Goal: Transaction & Acquisition: Purchase product/service

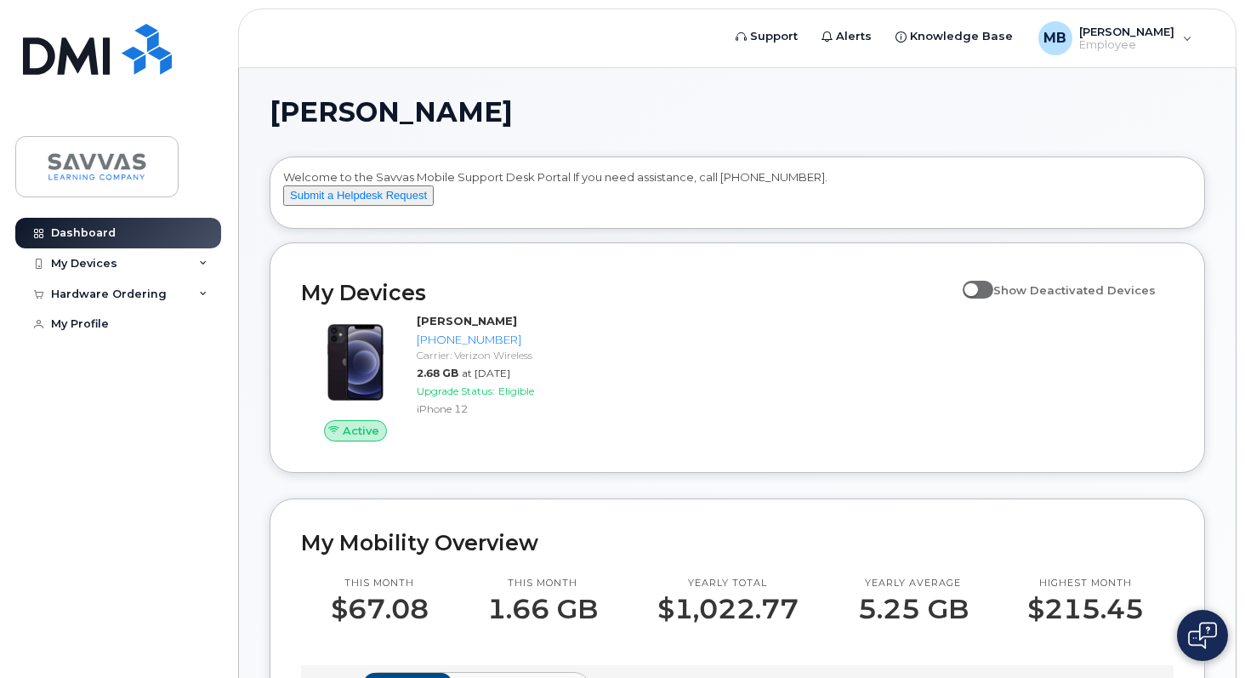
click at [985, 298] on span at bounding box center [977, 289] width 31 height 17
click at [976, 287] on input "Show Deactivated Devices" at bounding box center [969, 281] width 14 height 14
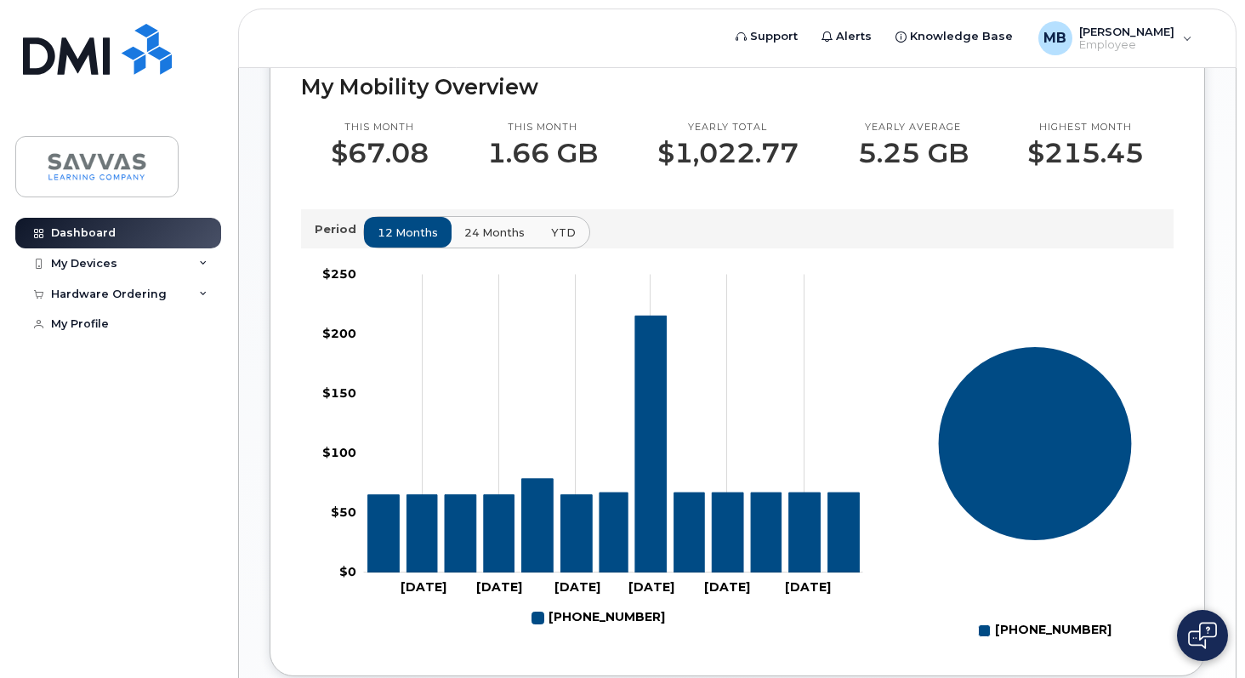
scroll to position [385, 0]
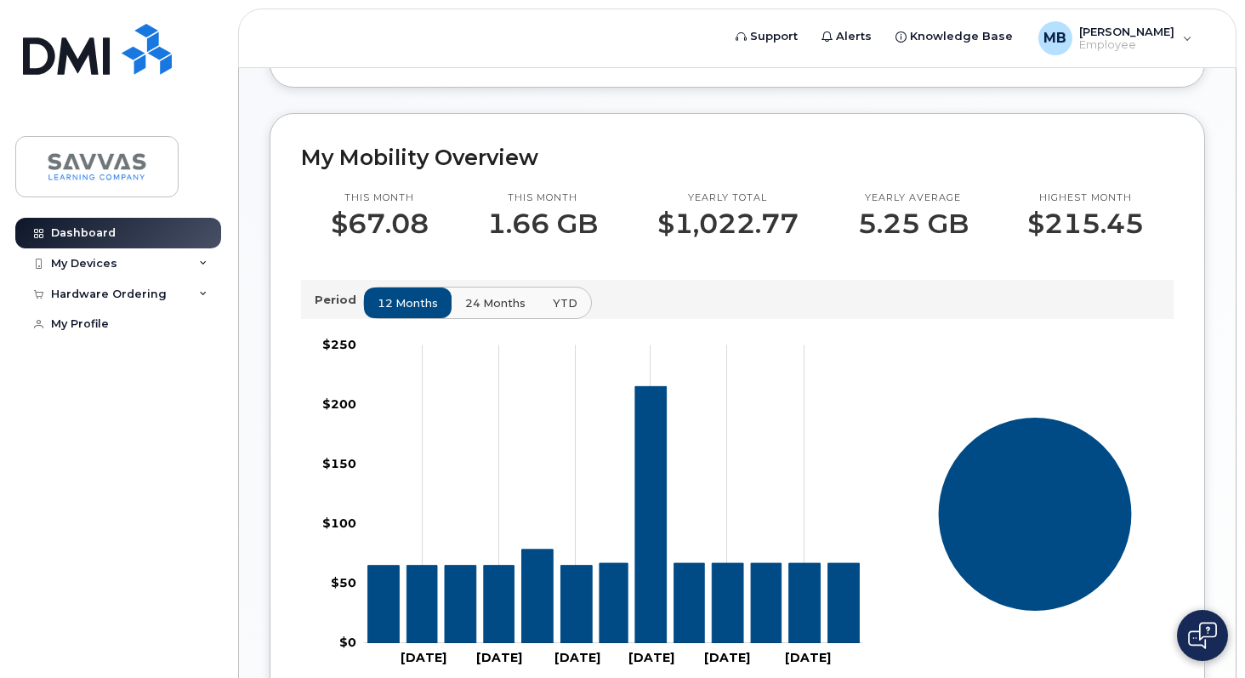
click at [486, 318] on button "24 months" at bounding box center [495, 302] width 89 height 31
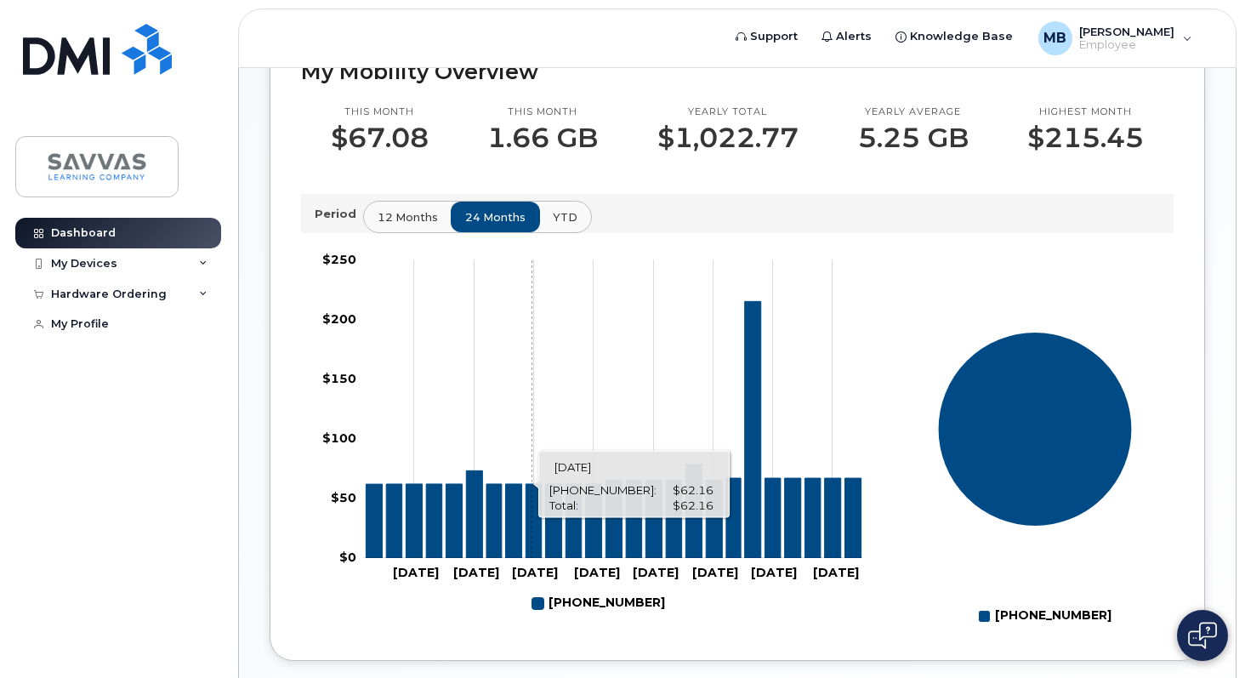
scroll to position [469, 0]
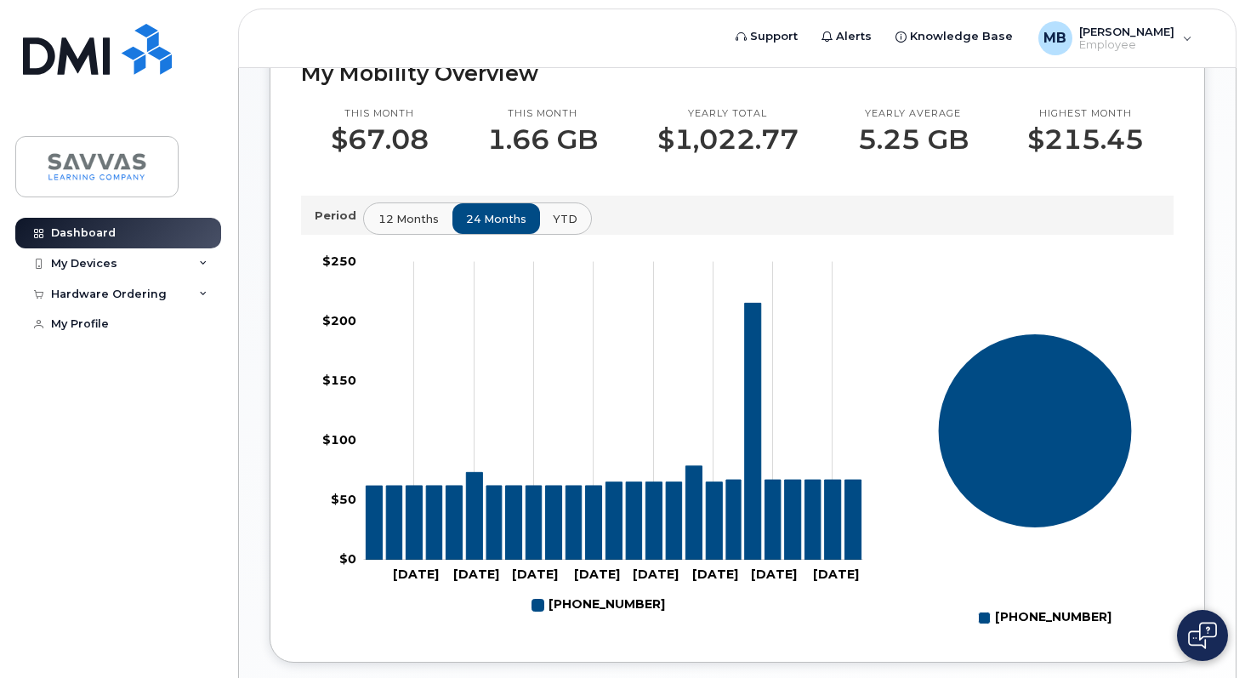
click at [387, 227] on span "12 months" at bounding box center [408, 219] width 60 height 16
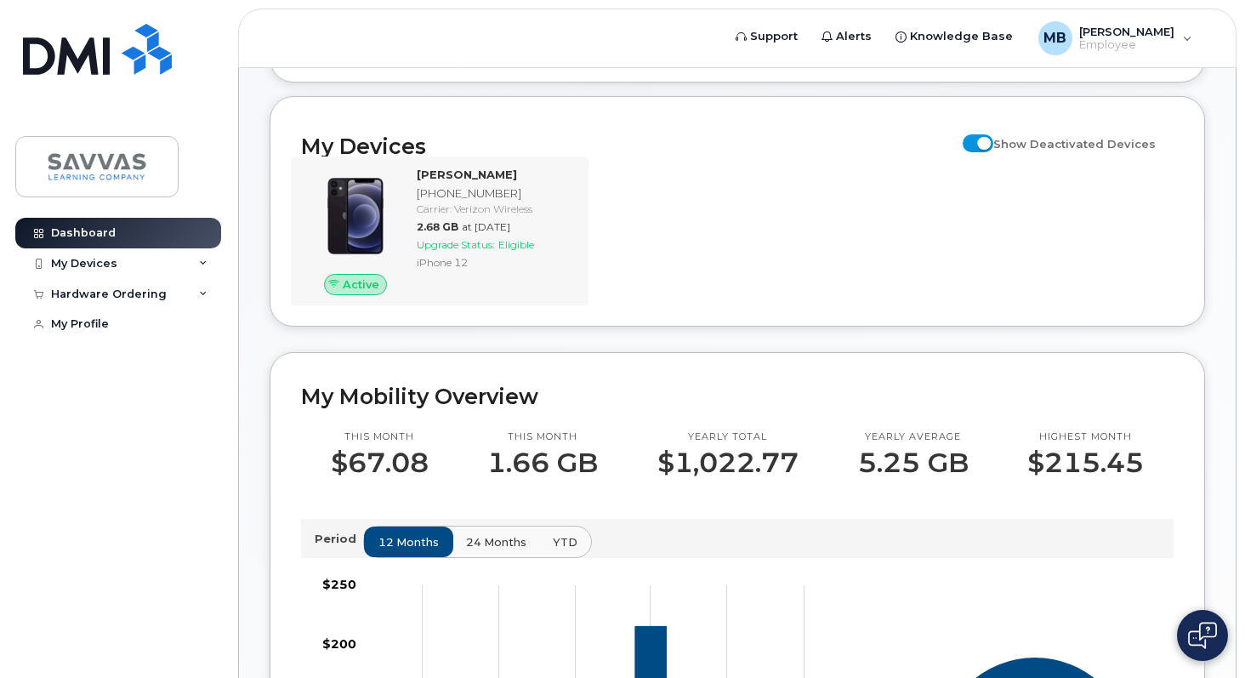
scroll to position [0, 0]
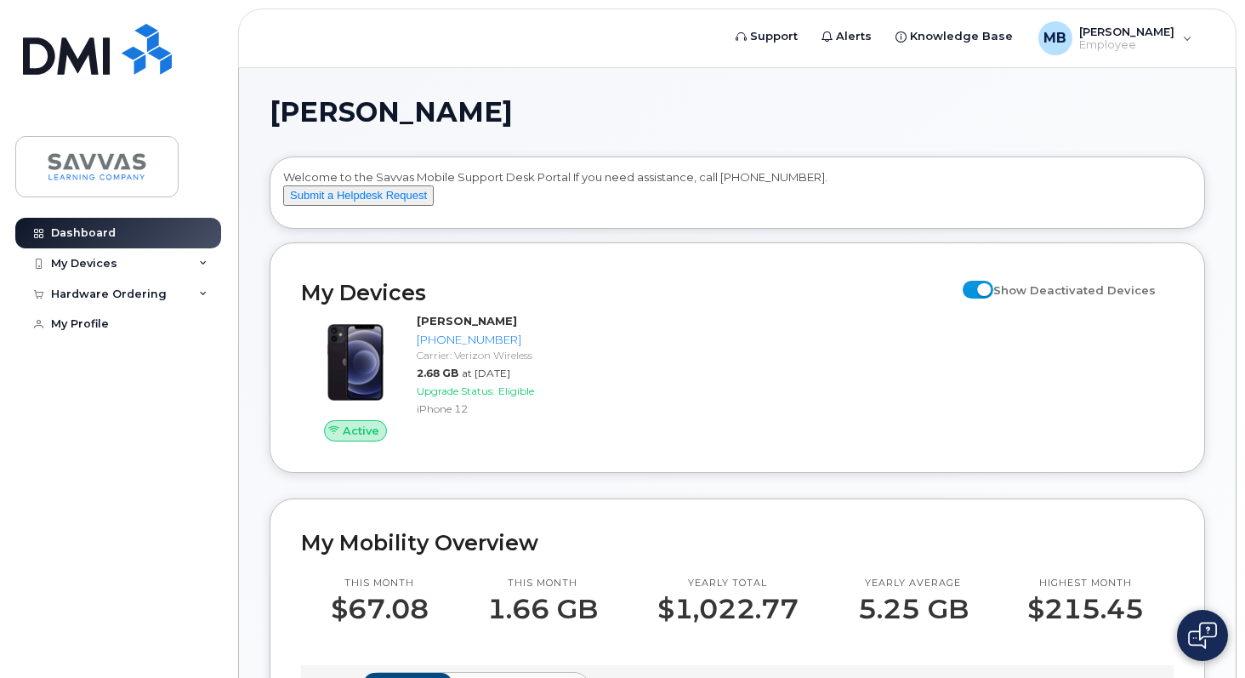
click at [991, 298] on span at bounding box center [977, 289] width 31 height 17
click at [976, 287] on input "Show Deactivated Devices" at bounding box center [969, 281] width 14 height 14
checkbox input "false"
click at [205, 259] on icon at bounding box center [203, 263] width 9 height 9
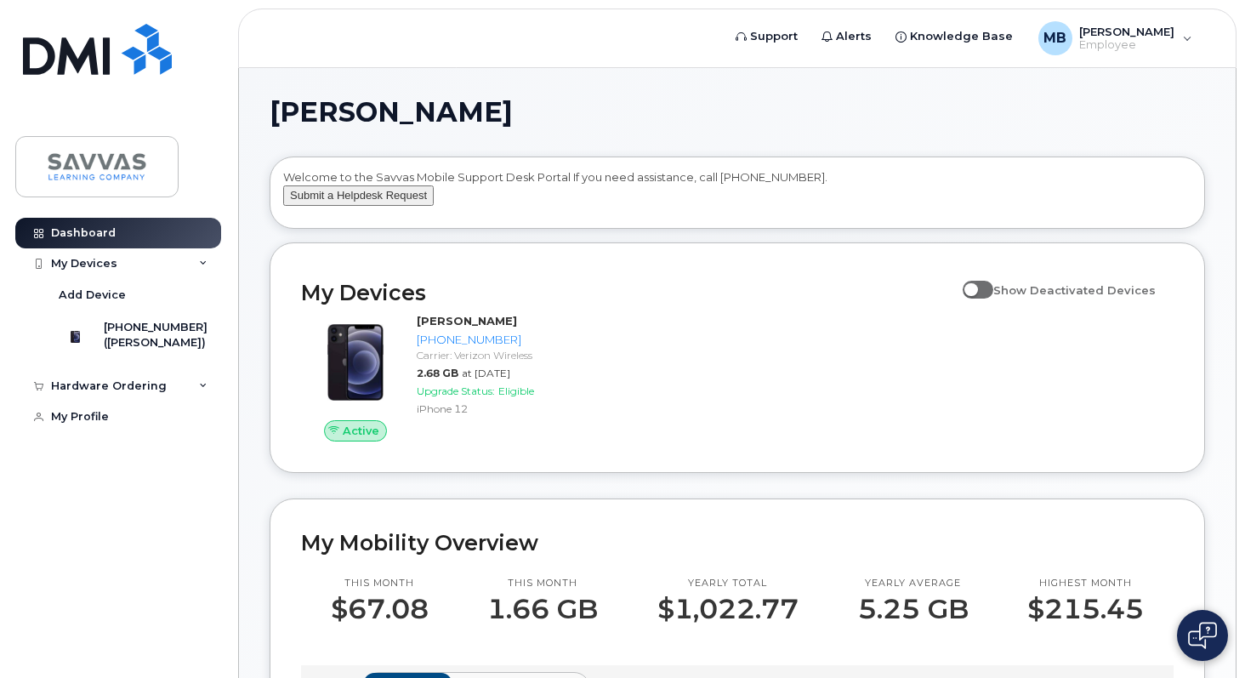
click at [424, 207] on button "Submit a Helpdesk Request" at bounding box center [358, 195] width 150 height 21
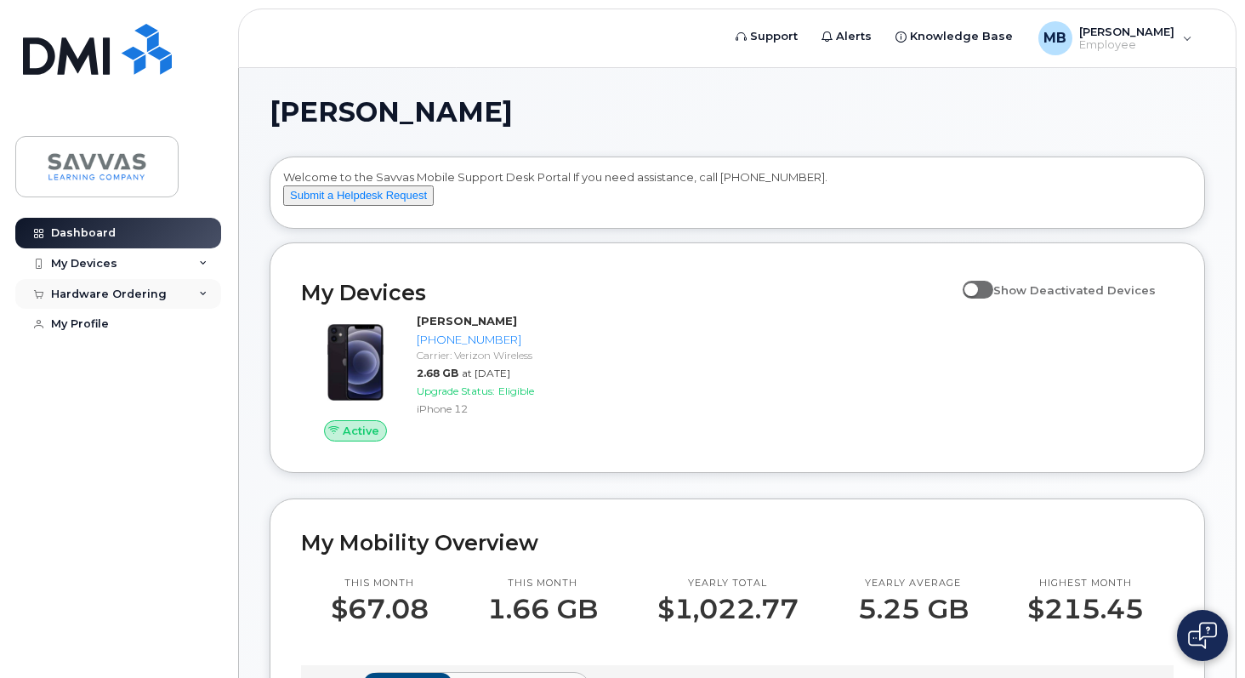
click at [149, 290] on div "Hardware Ordering" at bounding box center [109, 294] width 116 height 14
click at [126, 321] on link "New Order" at bounding box center [133, 325] width 176 height 32
click at [122, 328] on link "New Order" at bounding box center [133, 325] width 176 height 32
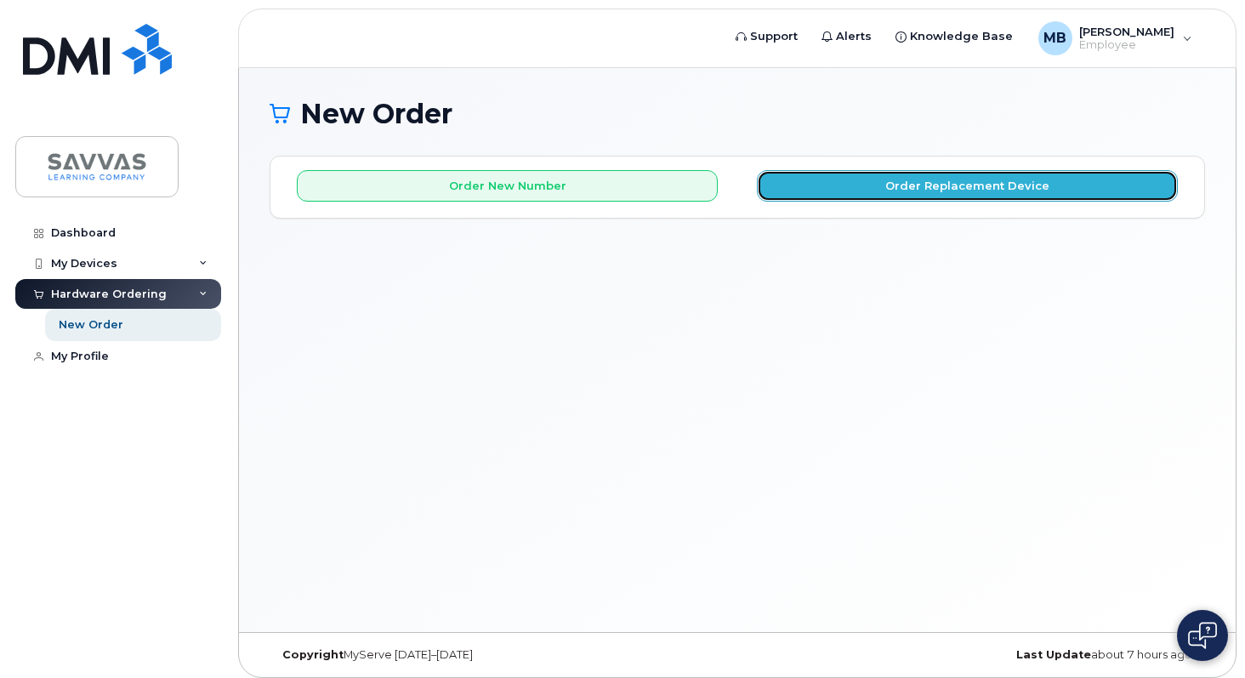
click at [820, 186] on button "Order Replacement Device" at bounding box center [967, 185] width 421 height 31
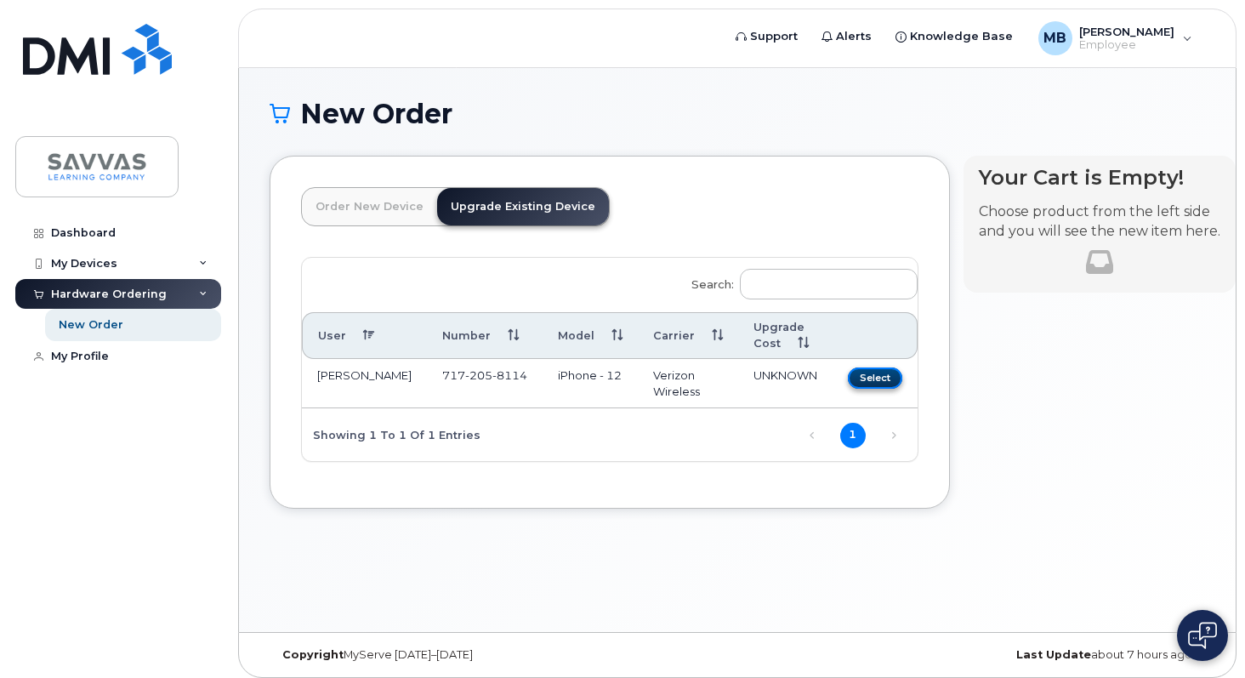
click at [855, 375] on button "Select" at bounding box center [875, 377] width 54 height 21
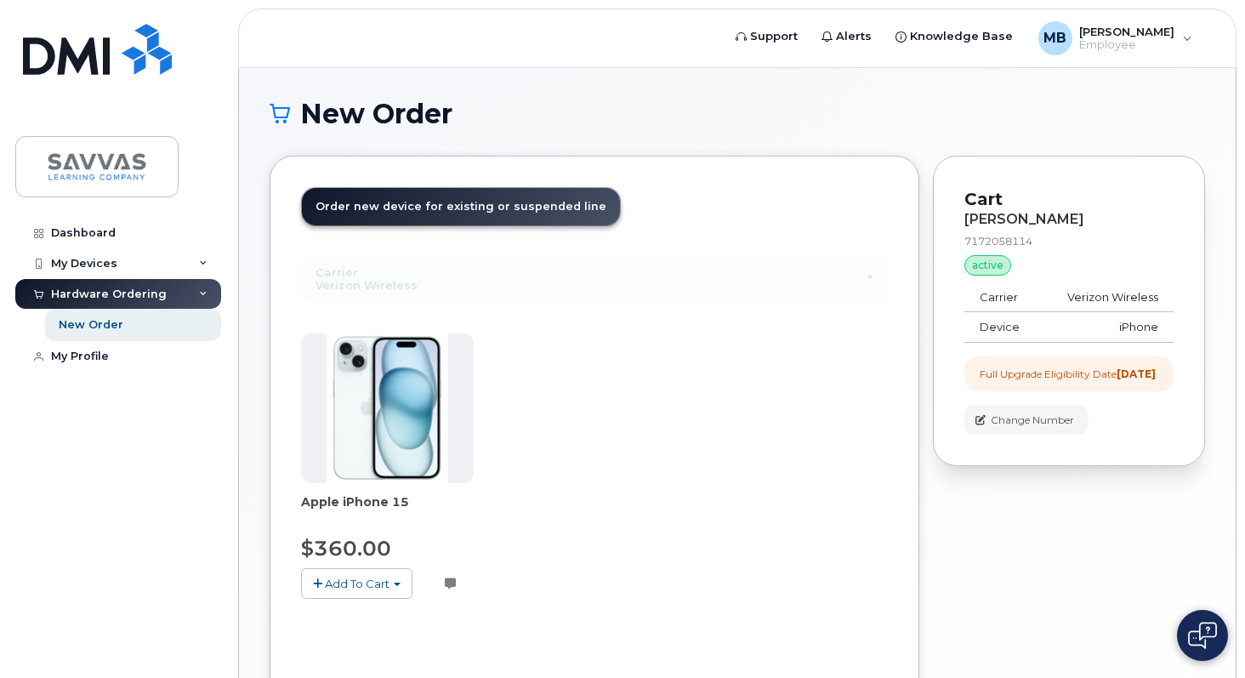
click at [344, 589] on span "Add To Cart" at bounding box center [357, 583] width 65 height 14
click at [330, 582] on span "Add To Cart" at bounding box center [357, 583] width 65 height 14
click at [314, 582] on span "button" at bounding box center [317, 583] width 9 height 11
click at [347, 616] on link "$360.00 - 3 Year Upgrade (128GB)" at bounding box center [419, 615] width 229 height 21
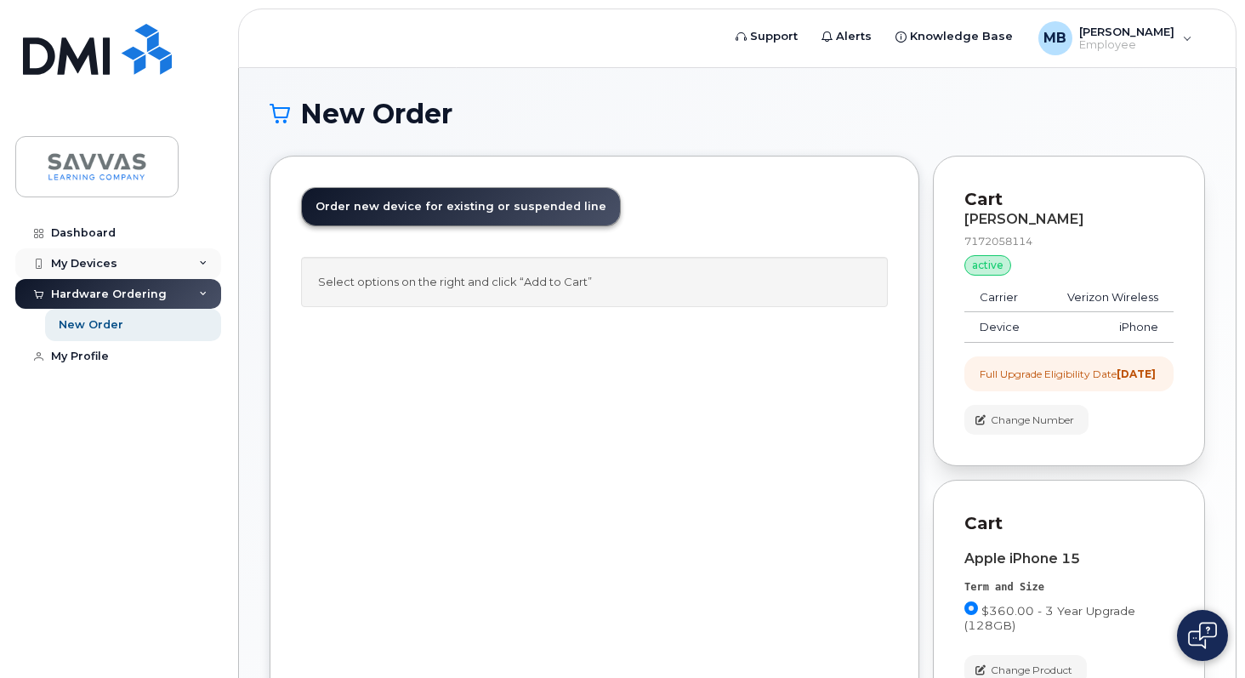
click at [205, 262] on icon at bounding box center [203, 263] width 9 height 9
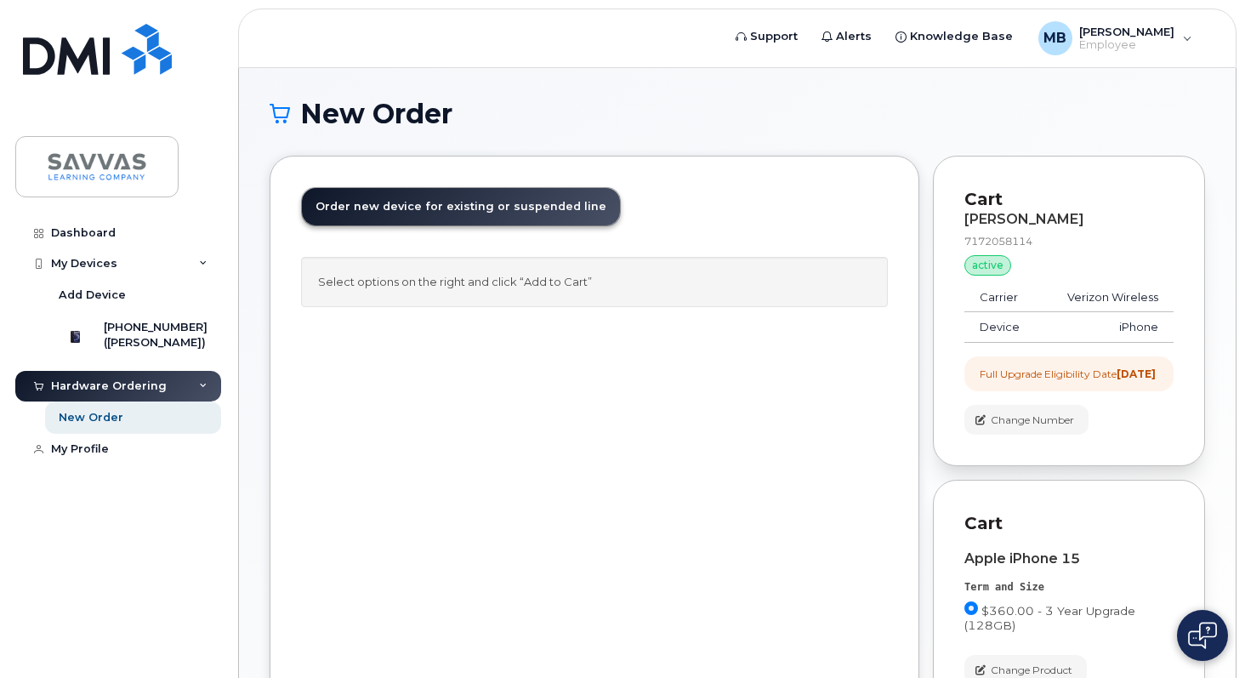
click at [359, 513] on div "Order New Device Upgrade Existing Device Order new device and new line Order ne…" at bounding box center [595, 469] width 650 height 626
click at [84, 230] on div "Dashboard" at bounding box center [83, 233] width 65 height 14
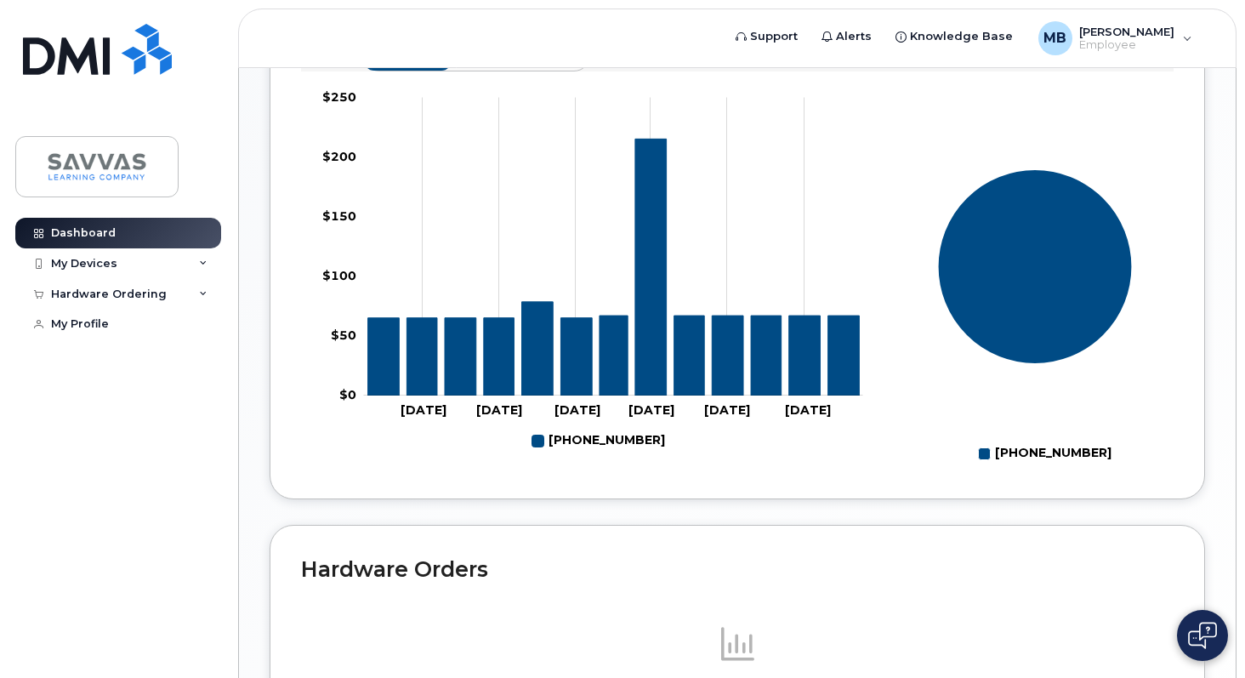
scroll to position [589, 0]
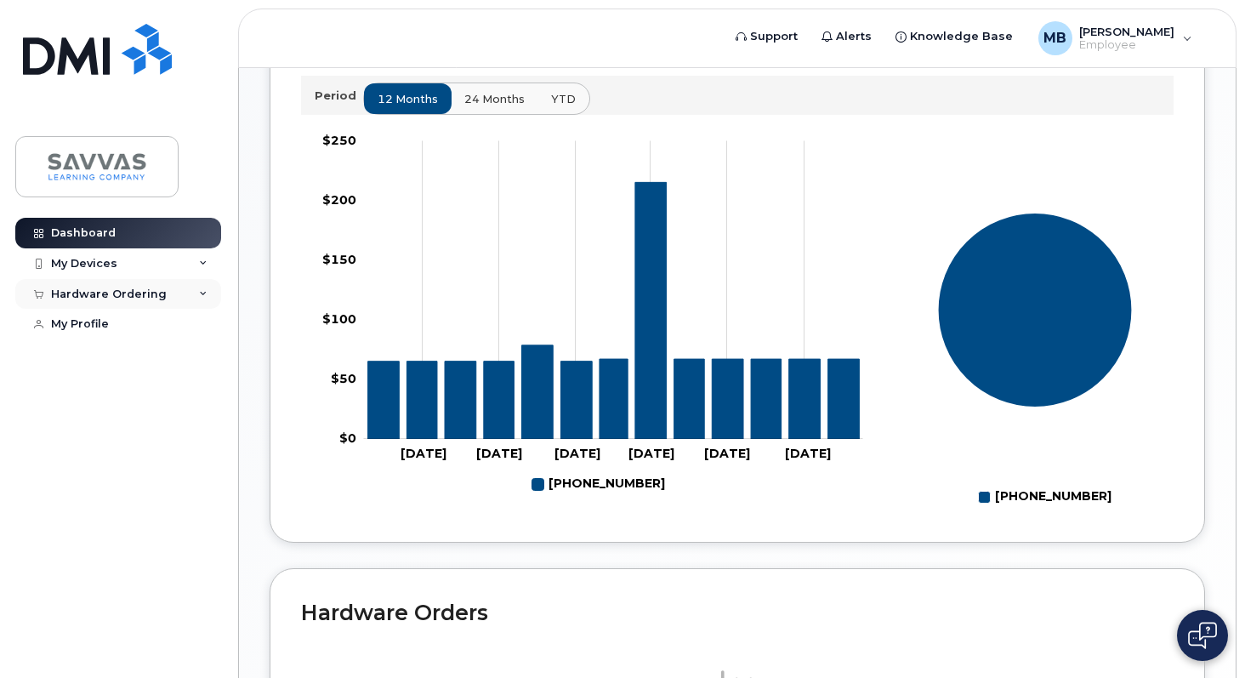
click at [190, 292] on div "Hardware Ordering" at bounding box center [118, 294] width 206 height 31
click at [201, 293] on icon at bounding box center [203, 294] width 9 height 9
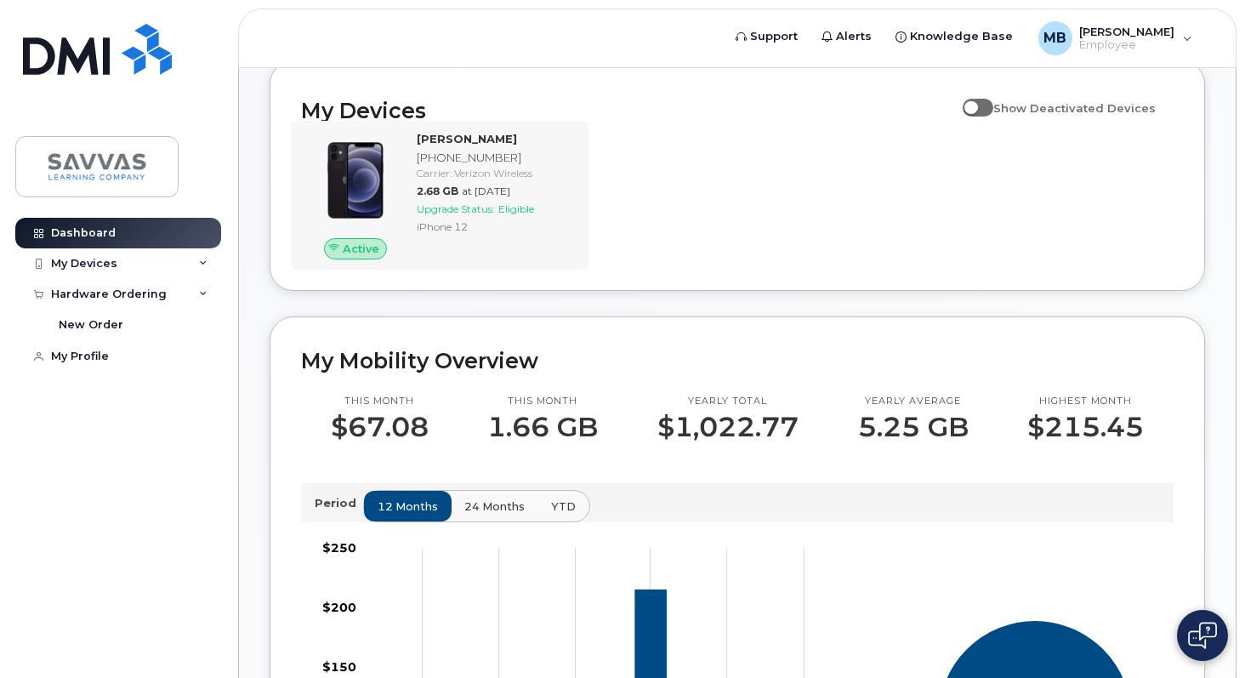
scroll to position [180, 0]
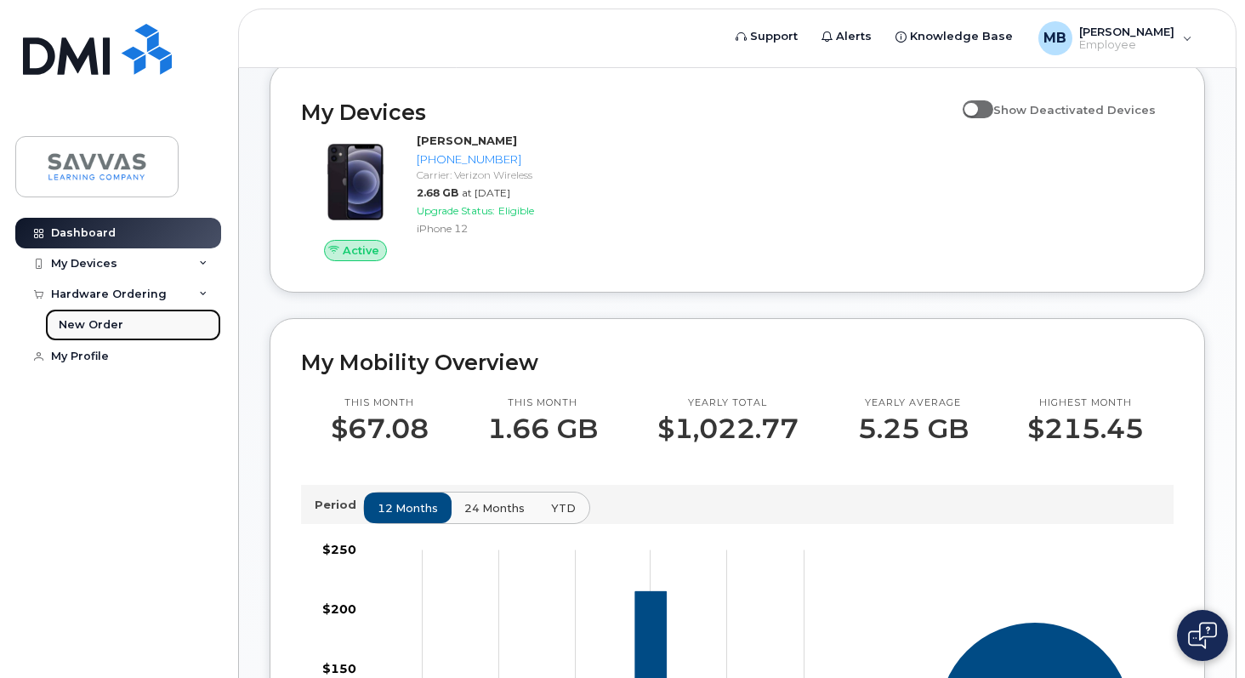
click at [107, 327] on div "New Order" at bounding box center [91, 324] width 65 height 15
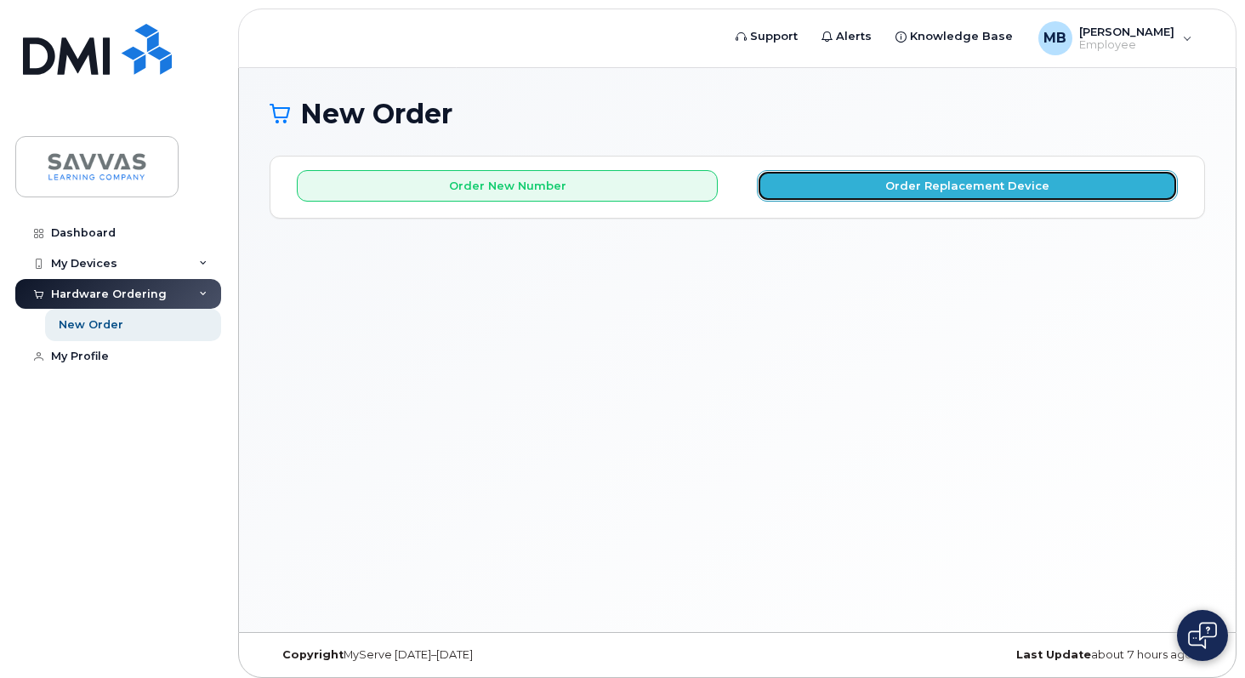
click at [888, 194] on button "Order Replacement Device" at bounding box center [967, 185] width 421 height 31
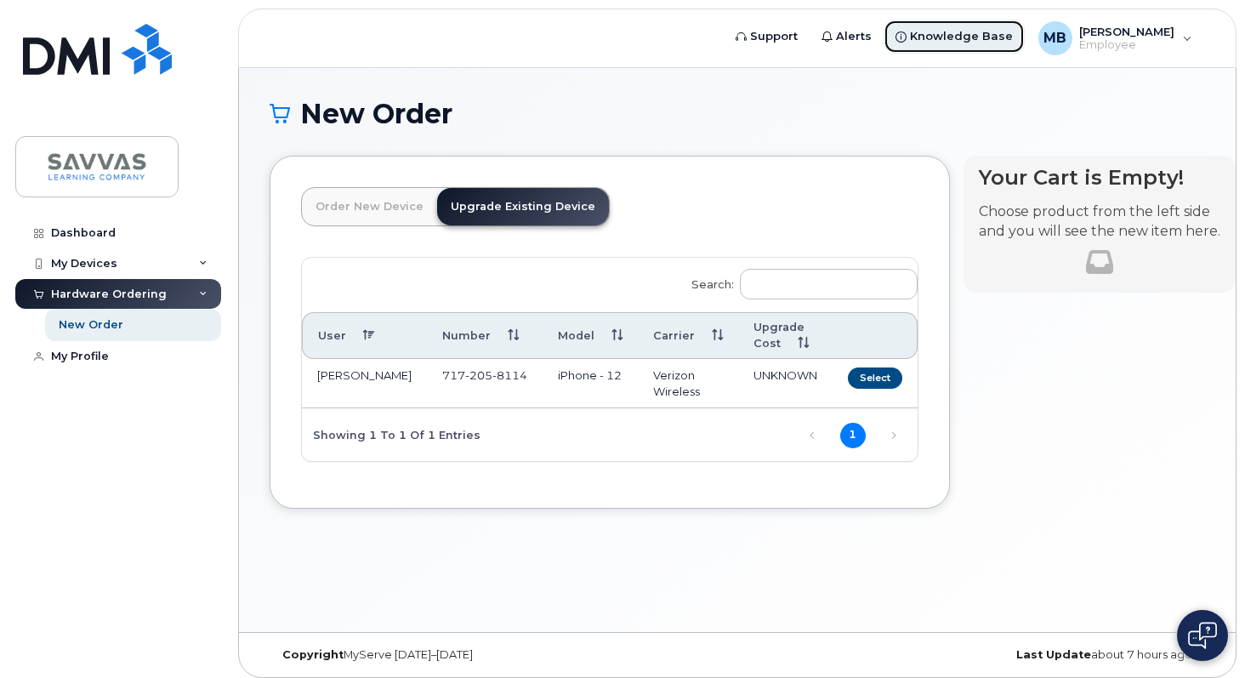
click at [982, 36] on span "Knowledge Base" at bounding box center [961, 36] width 103 height 17
click at [848, 376] on button "Select" at bounding box center [875, 377] width 54 height 21
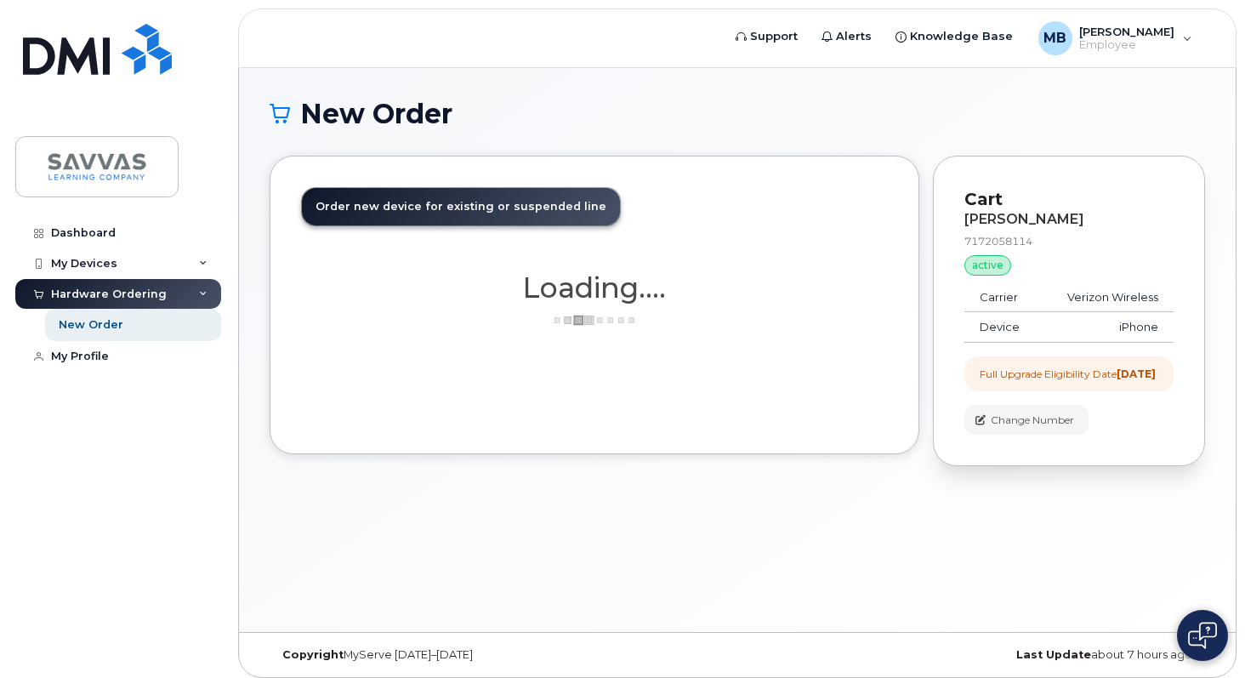
click at [837, 376] on div "Order New Device Upgrade Existing Device Order new device and new line Order ne…" at bounding box center [595, 305] width 650 height 298
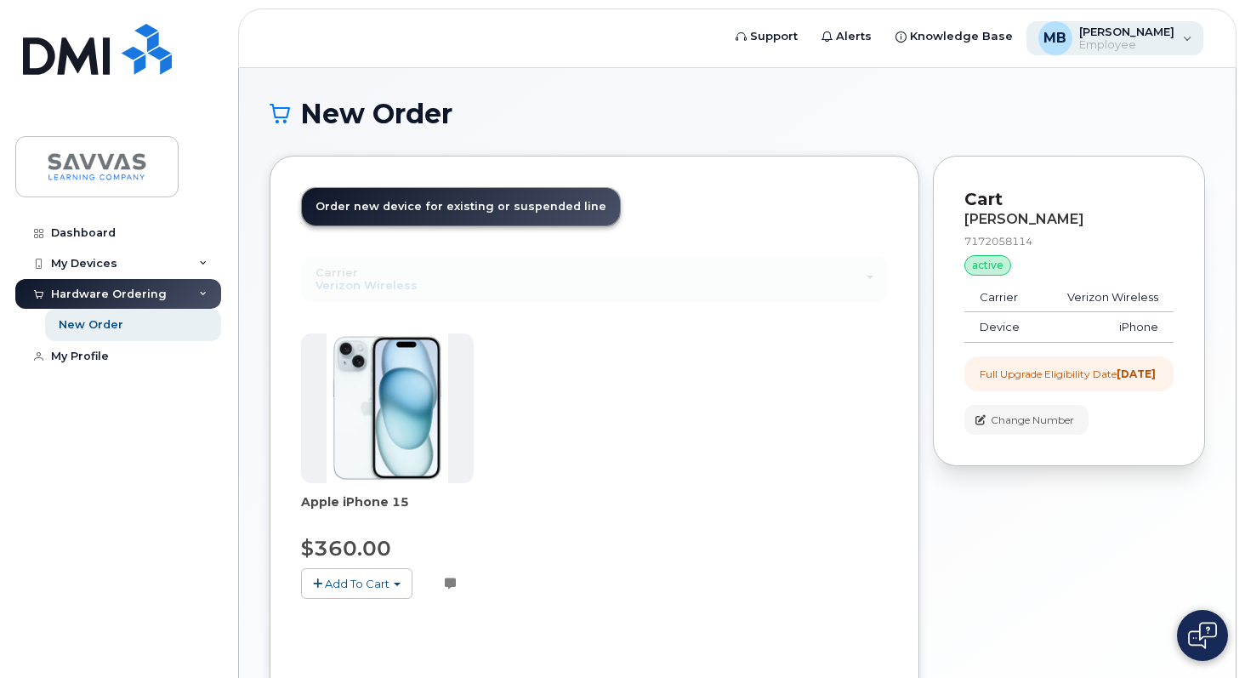
click at [1183, 39] on div "MB Melissa Blasick Employee" at bounding box center [1115, 38] width 178 height 34
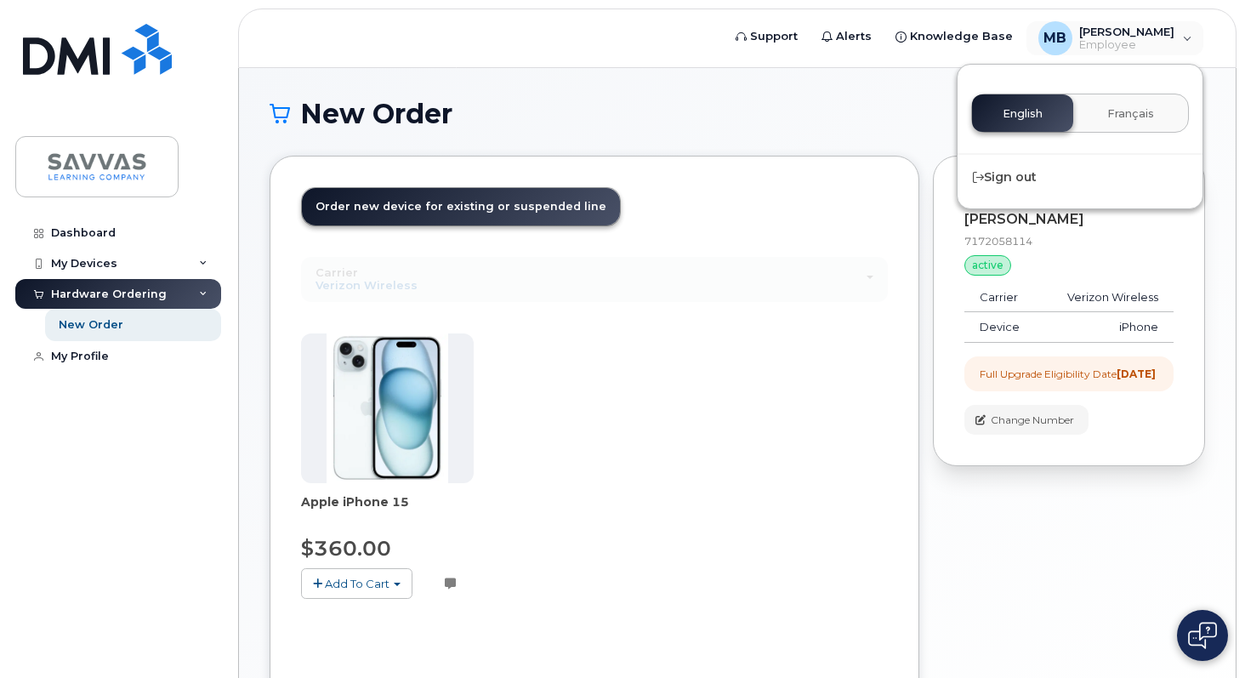
click at [1037, 124] on div "English Français" at bounding box center [1080, 113] width 218 height 39
click at [1028, 519] on div "Your Cart is Empty! Choose product from the left side and you will see the new …" at bounding box center [1069, 447] width 272 height 582
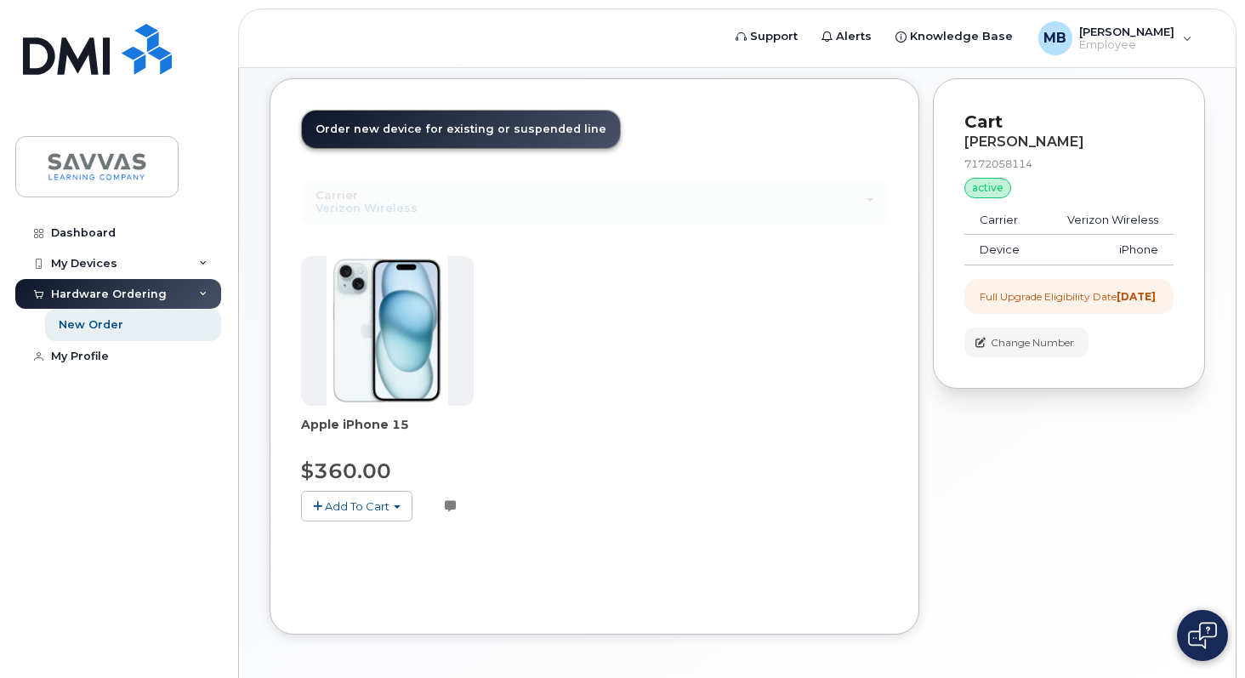
scroll to position [145, 0]
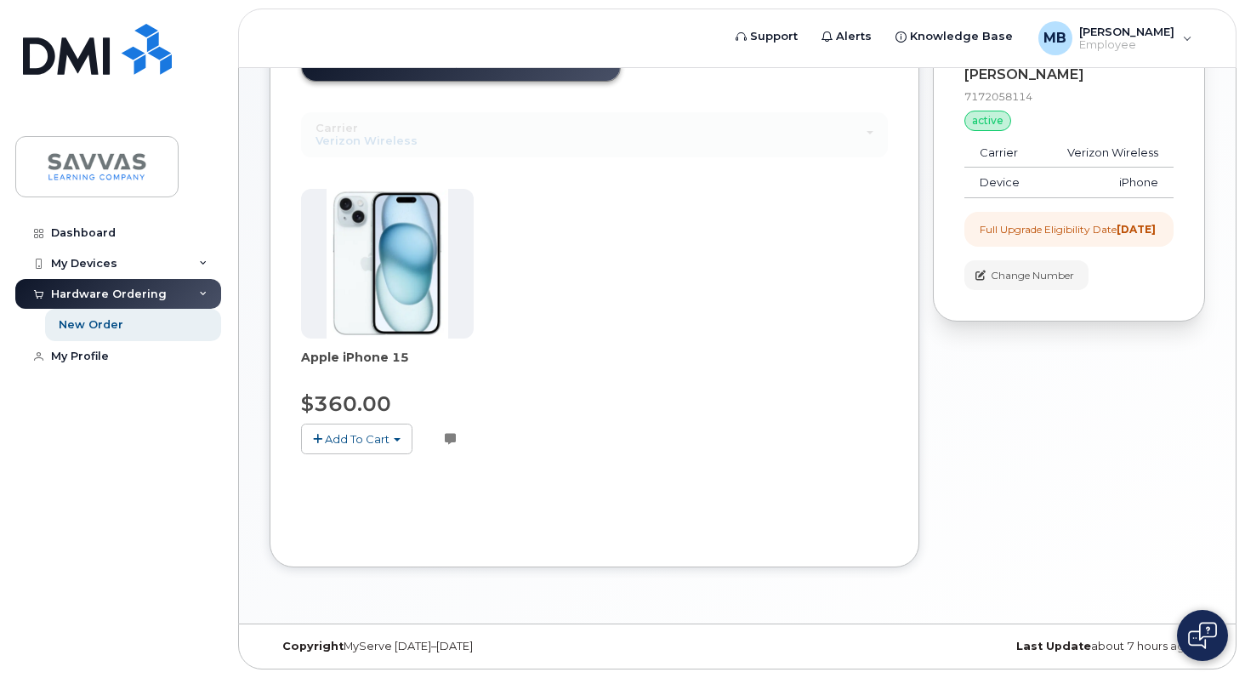
click at [318, 435] on span "button" at bounding box center [317, 439] width 9 height 11
click at [417, 470] on link "$360.00 - 3 Year Upgrade (128GB)" at bounding box center [419, 470] width 229 height 21
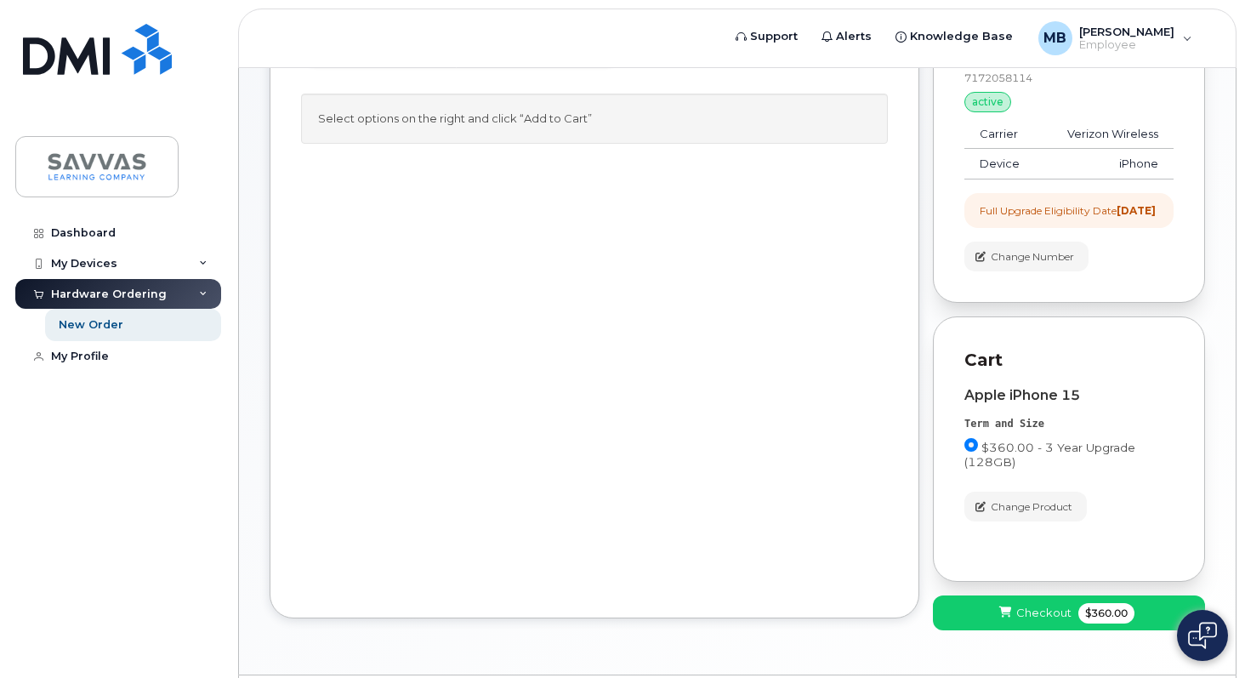
scroll to position [229, 0]
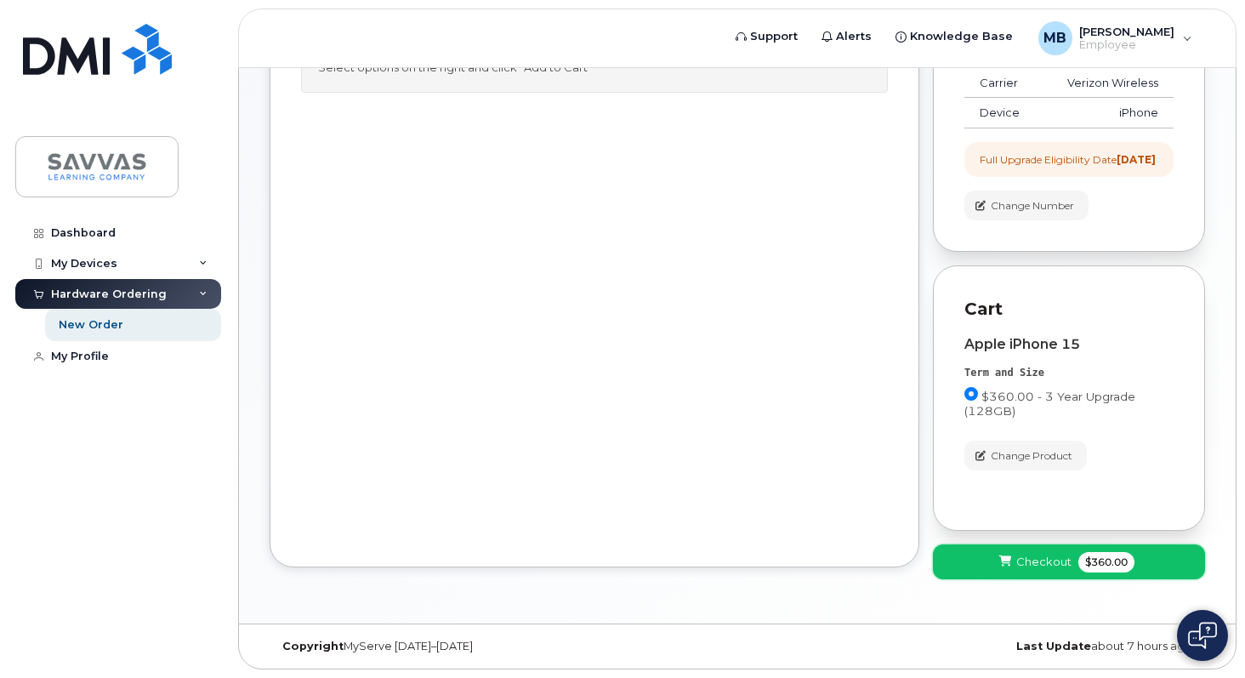
click at [1051, 561] on span "Checkout" at bounding box center [1043, 562] width 55 height 16
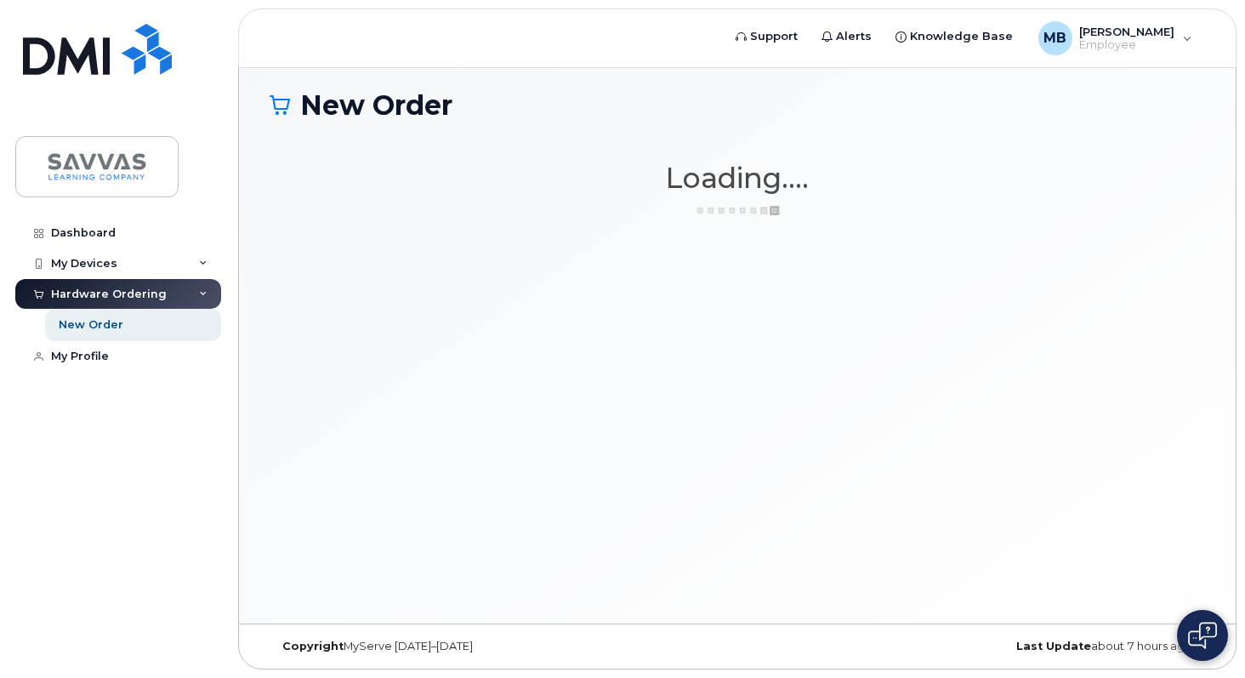
scroll to position [9, 0]
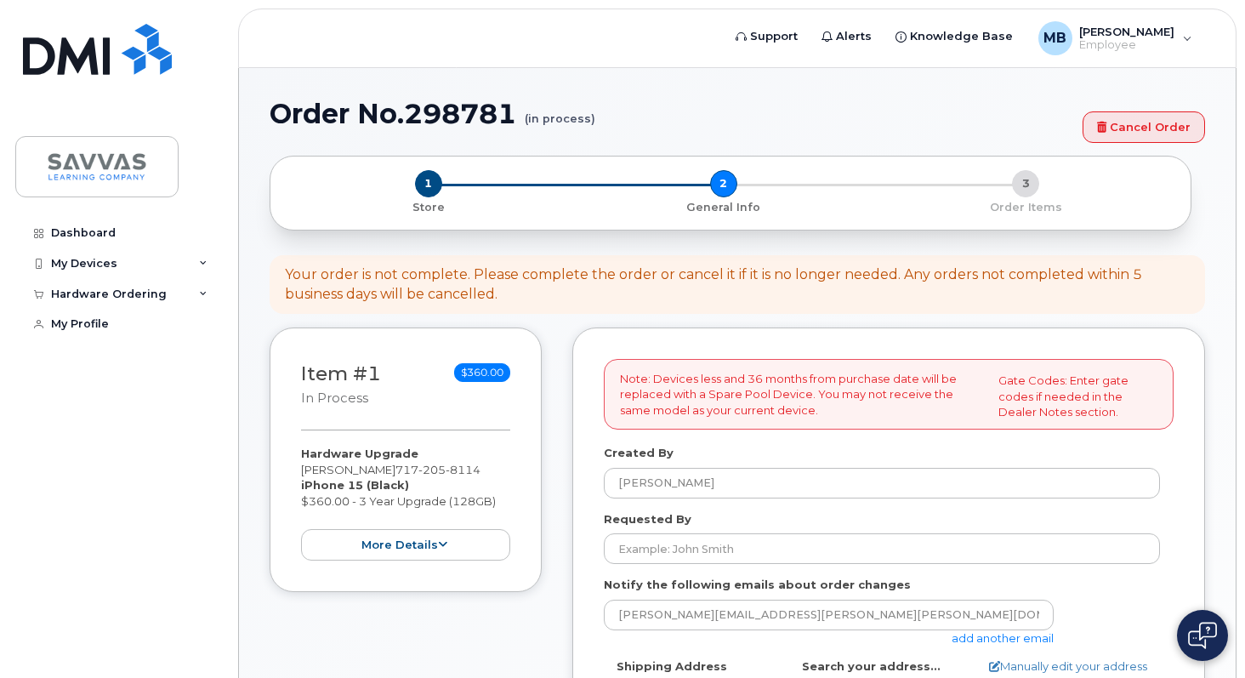
select select
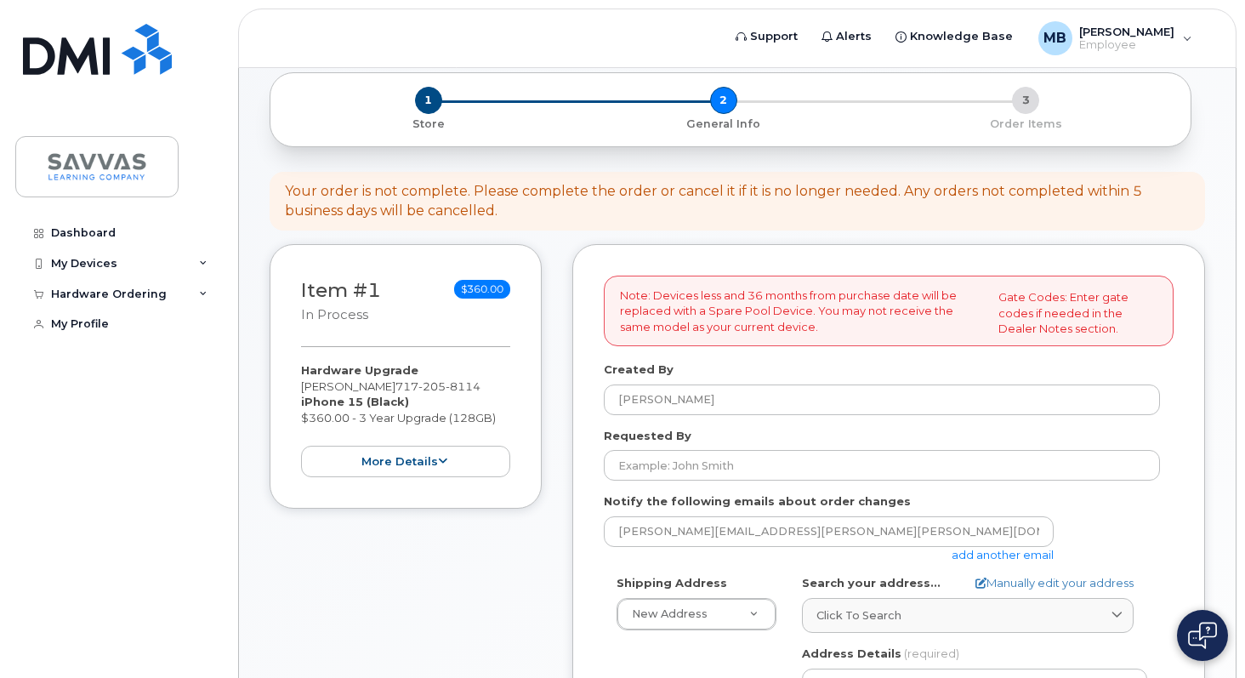
scroll to position [78, 0]
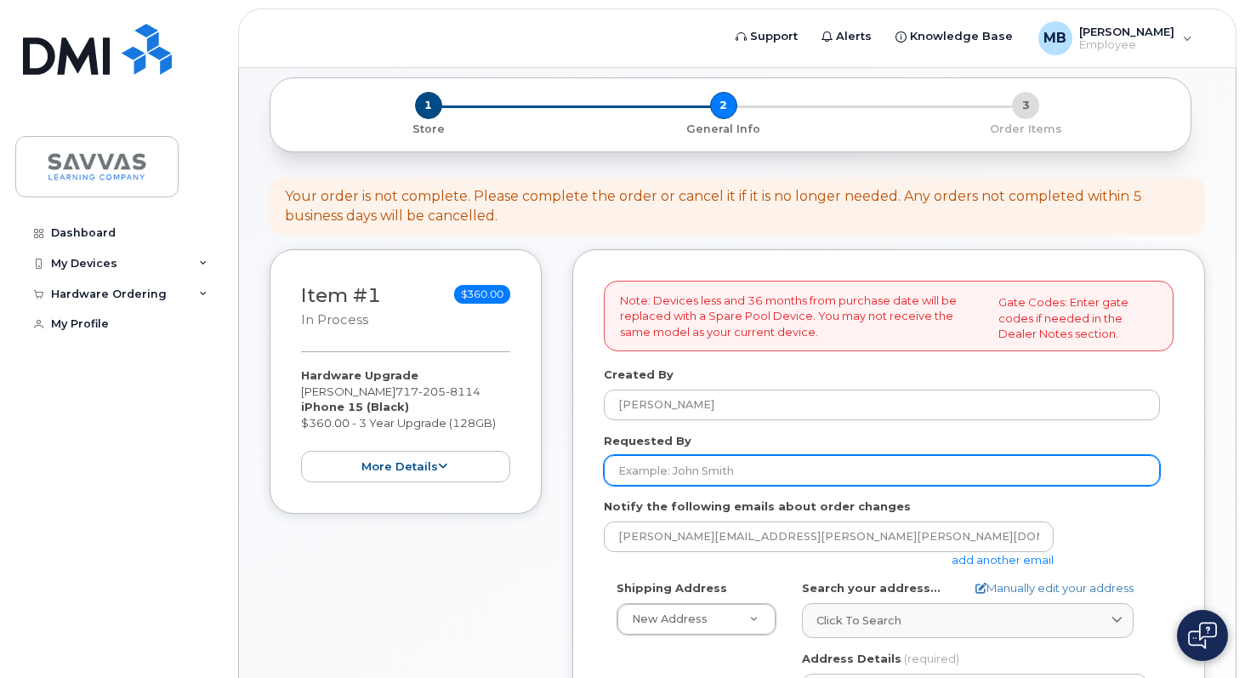
click at [878, 480] on input "Requested By" at bounding box center [882, 470] width 556 height 31
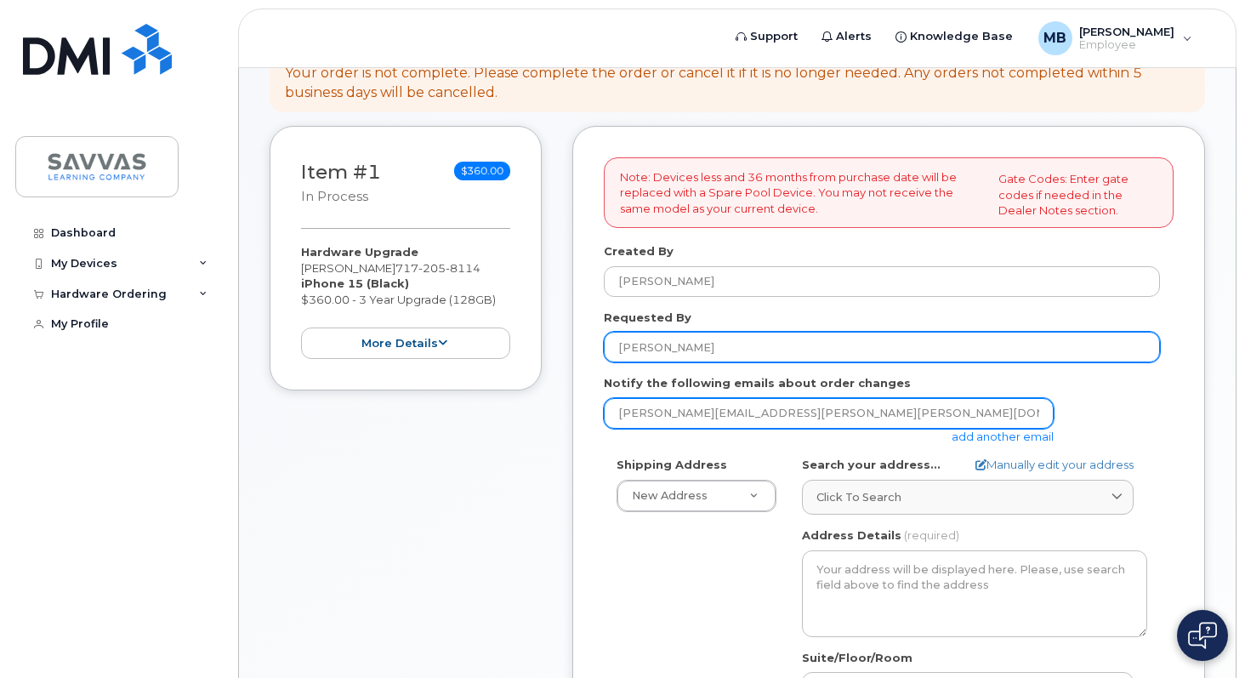
scroll to position [203, 0]
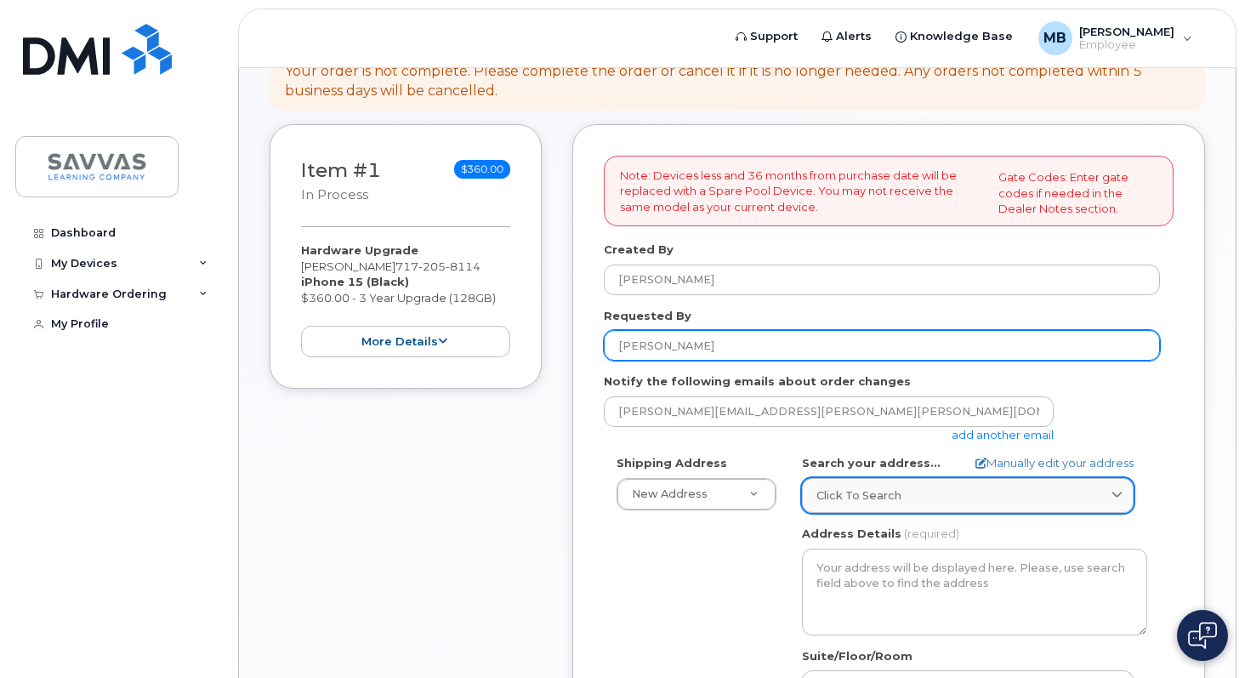
type input "[PERSON_NAME]"
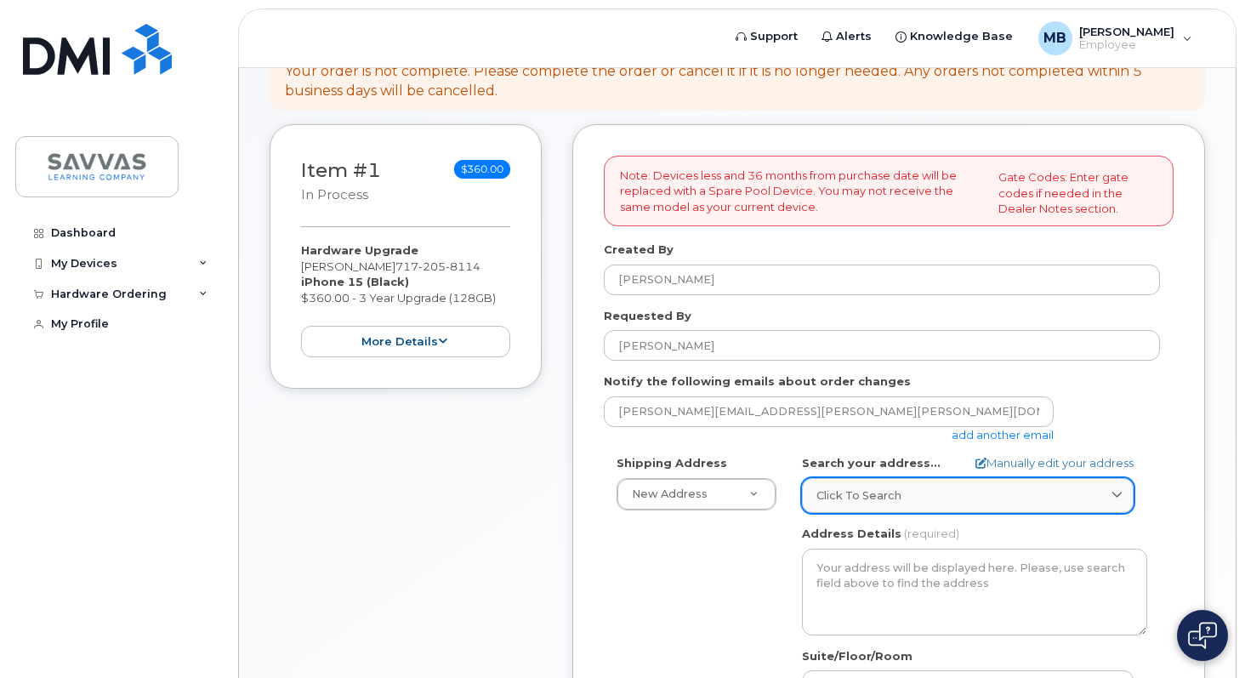
click at [838, 503] on span "Click to search" at bounding box center [858, 495] width 85 height 16
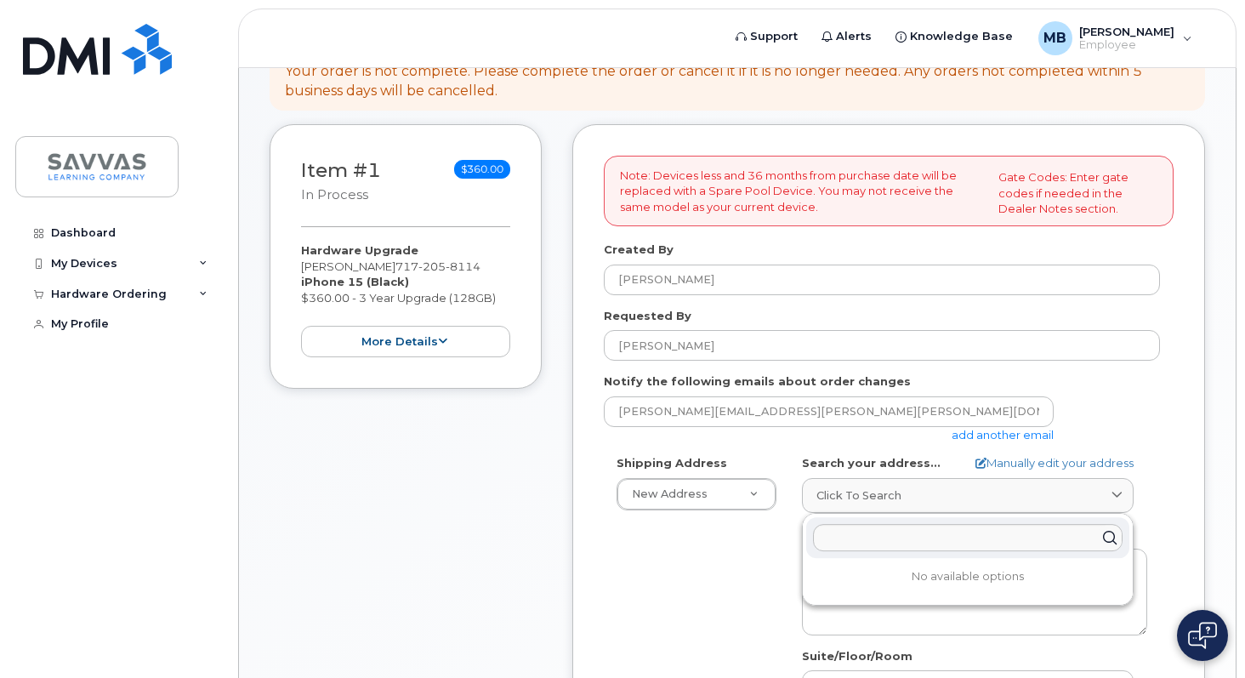
click at [726, 559] on div "Shipping Address New Address New Address 1667 Crestline Drive, Atlanta, GA 3034…" at bounding box center [882, 650] width 556 height 390
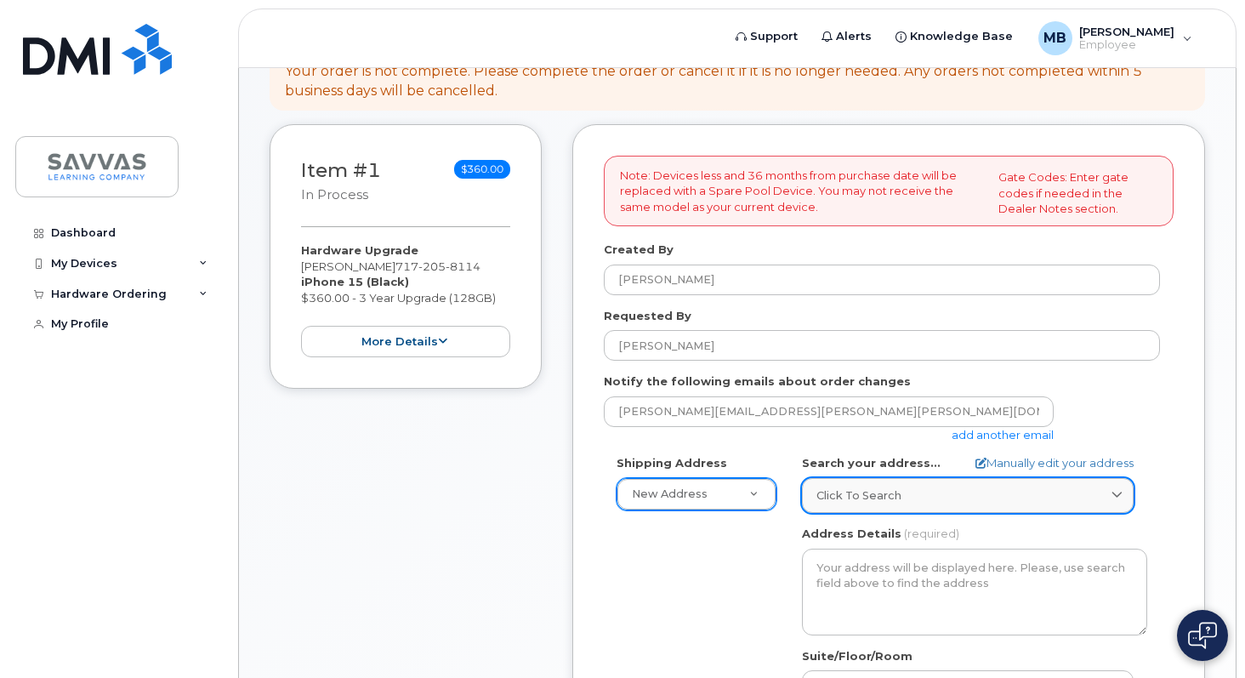
click at [879, 503] on link "Click to search" at bounding box center [968, 495] width 332 height 35
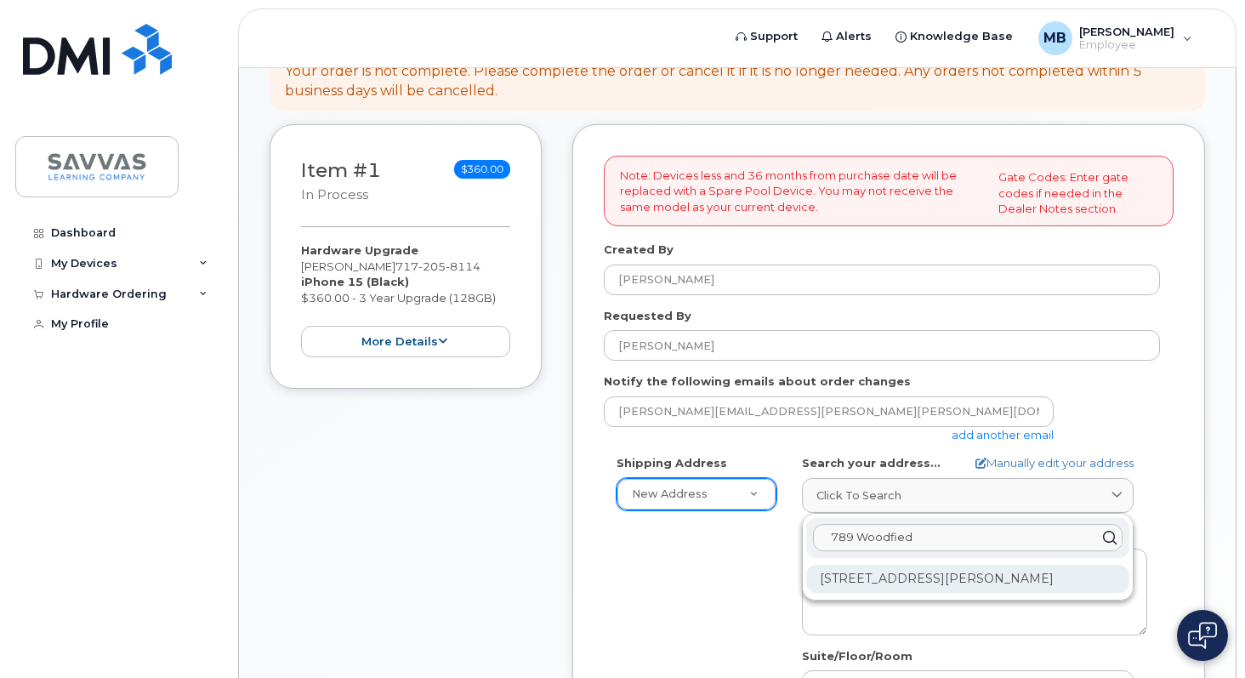
type input "789 Woodfied"
click at [902, 579] on div "789 Woodfield Dr Lititz PA 17543-6601" at bounding box center [967, 579] width 323 height 28
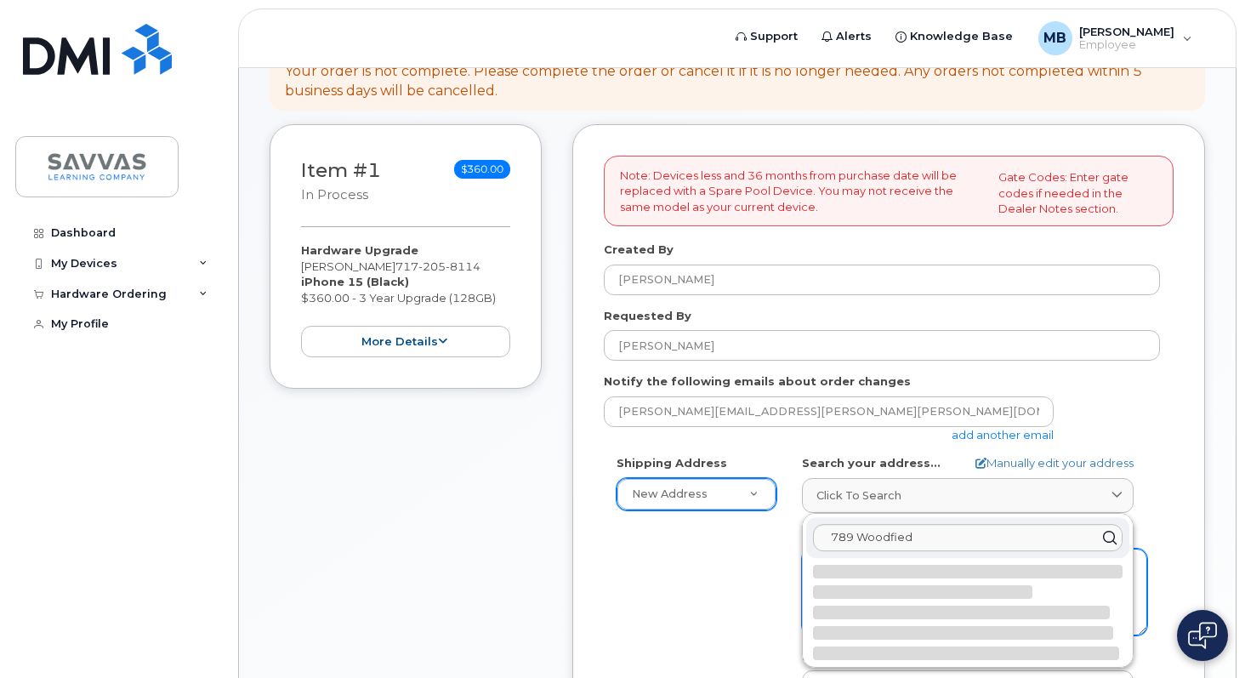
select select
type textarea "789 Woodfield Dr LITITZ PA 17543-6601 UNITED STATES"
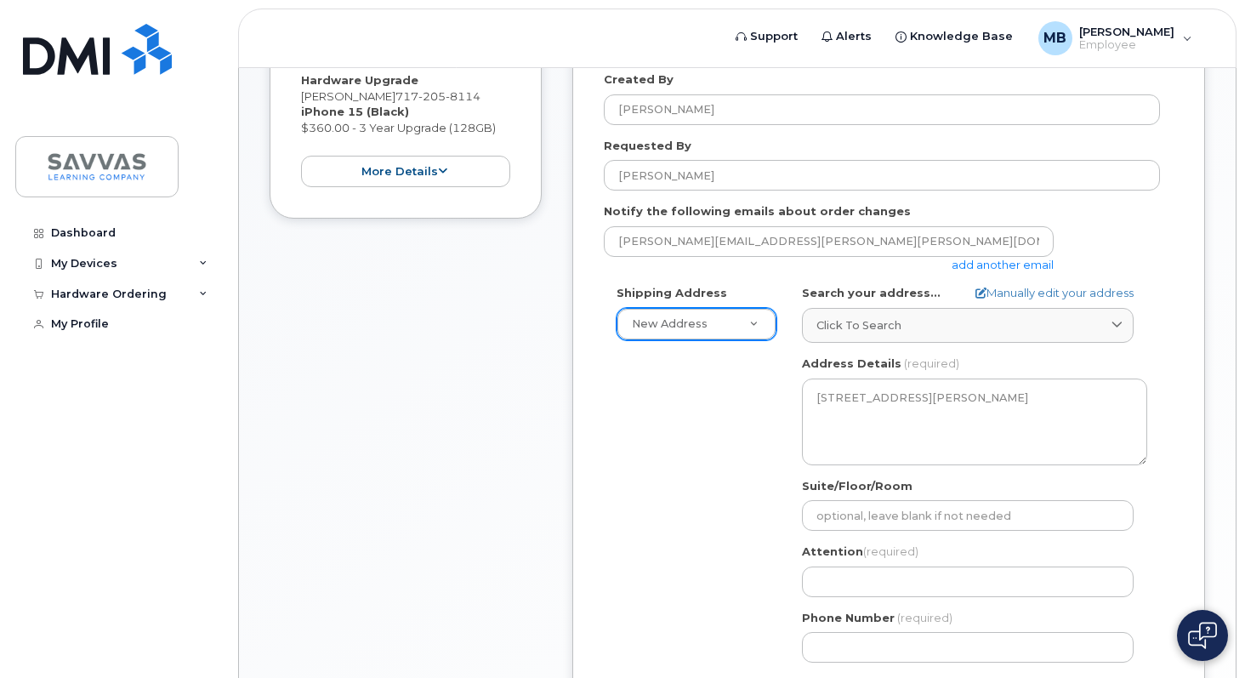
scroll to position [376, 0]
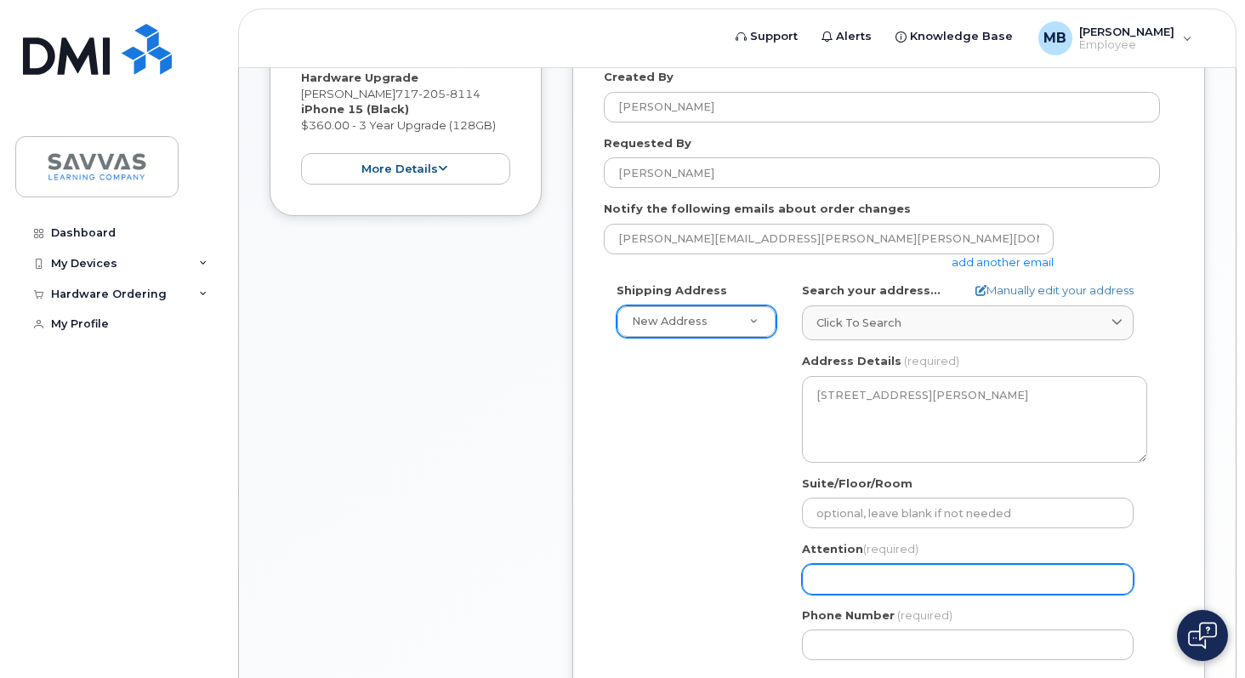
click at [872, 578] on input "Attention (required)" at bounding box center [968, 579] width 332 height 31
select select
type input "M"
select select
type input "Me"
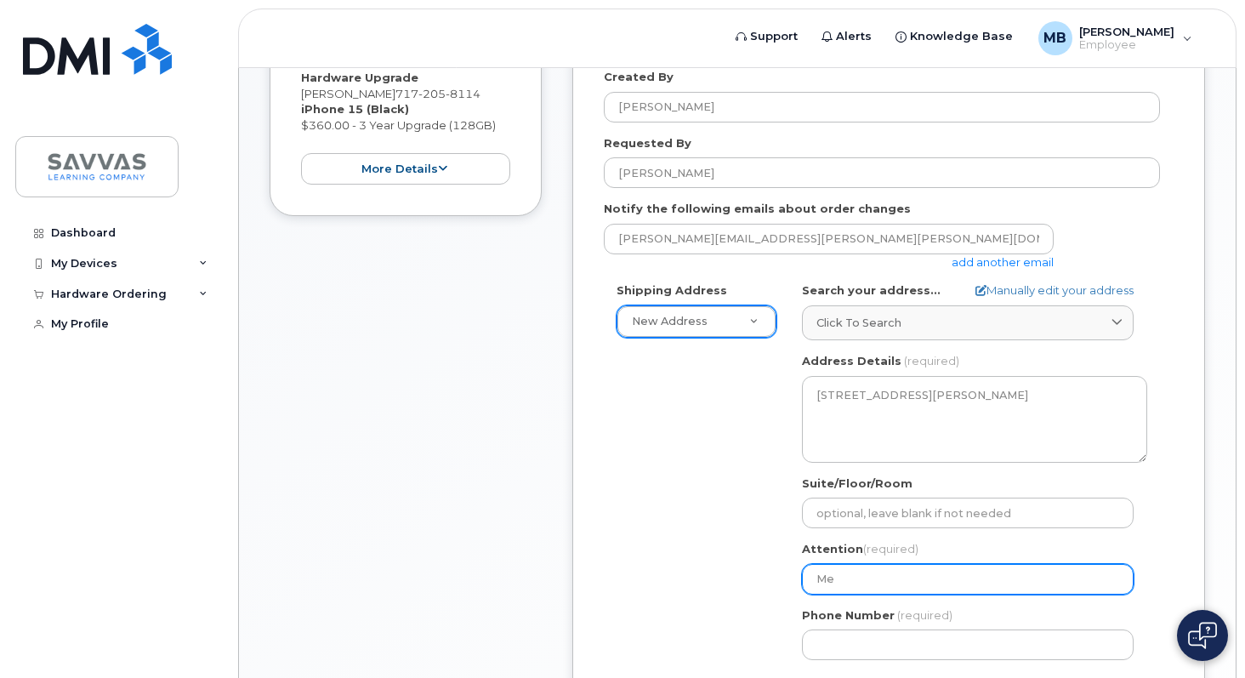
select select
type input "Mel"
select select
type input "Meli"
select select
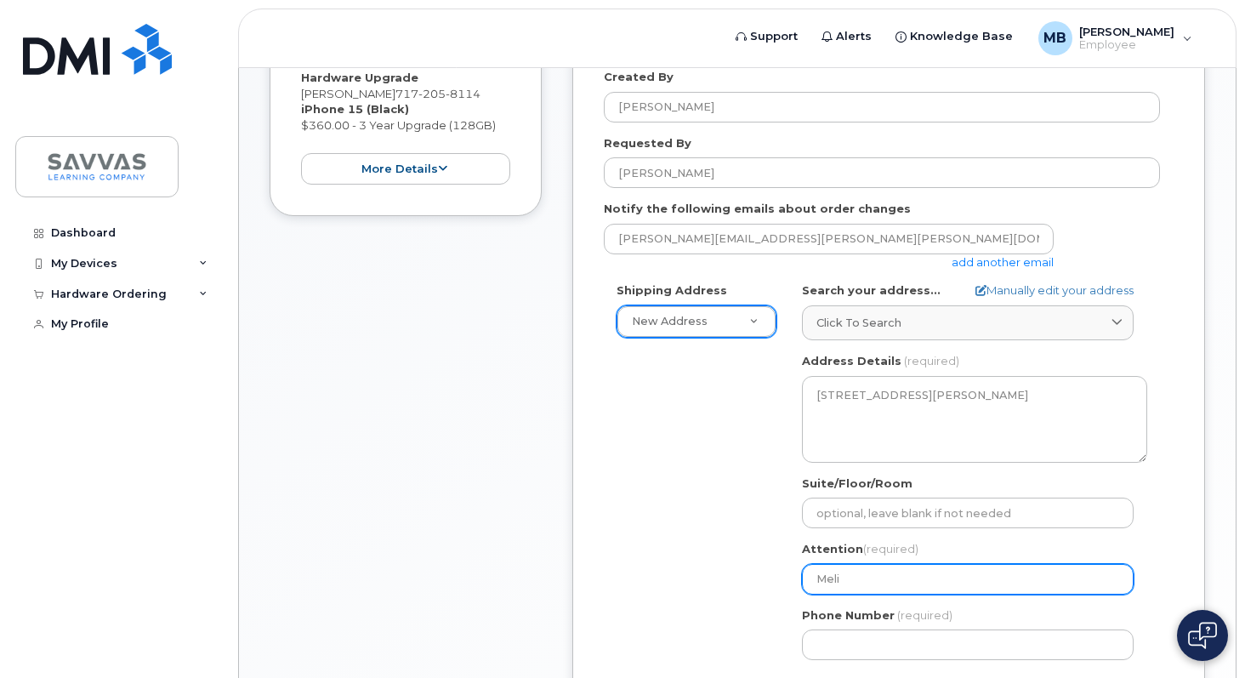
type input "Melis"
select select
type input "Meliss"
select select
type input "Melissa"
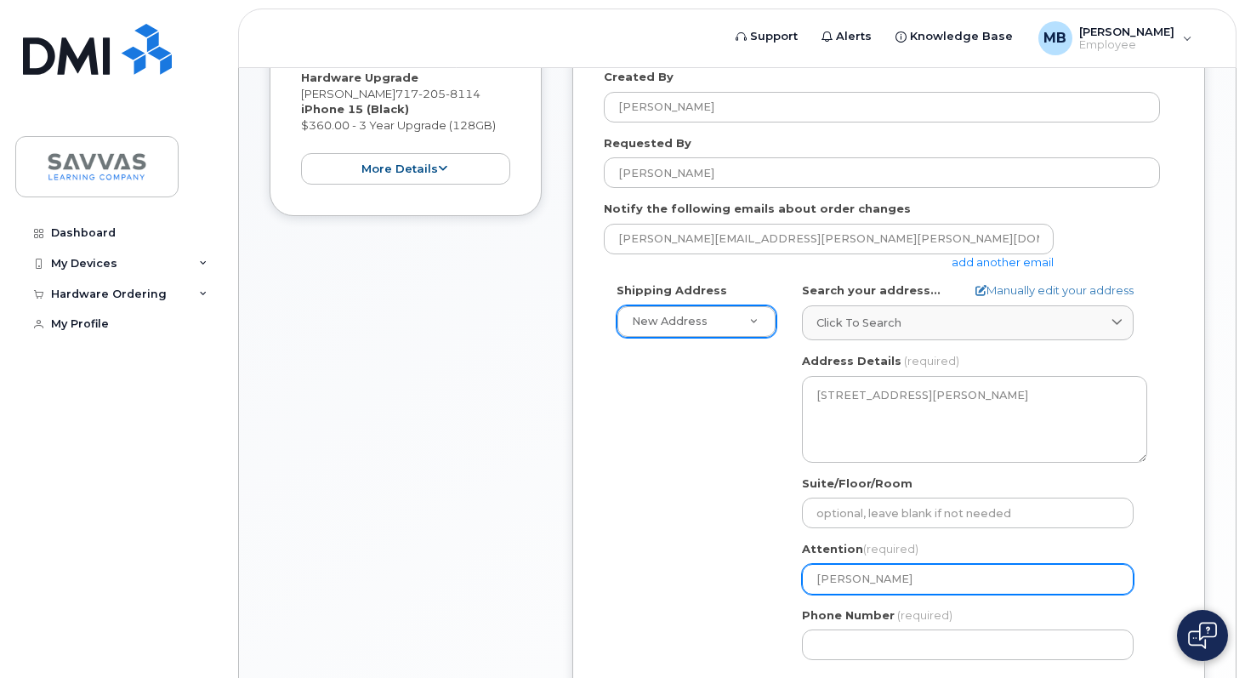
select select
type input "Melissa B"
select select
type input "Melissa Bl"
select select
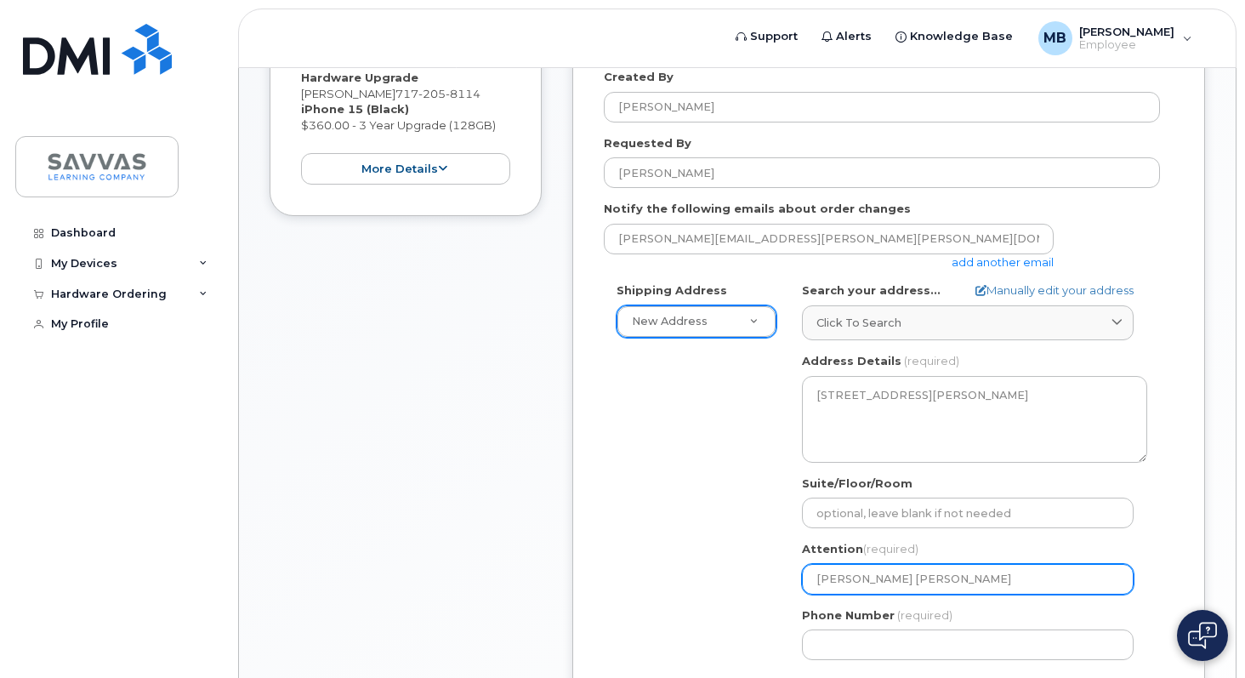
type input "Melissa Bla"
select select
type input "Melissa Blas"
select select
type input "Melissa Blasi"
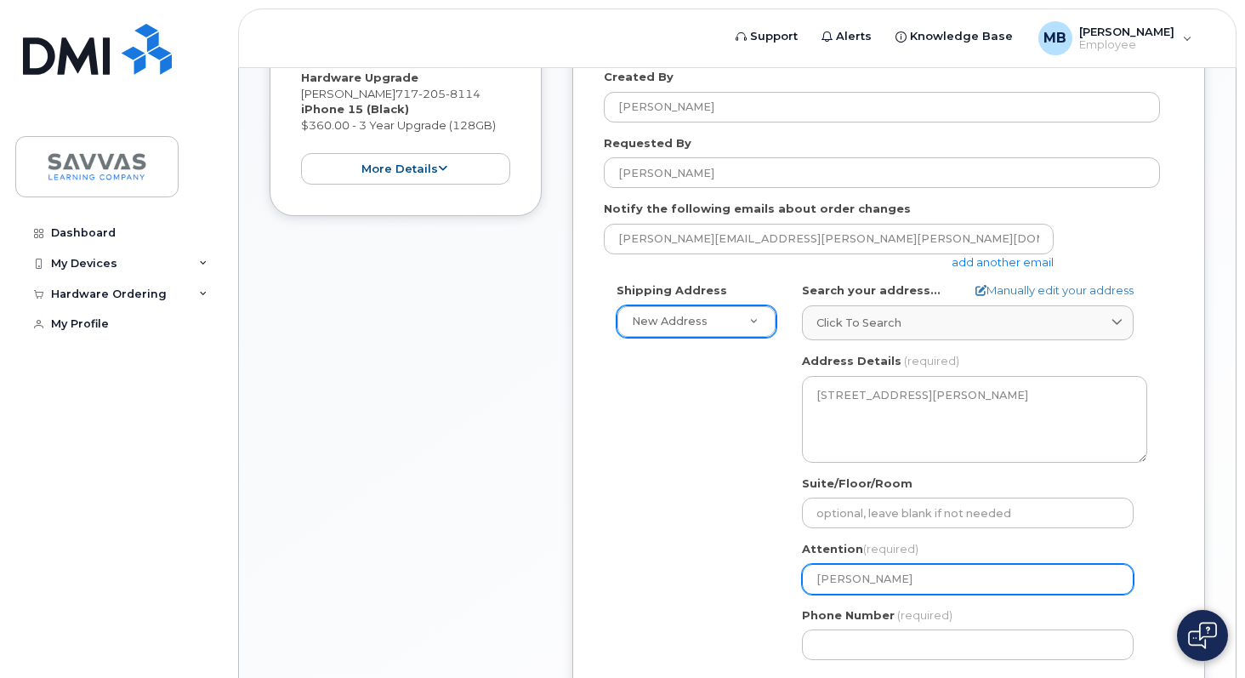
select select
type input "Melissa Blasix"
select select
type input "Melissa Blasixk"
select select
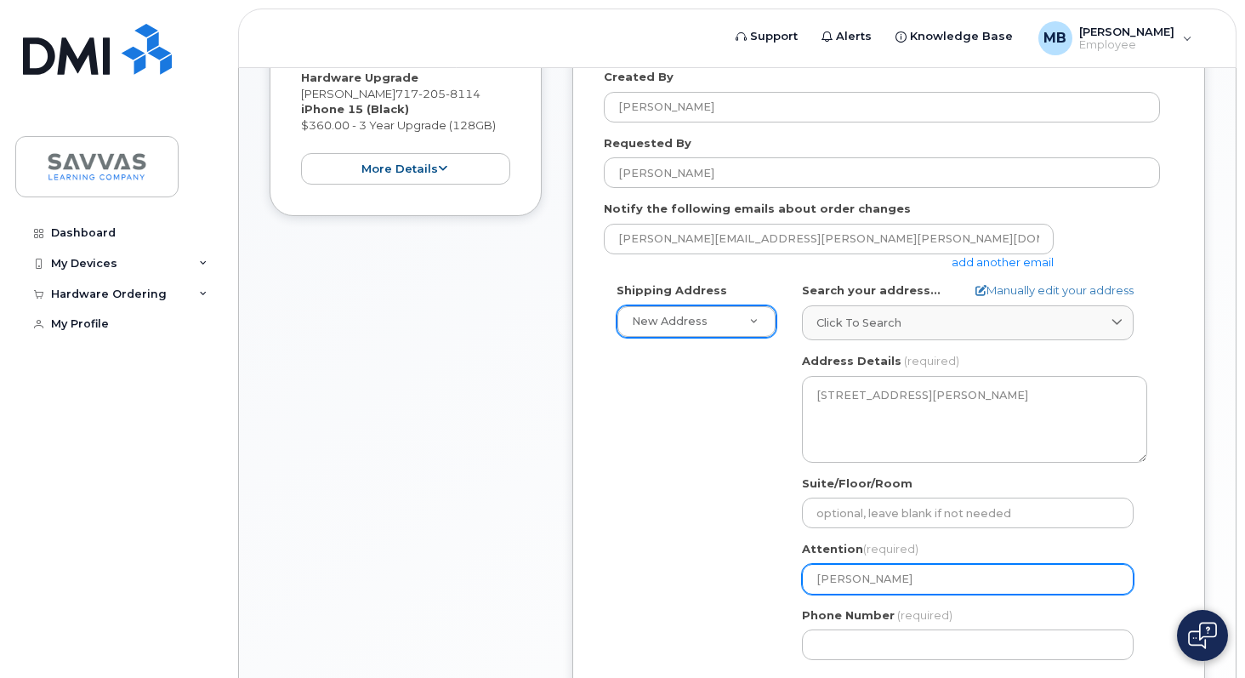
type input "Melissa Blasix"
select select
type input "Melissa Blasi"
select select
type input "Melissa Blasix"
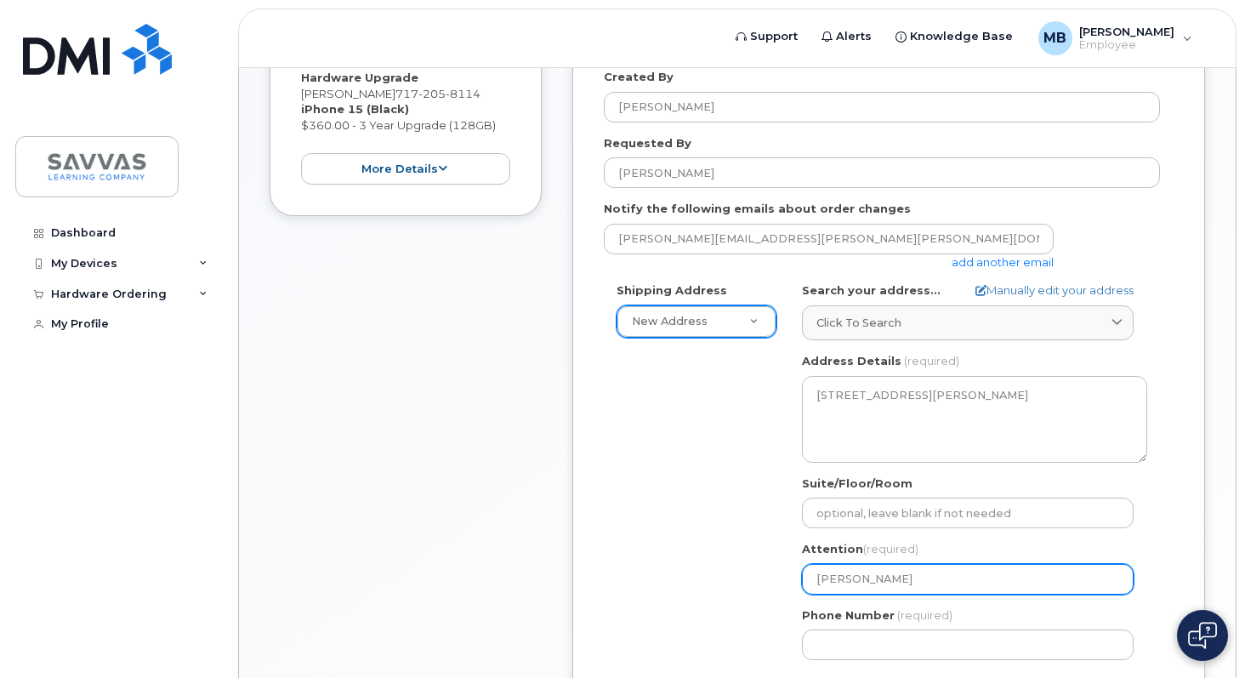
select select
type input "Melissa Blasixk"
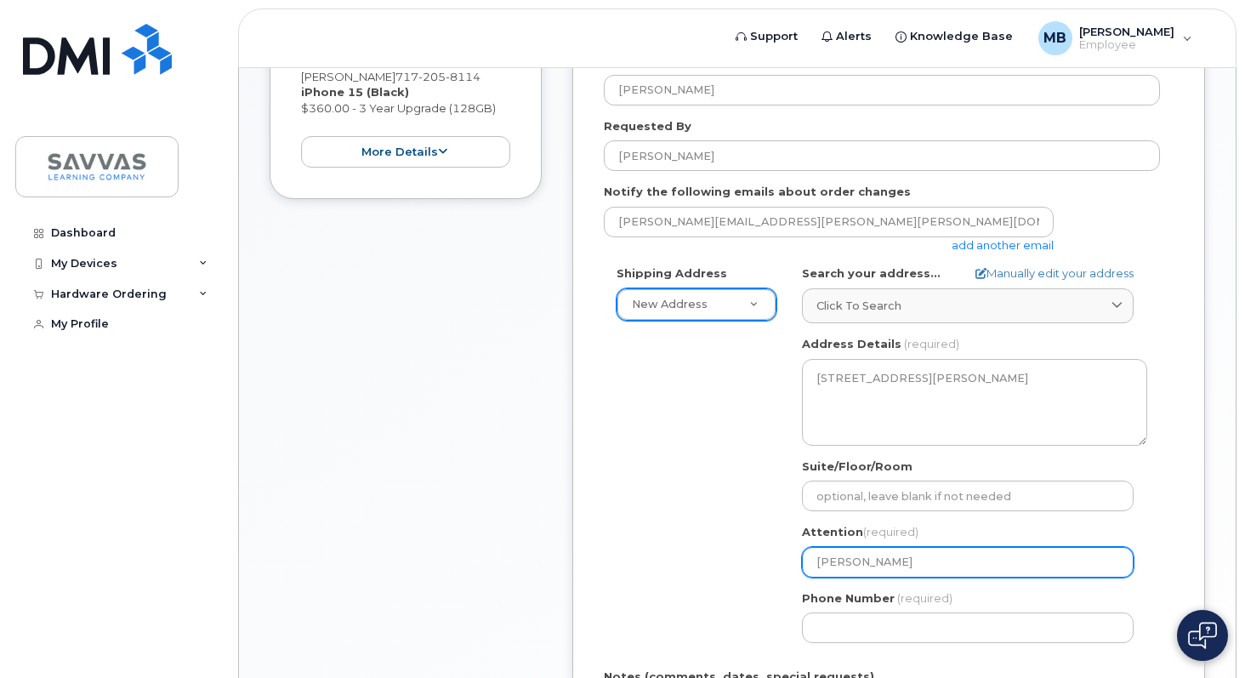
scroll to position [396, 0]
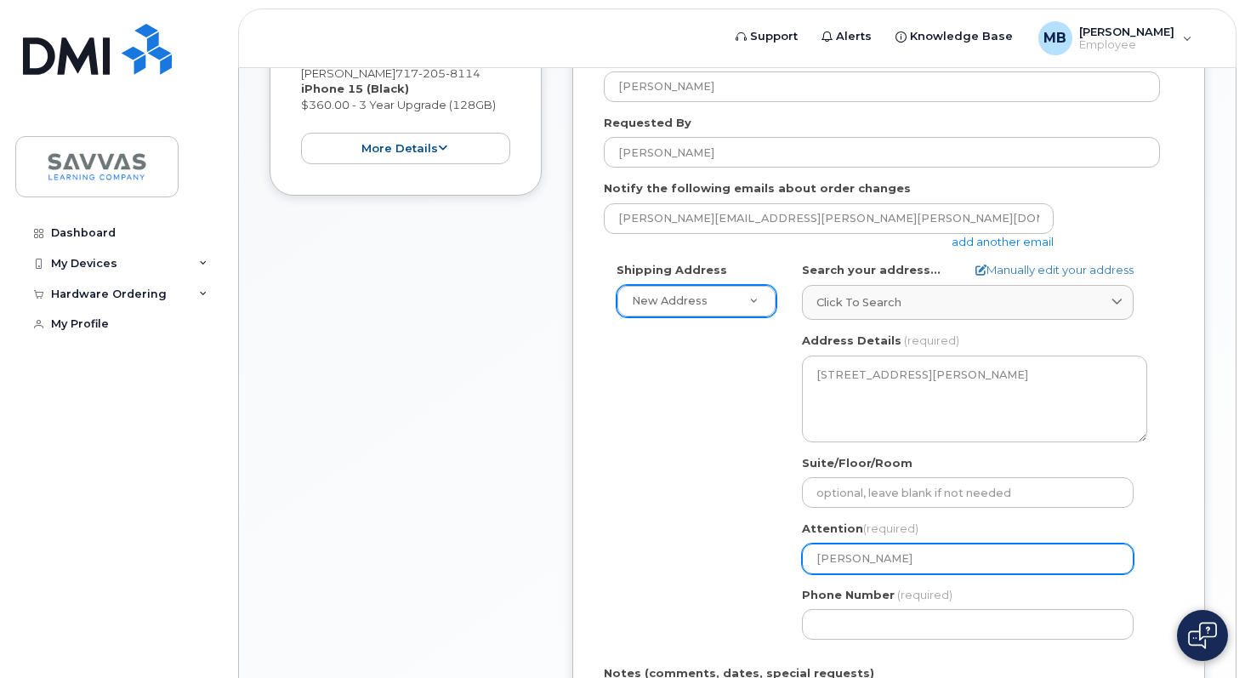
select select
type input "Melissa Blasix"
select select
type input "Melissa Blasi"
select select
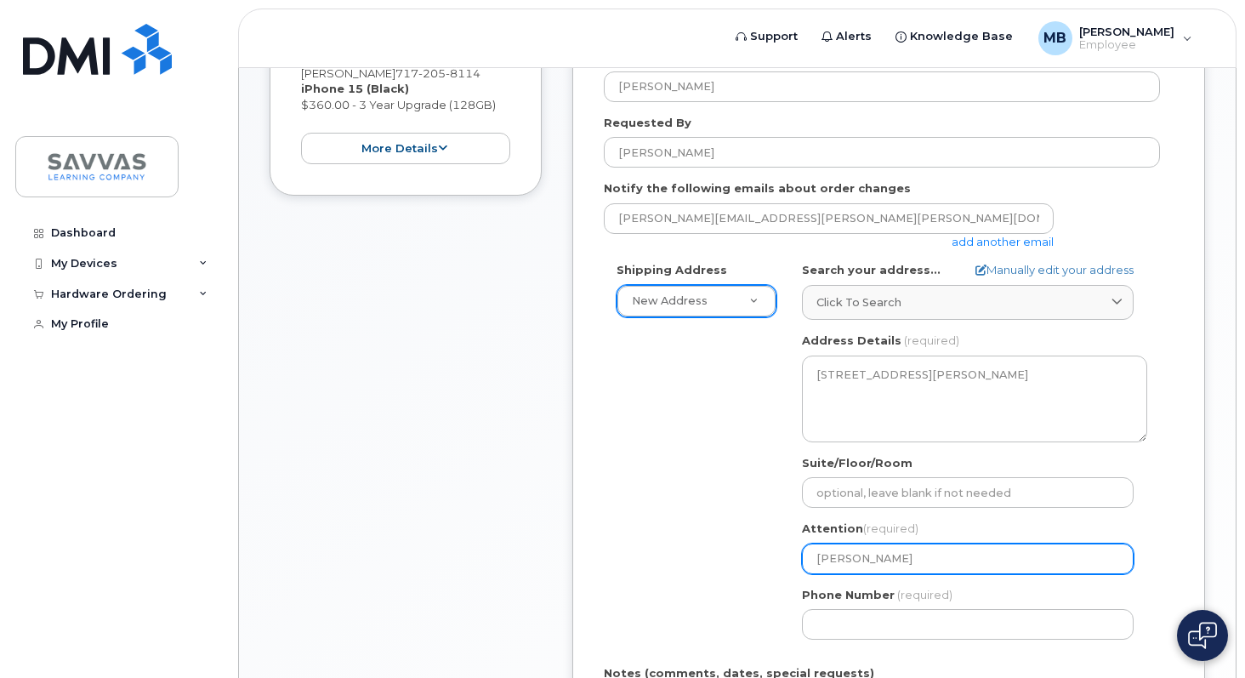
type input "Melissa Blasic"
select select
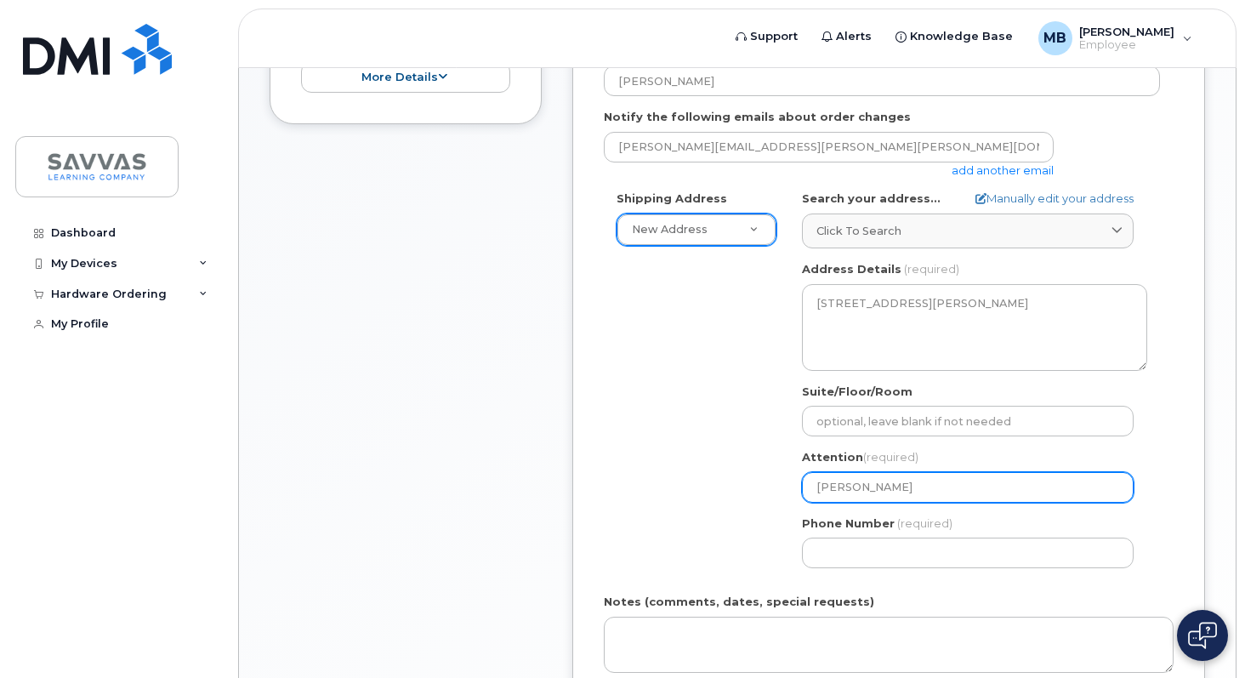
scroll to position [469, 0]
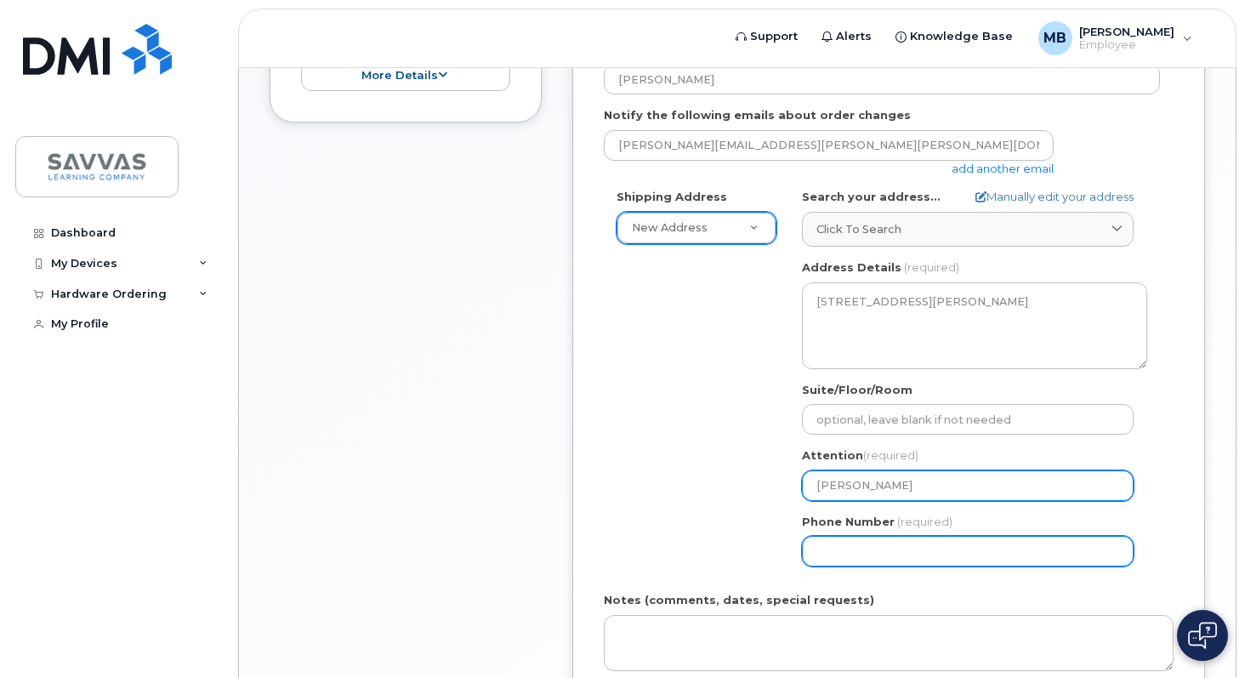
type input "[PERSON_NAME]"
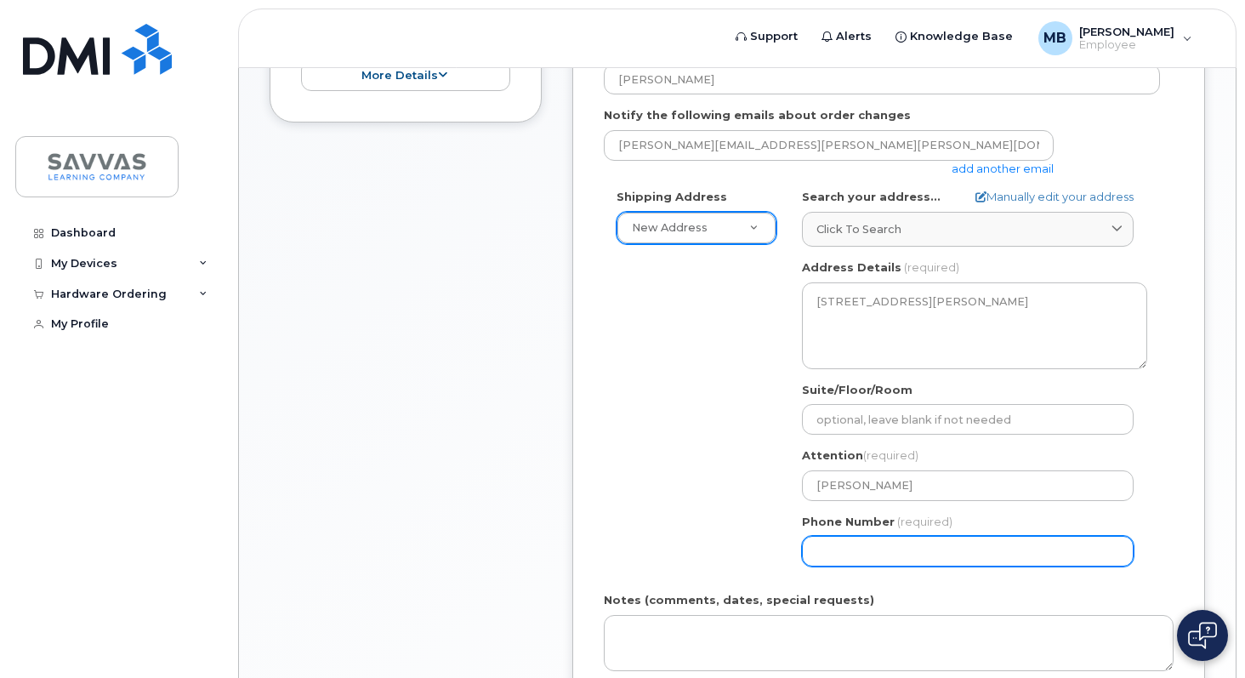
click at [880, 552] on input "Phone Number" at bounding box center [968, 551] width 332 height 31
type input "717"
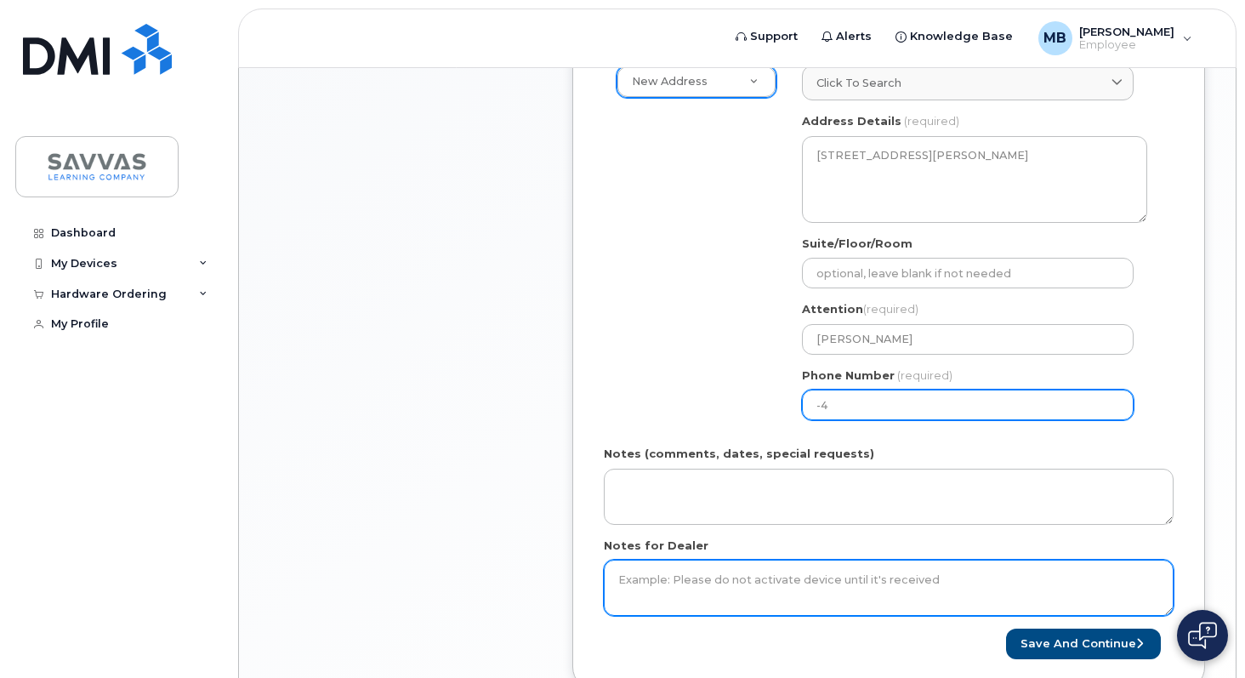
scroll to position [619, 0]
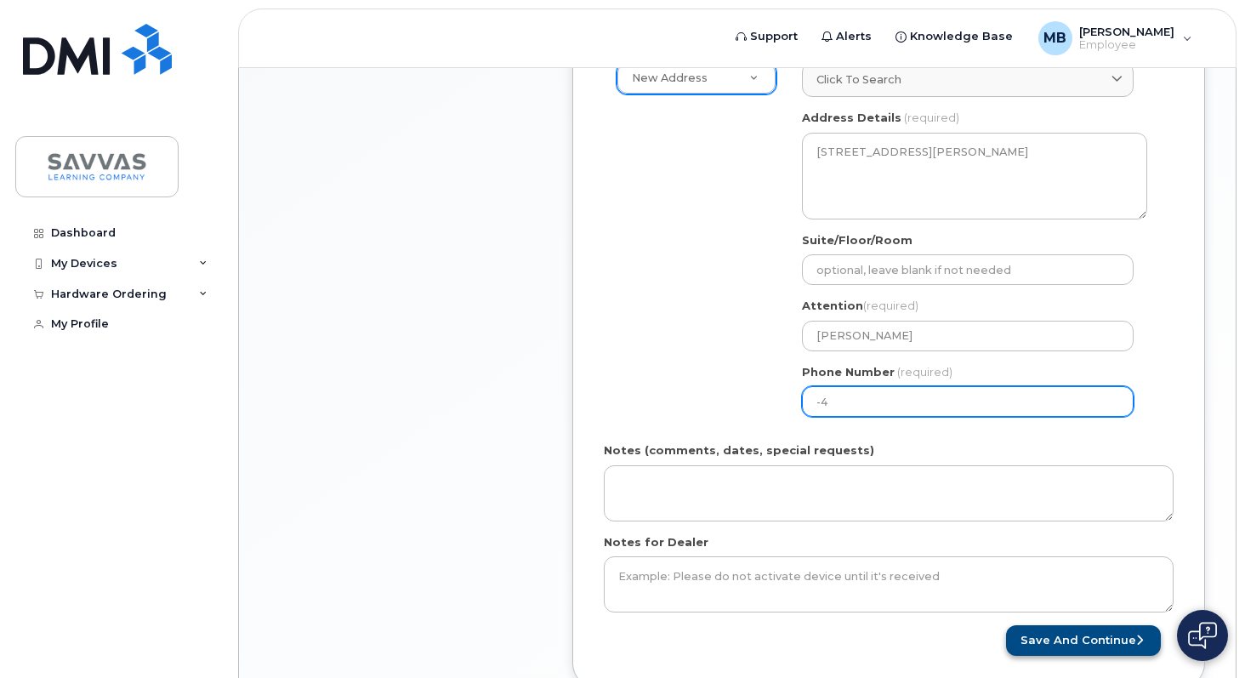
type input "-4"
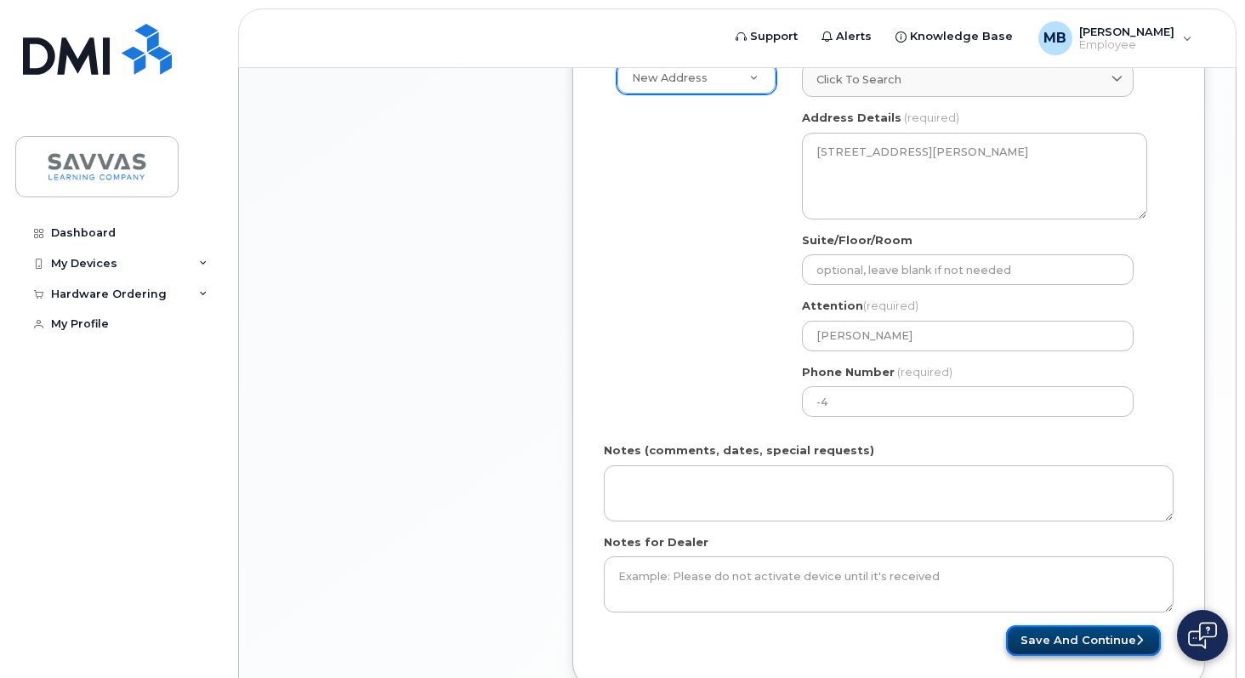
click at [1049, 634] on button "Save and Continue" at bounding box center [1083, 640] width 155 height 31
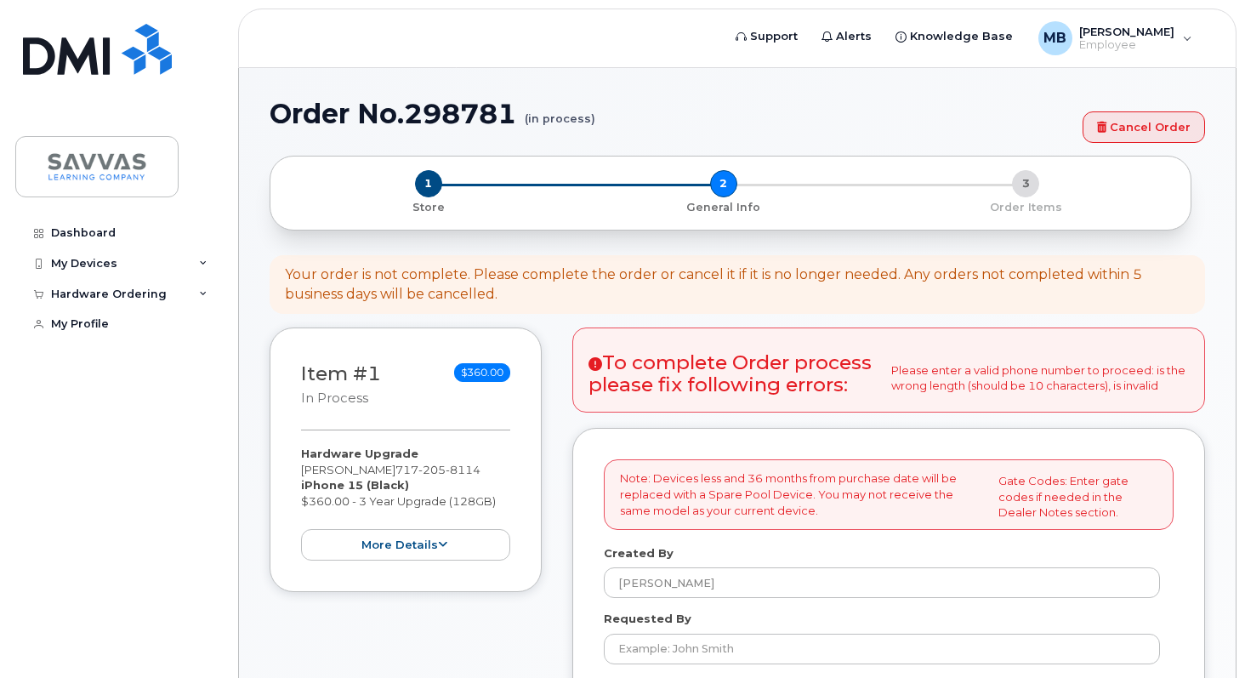
select select
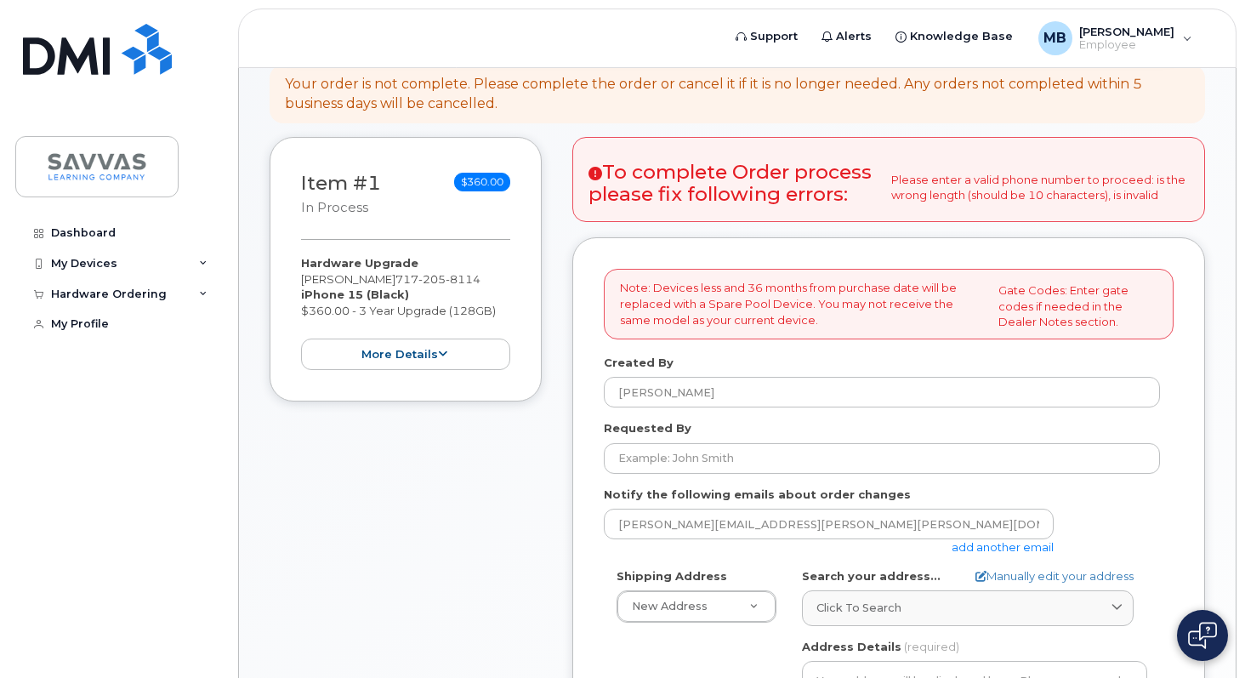
scroll to position [190, 0]
click at [673, 169] on h3 "To complete Order process please fix following errors:" at bounding box center [732, 183] width 289 height 43
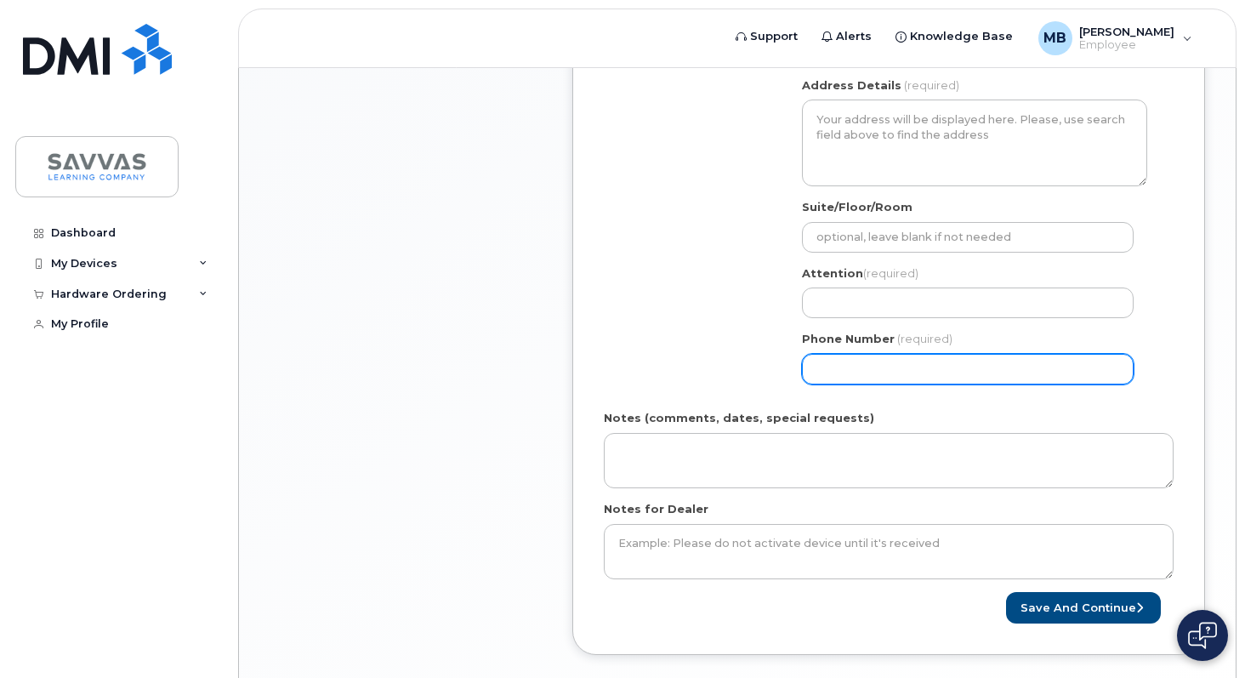
scroll to position [752, 0]
click at [827, 366] on input "Phone Number" at bounding box center [968, 368] width 332 height 31
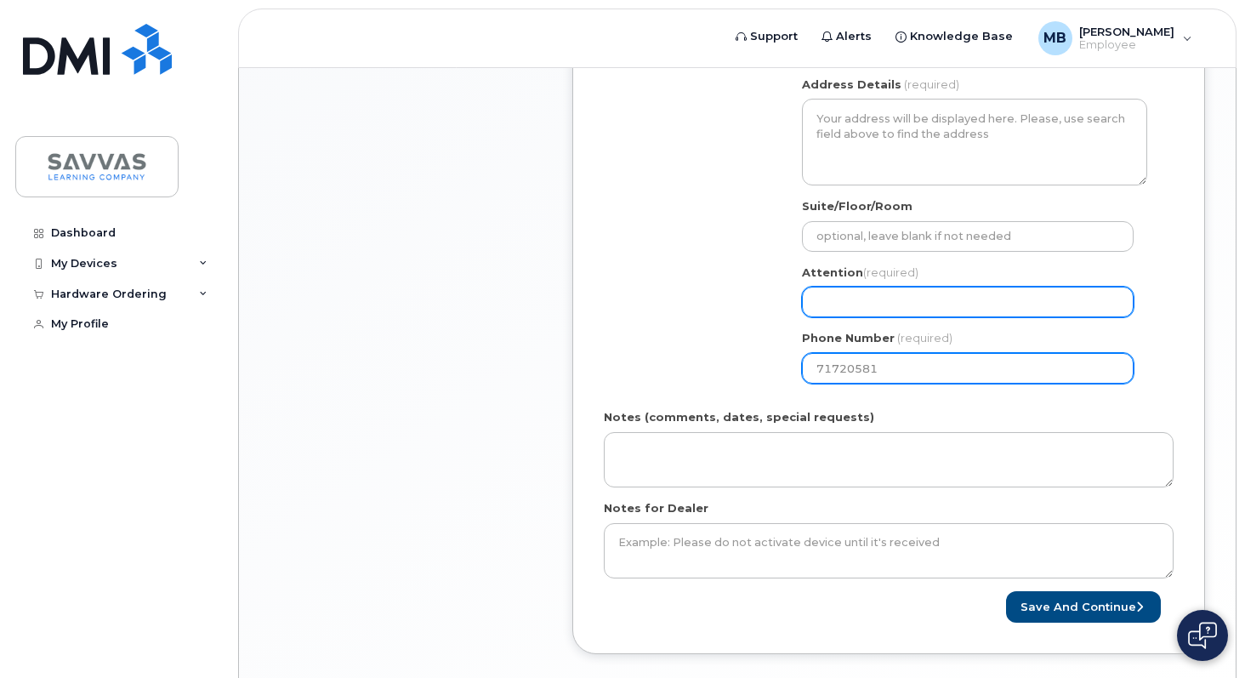
type input "717205811"
select select
type input "7172058112"
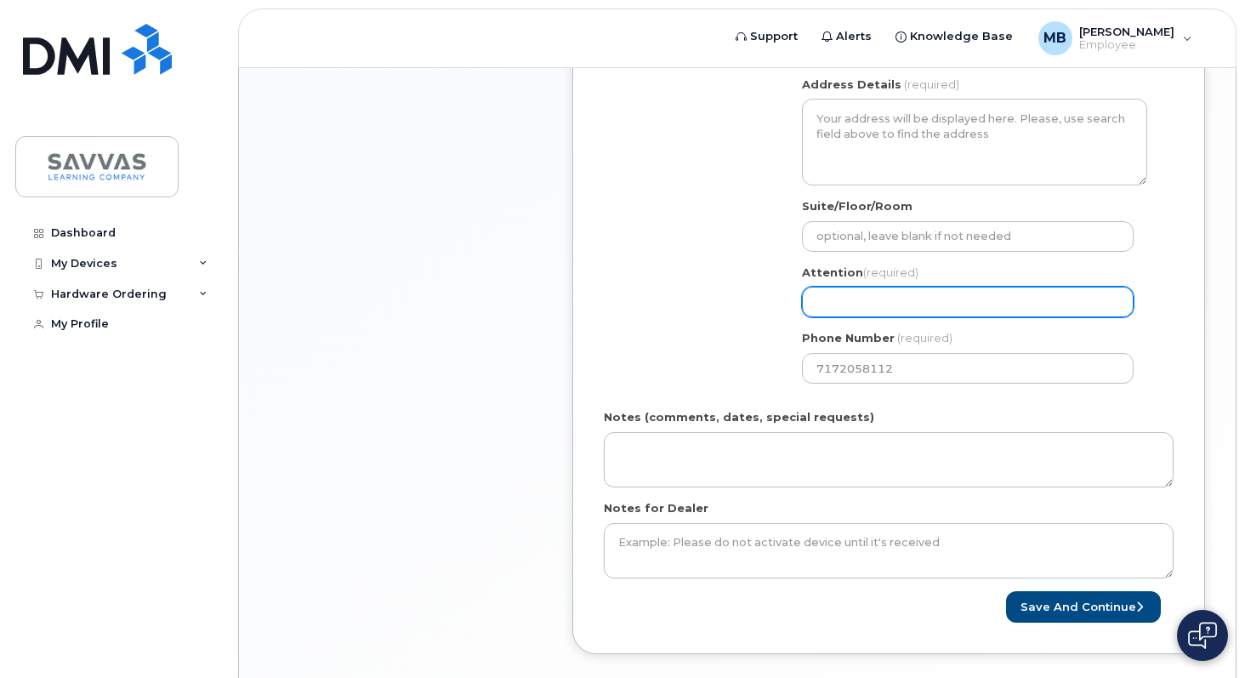
click at [838, 302] on input "Attention (required)" at bounding box center [968, 302] width 332 height 31
select select
type input "M"
select select
type input "Me"
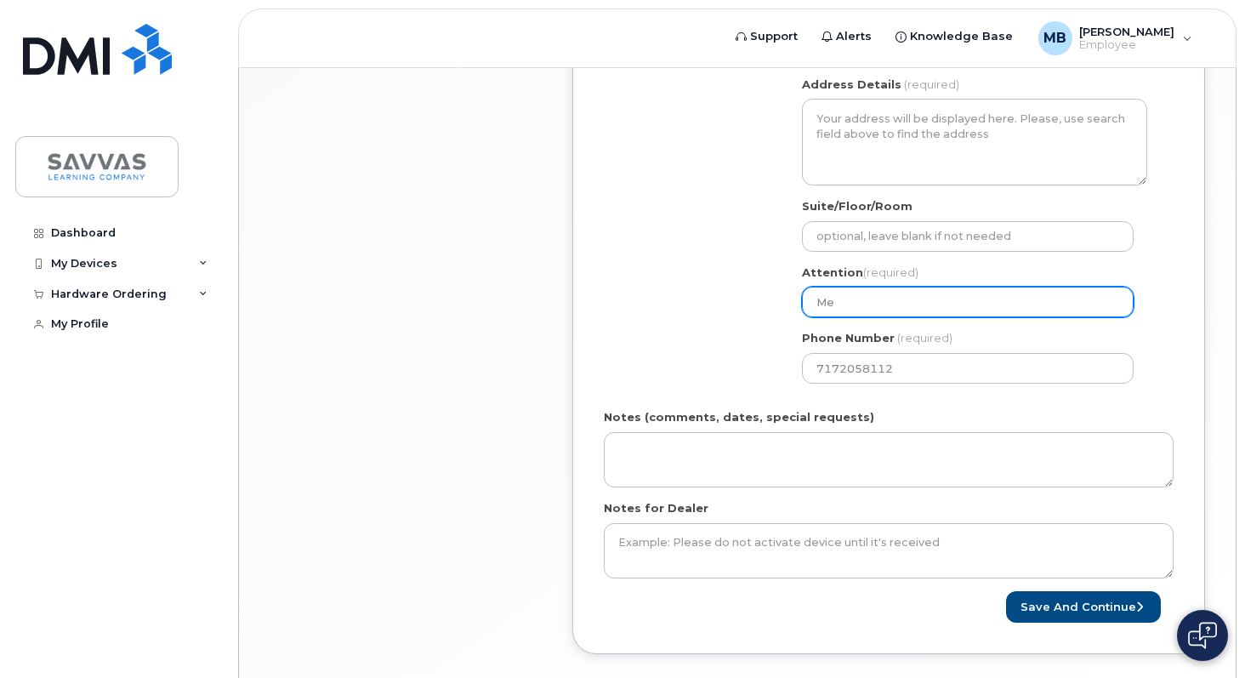
select select
type input "[PERSON_NAME]"
select select
type input "Meli"
select select
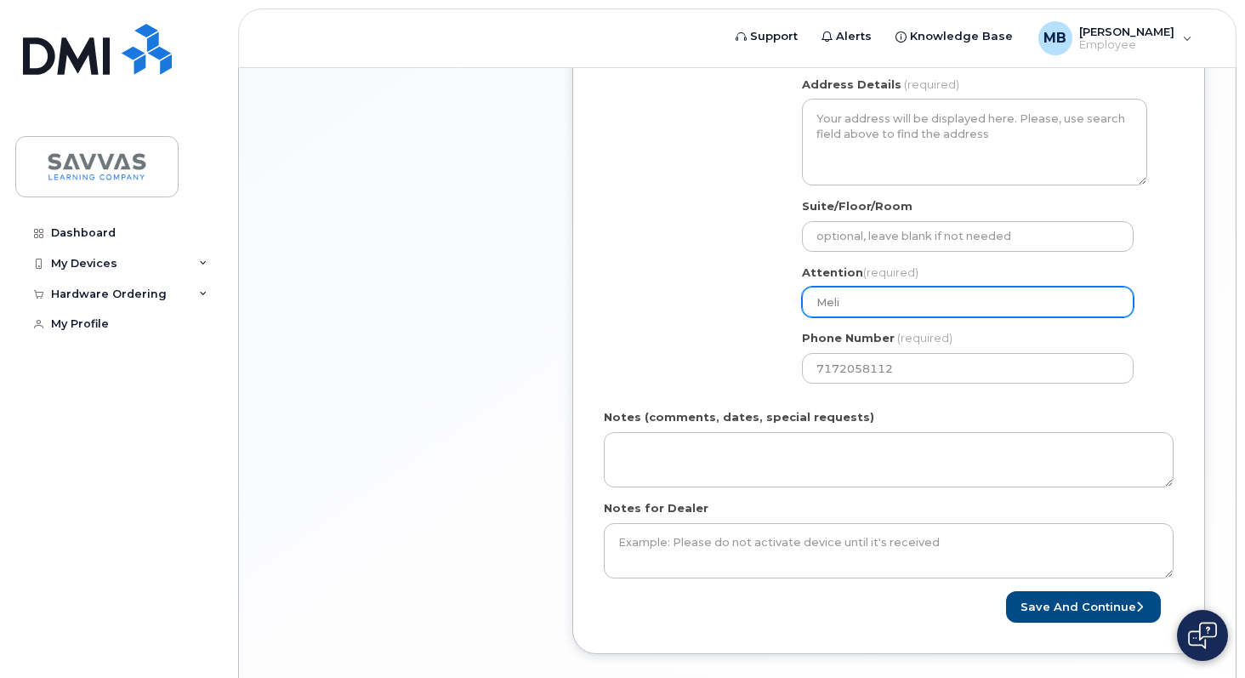
type input "Melis"
select select
type input "Meliss"
select select
type input "Melissa"
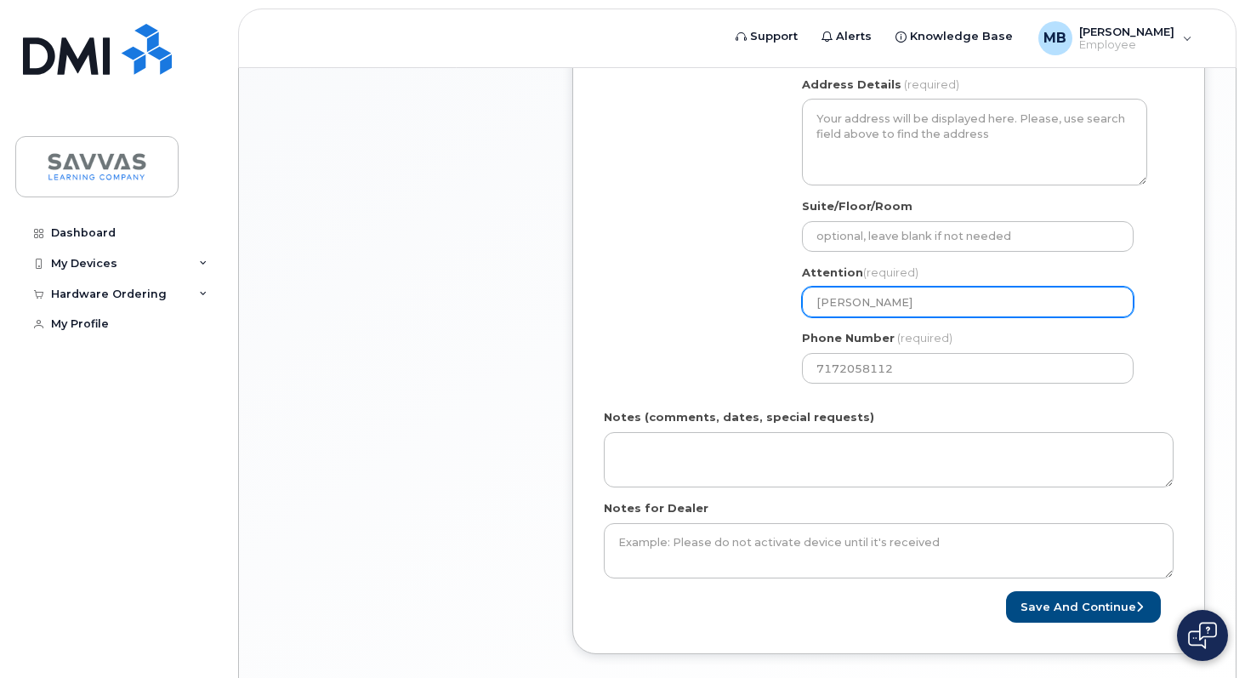
select select
type input "Melissa B"
select select
type input "Melissa Bl"
select select
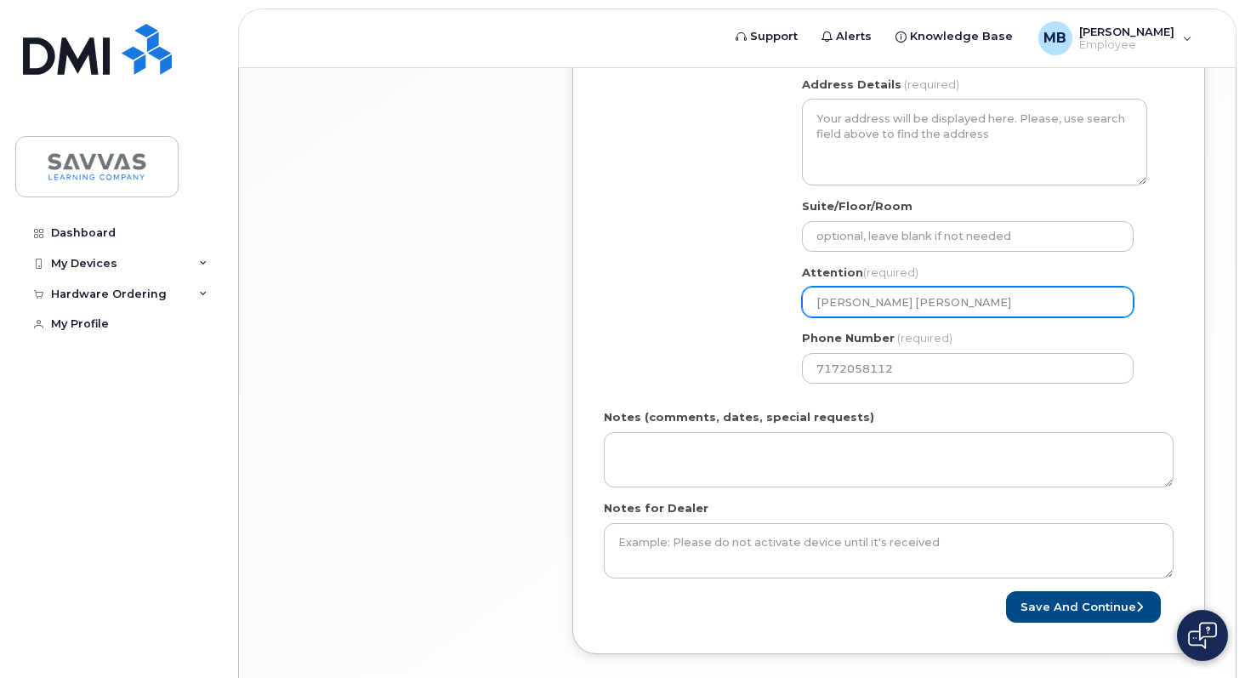
type input "Melissa Bla"
select select
type input "Melissa Blas"
select select
type input "Melissa Blasi"
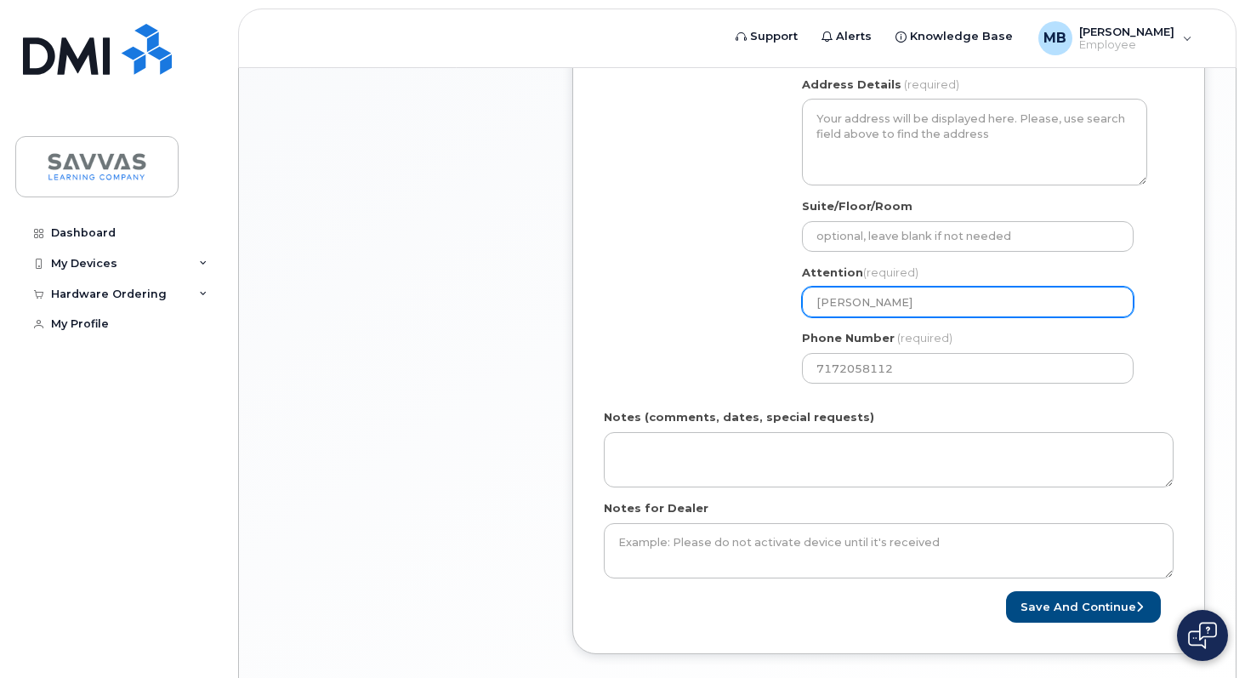
select select
type input "Melissa Blasic"
select select
type input "[PERSON_NAME]"
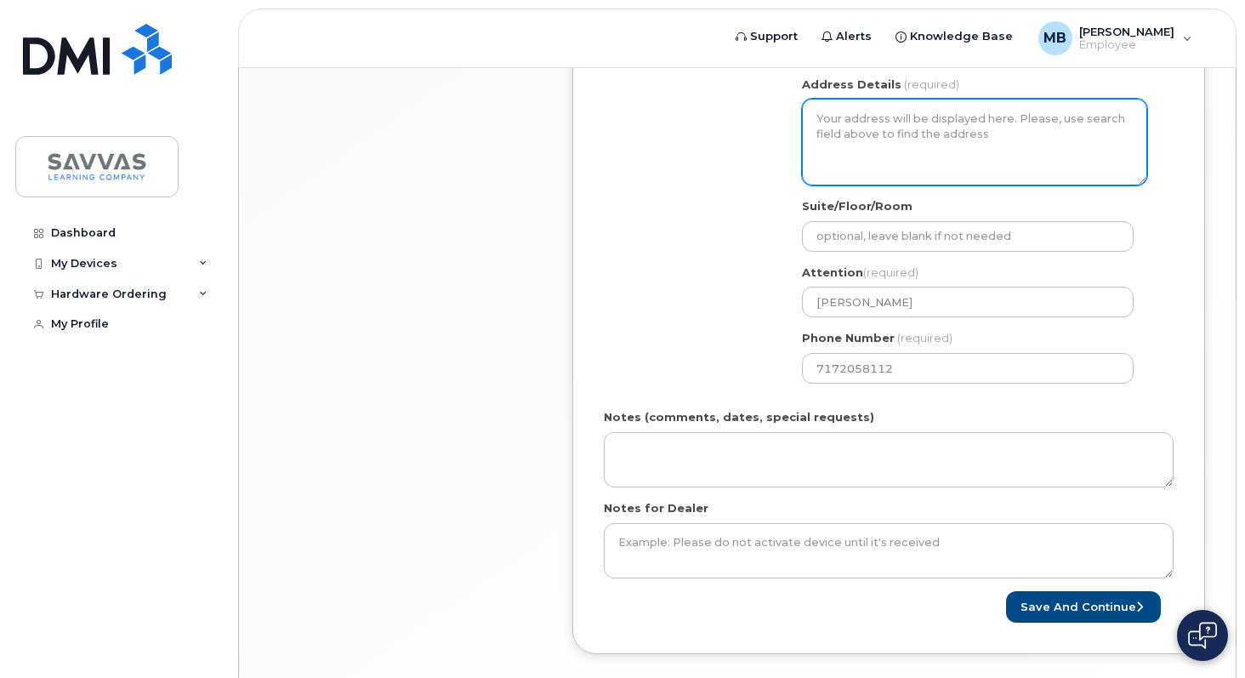
click at [832, 168] on textarea "Address Details" at bounding box center [974, 142] width 345 height 87
click at [843, 111] on textarea "Address Details" at bounding box center [974, 142] width 345 height 87
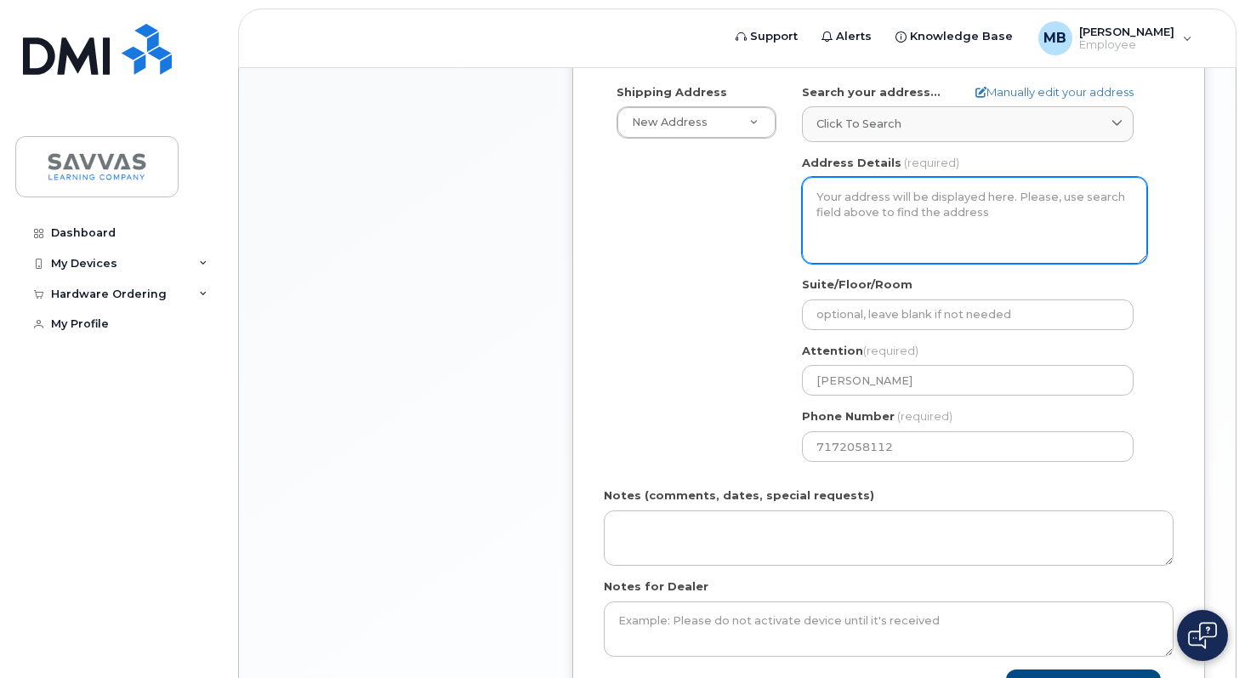
scroll to position [663, 0]
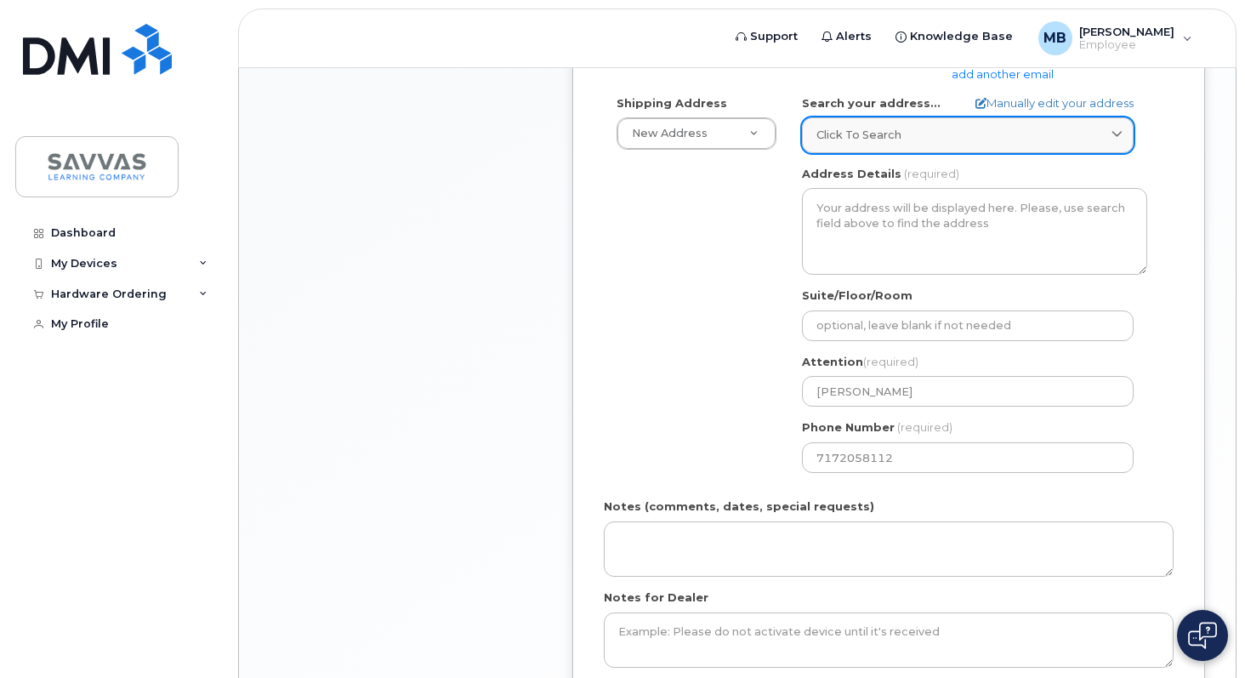
click at [844, 131] on span "Click to search" at bounding box center [858, 135] width 85 height 16
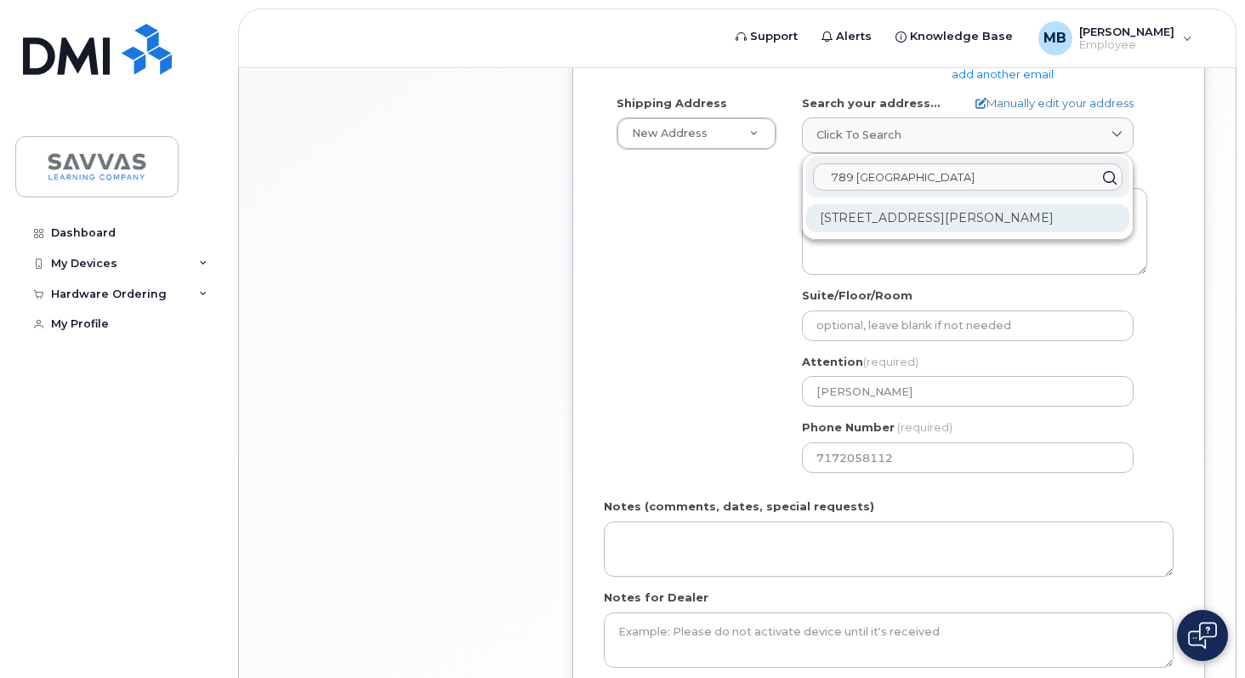
type input "789 Woodfield"
click at [917, 223] on div "789 Woodfield Dr Lititz PA 17543-6601" at bounding box center [967, 218] width 323 height 28
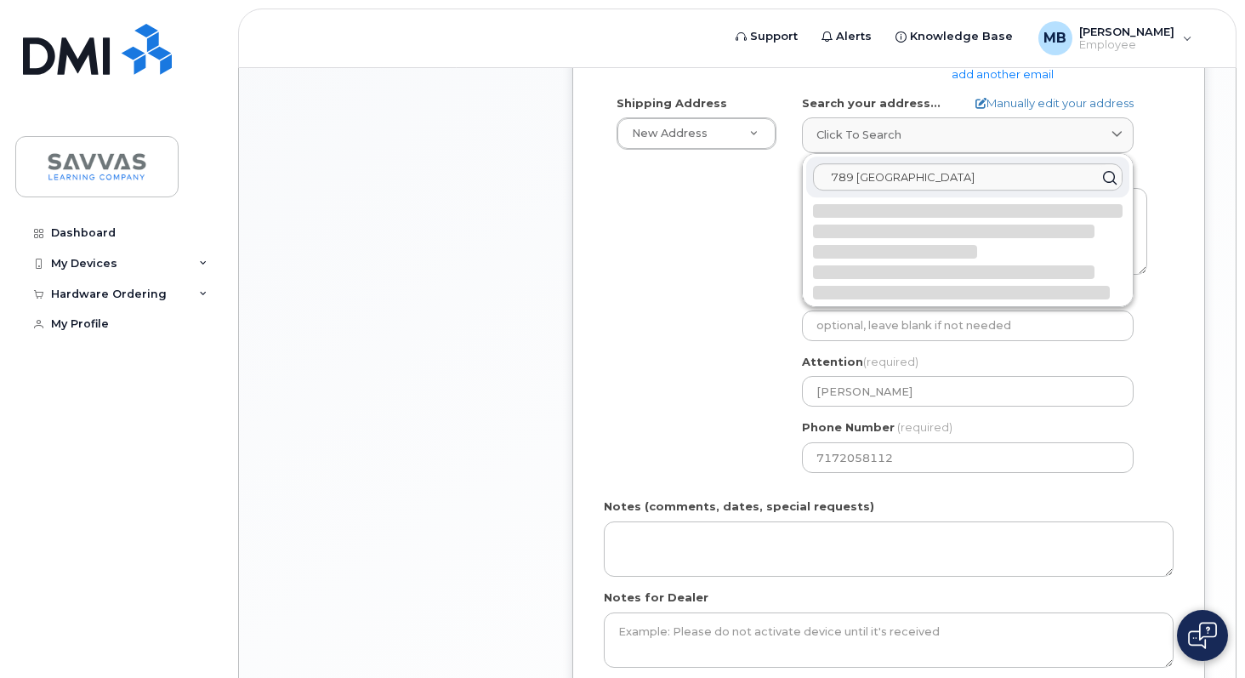
select select
type textarea "789 Woodfield Dr LITITZ PA 17543-6601 UNITED STATES"
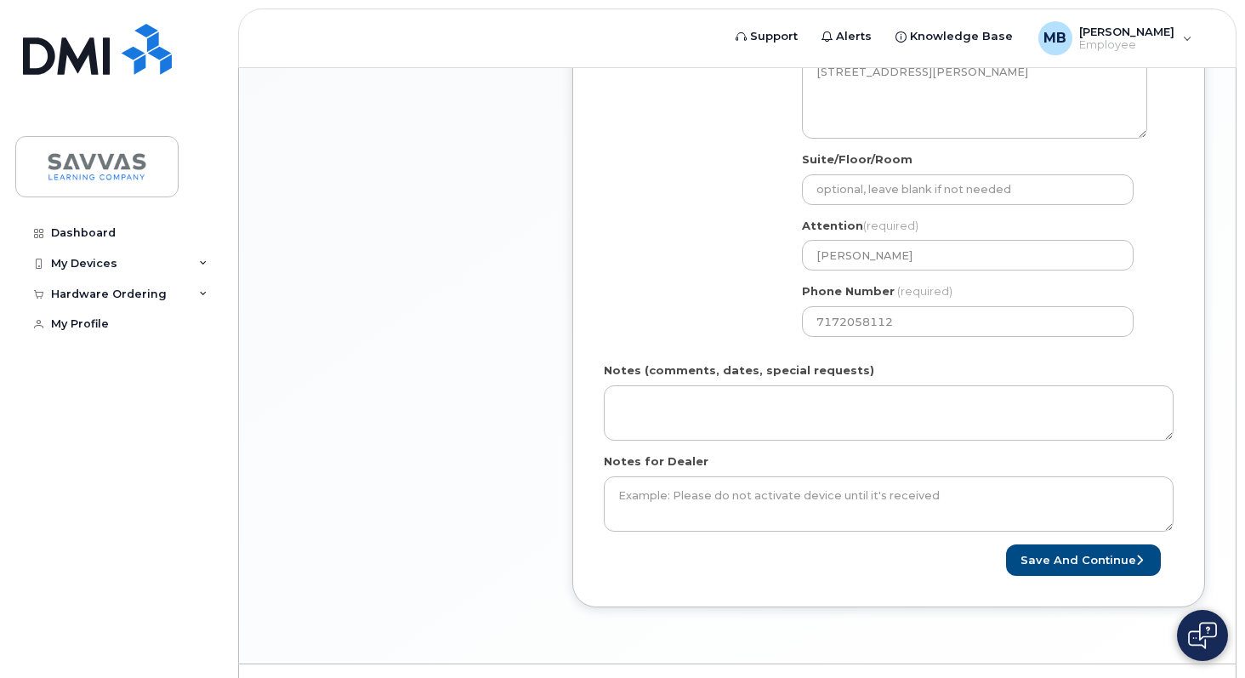
scroll to position [839, 0]
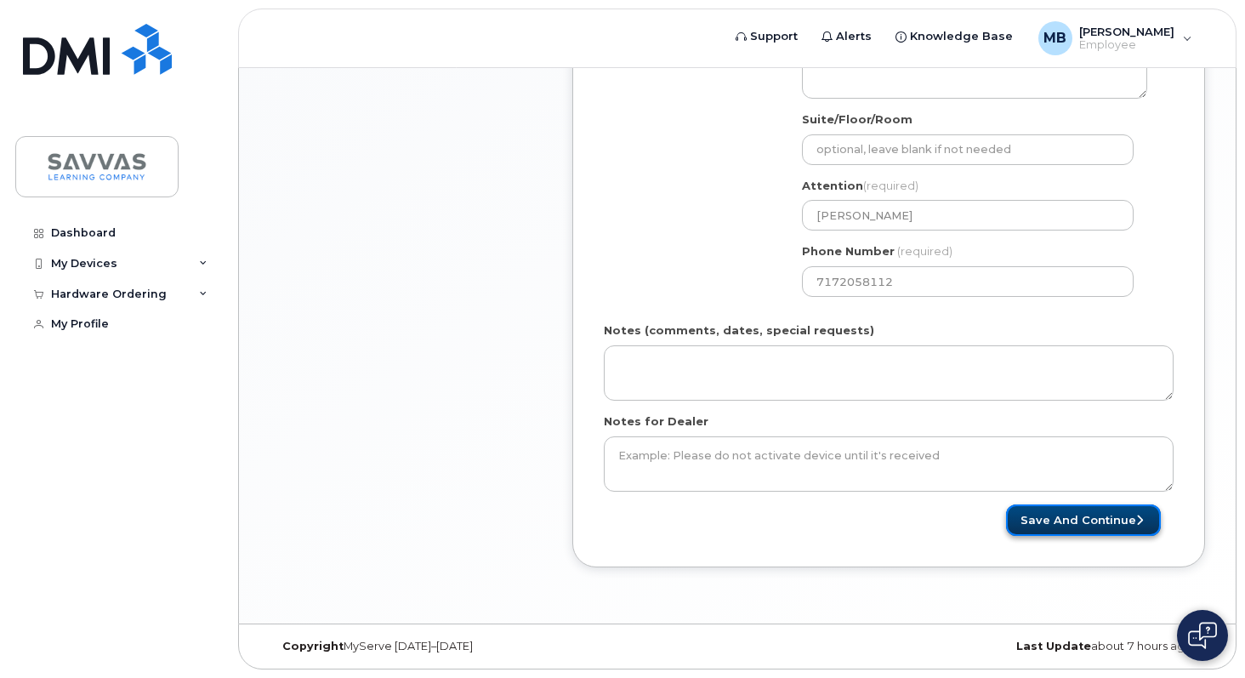
click at [1050, 524] on button "Save and Continue" at bounding box center [1083, 519] width 155 height 31
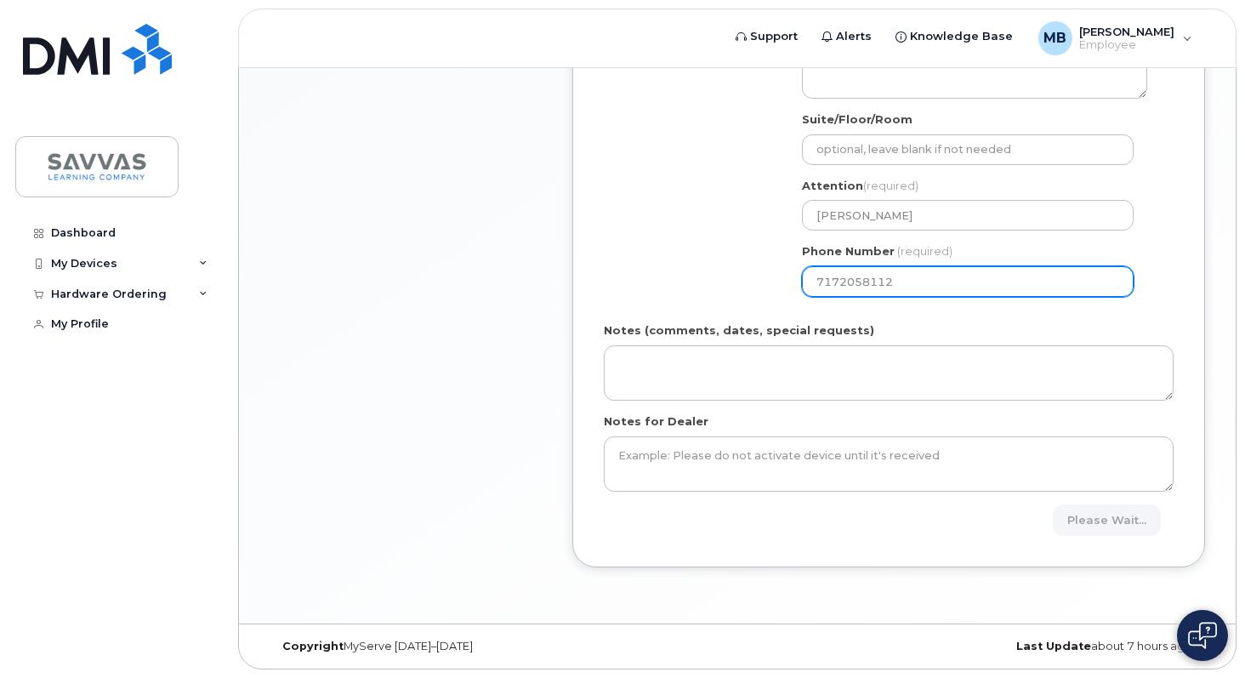
click at [934, 282] on input "7172058112" at bounding box center [968, 281] width 332 height 31
select select
type input "717205811"
select select
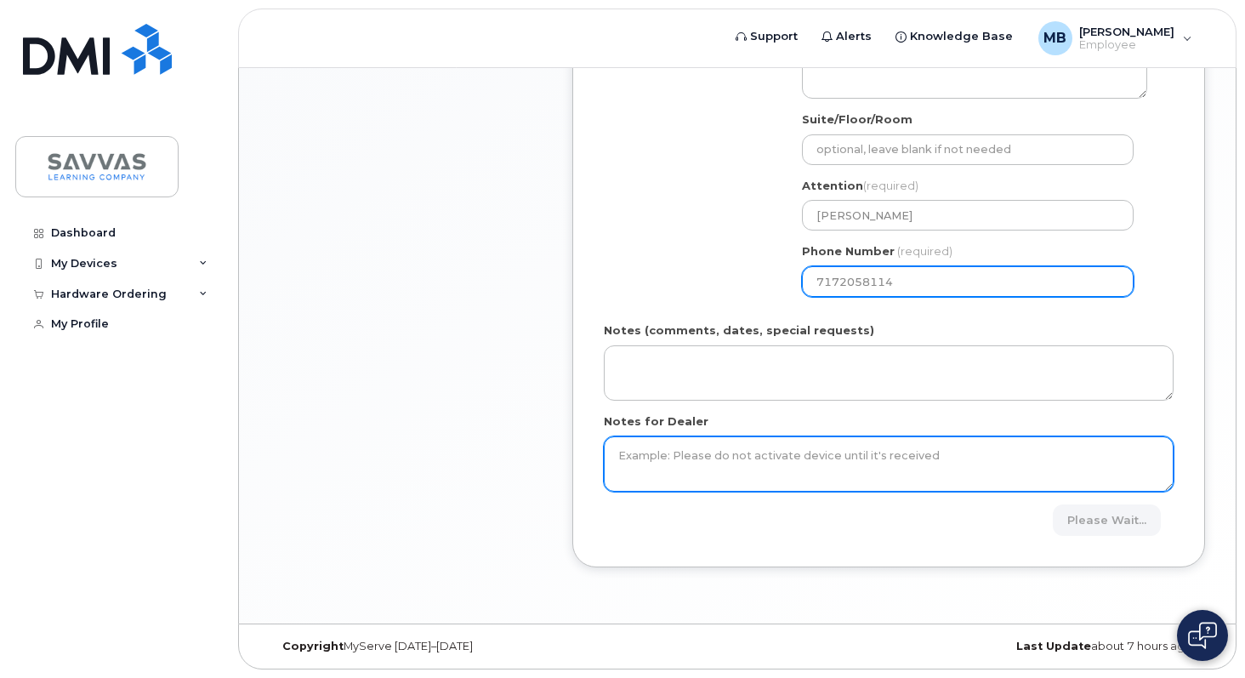
type input "7172058114"
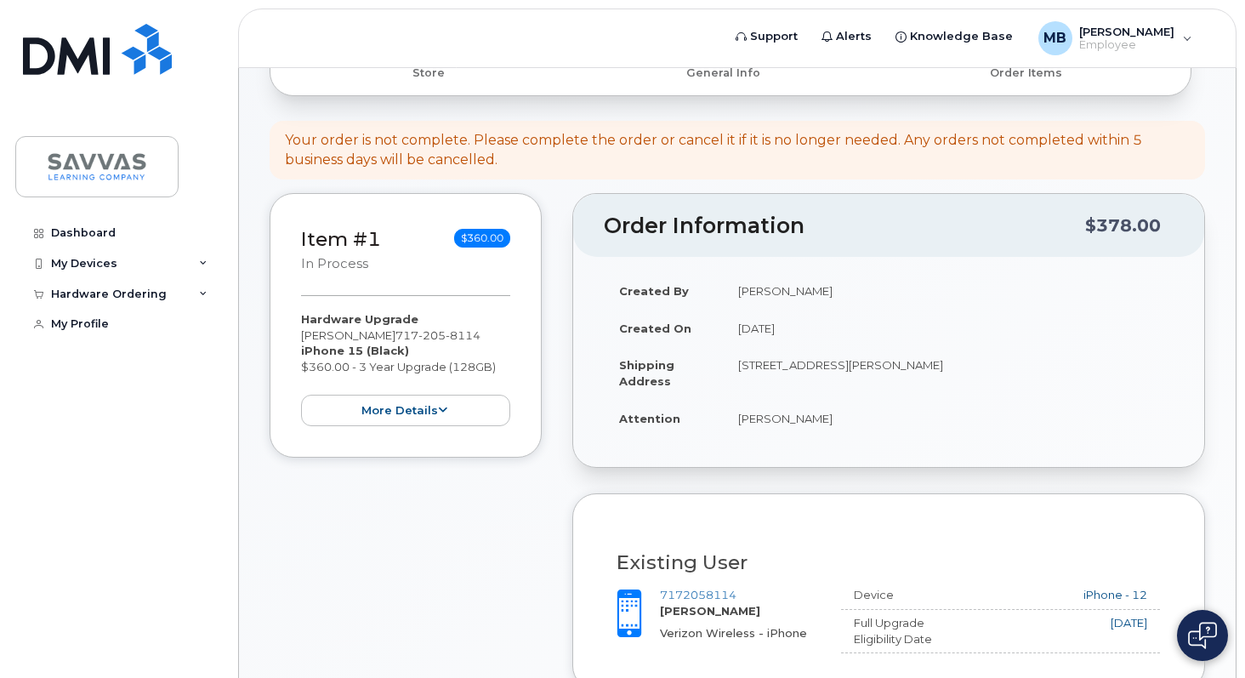
scroll to position [150, 0]
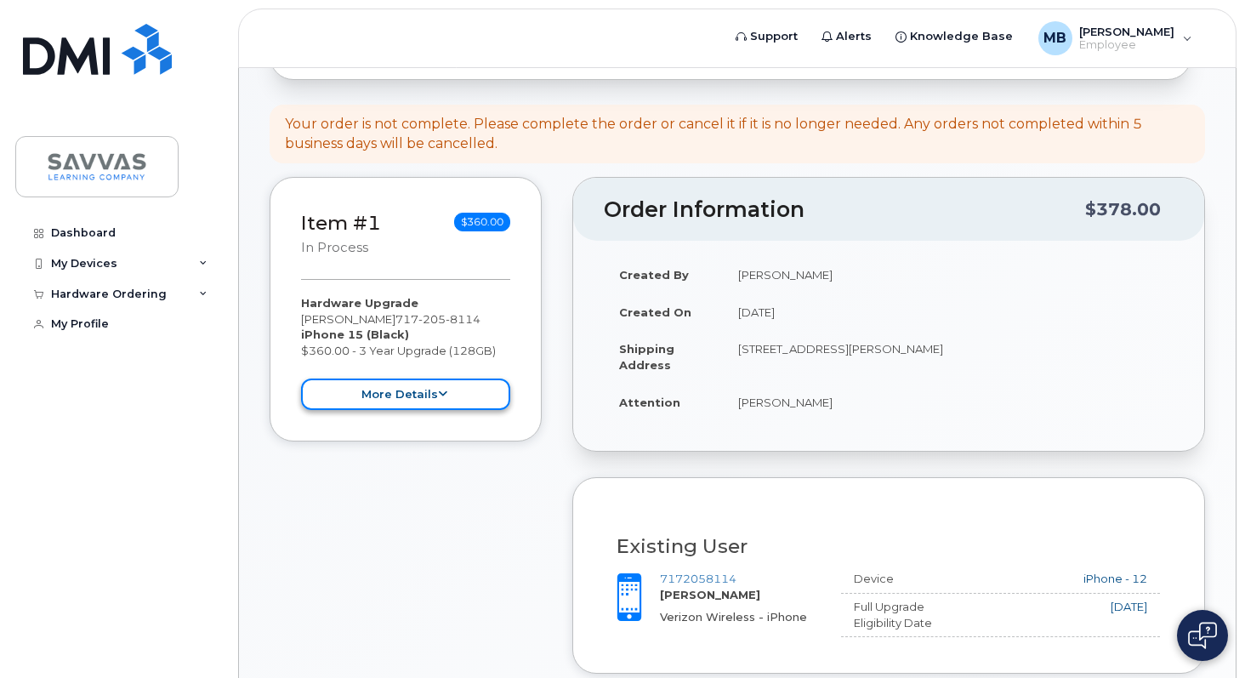
click at [446, 395] on button "more details" at bounding box center [405, 393] width 209 height 31
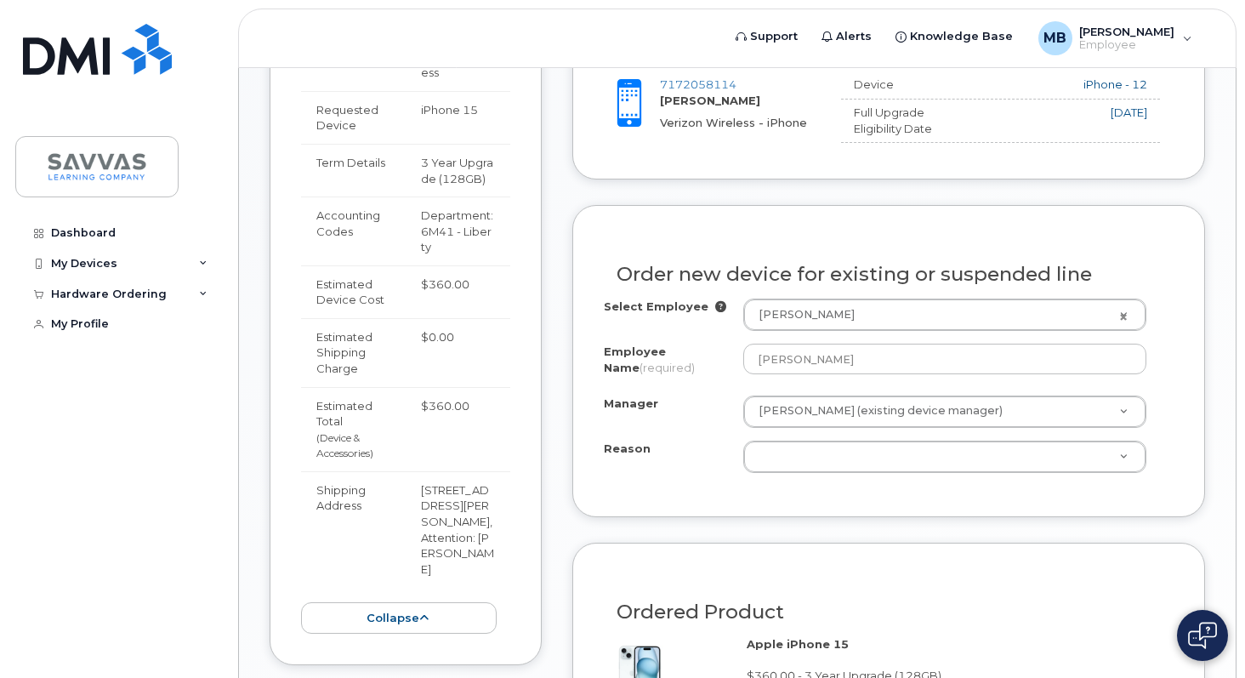
scroll to position [656, 0]
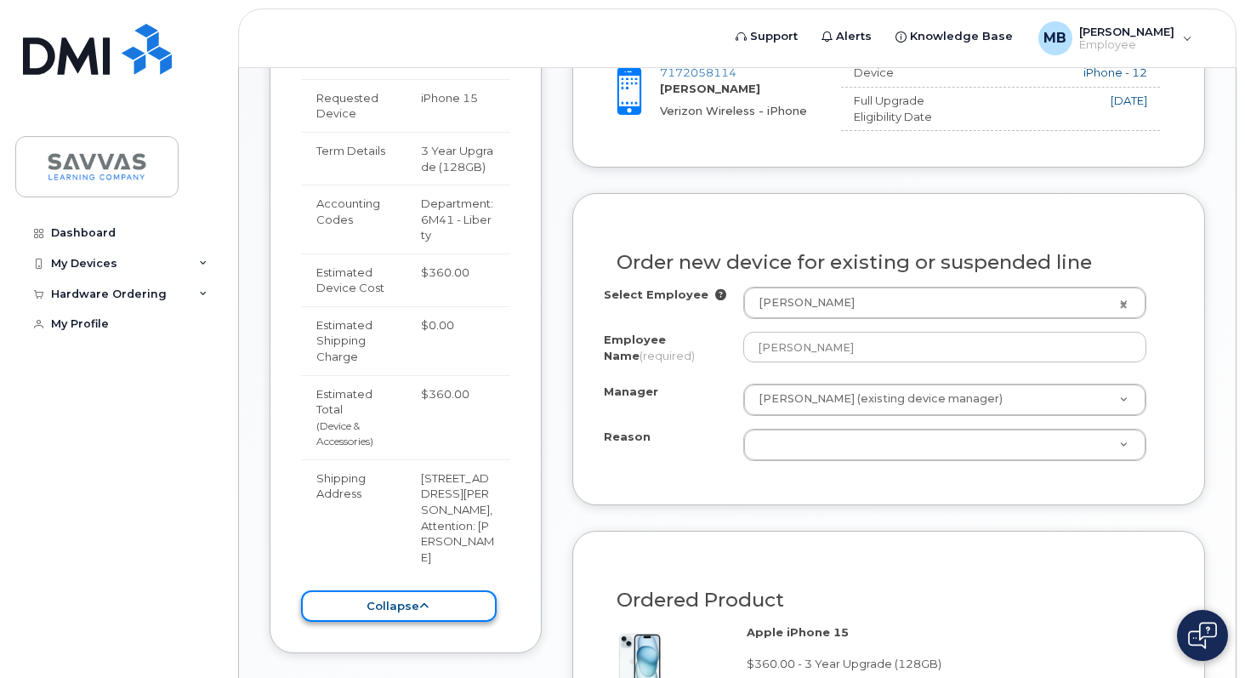
click at [381, 590] on button "collapse" at bounding box center [399, 605] width 196 height 31
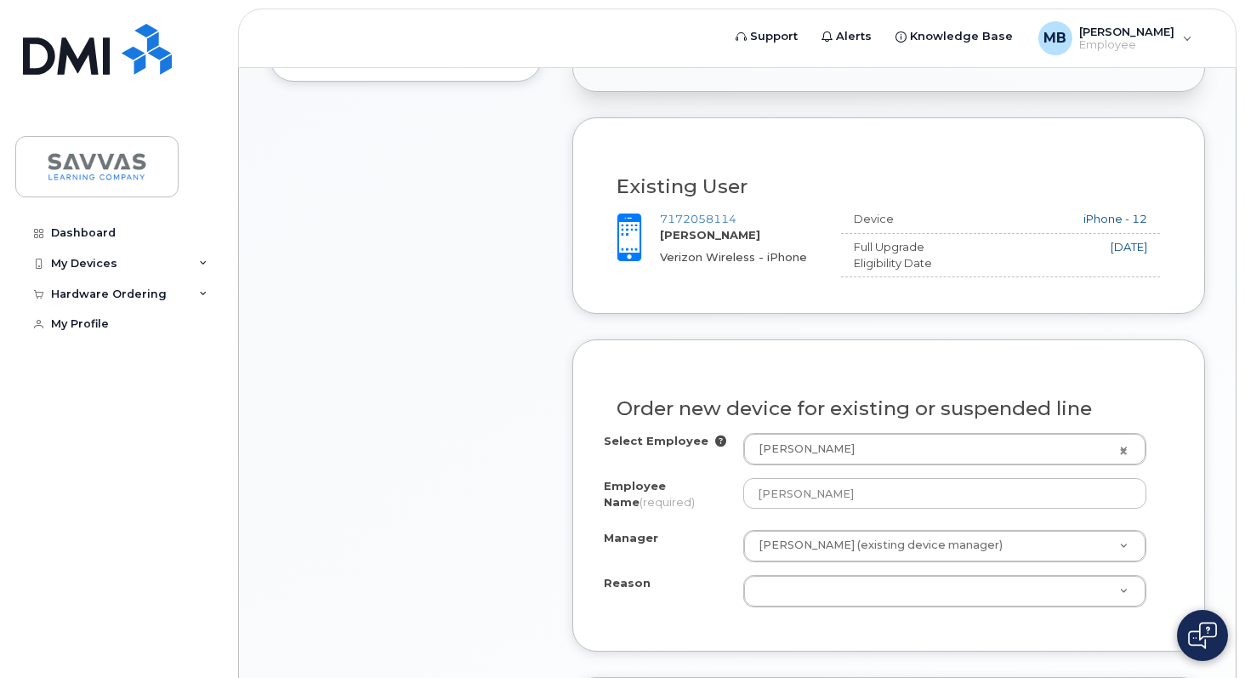
scroll to position [593, 0]
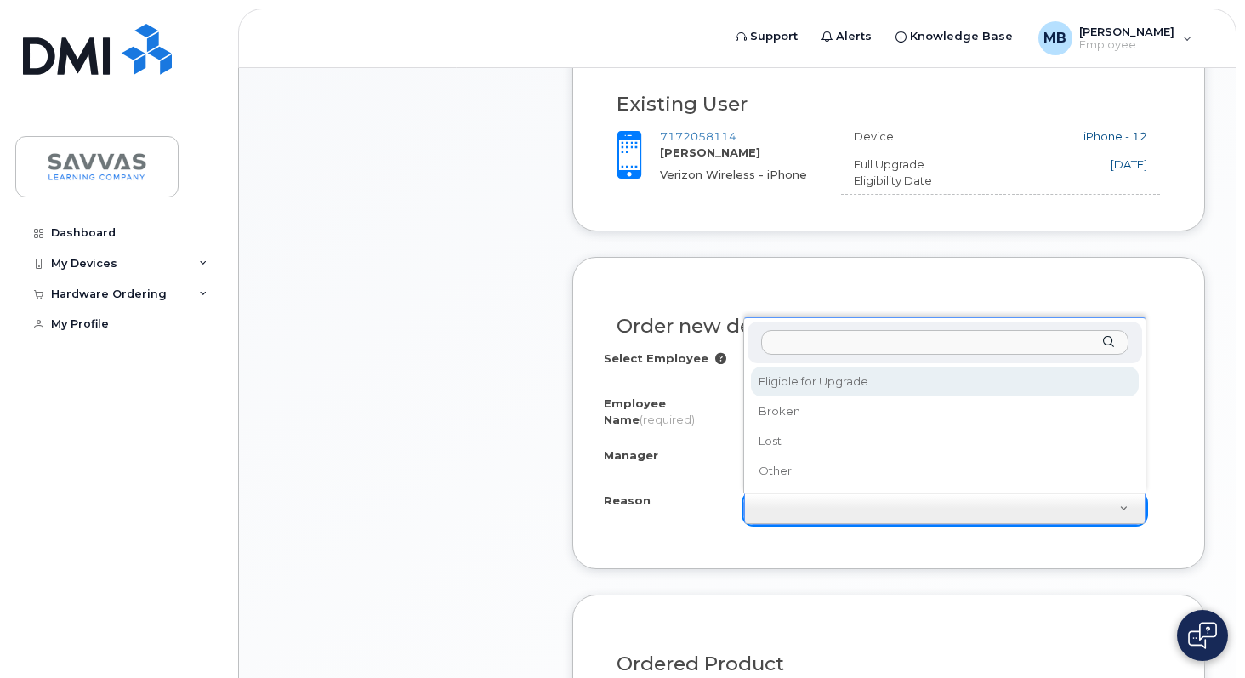
select select "eligible_for_upgrade"
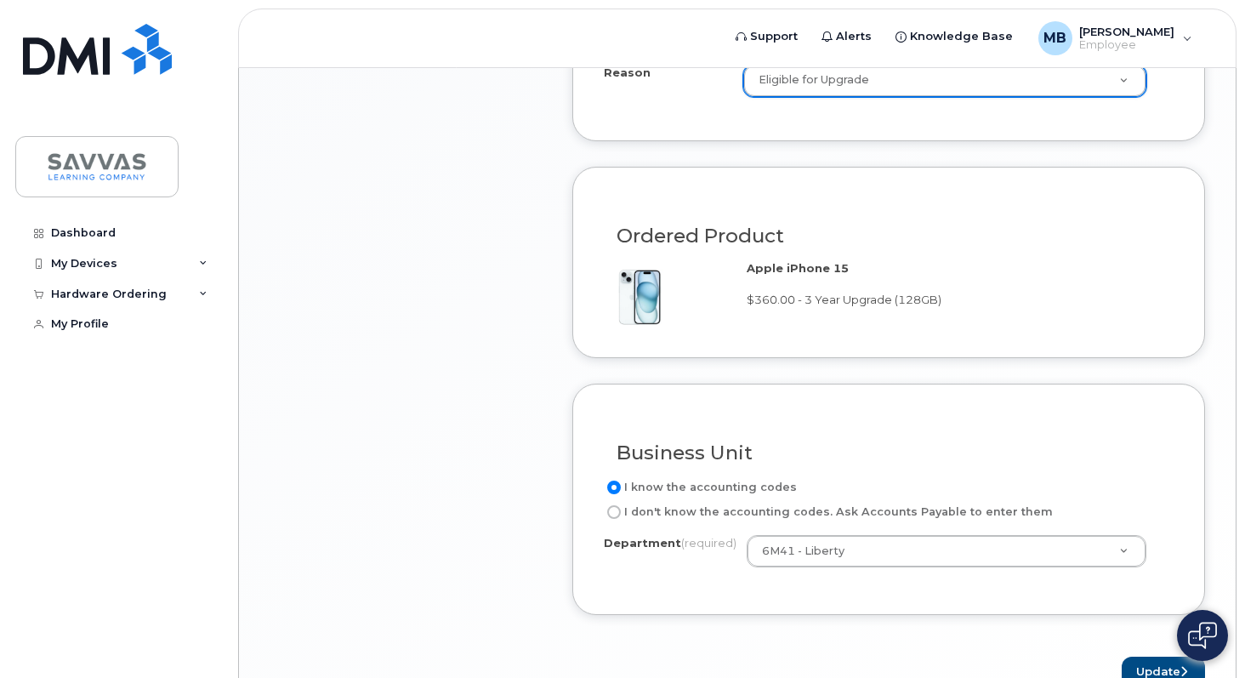
scroll to position [1087, 0]
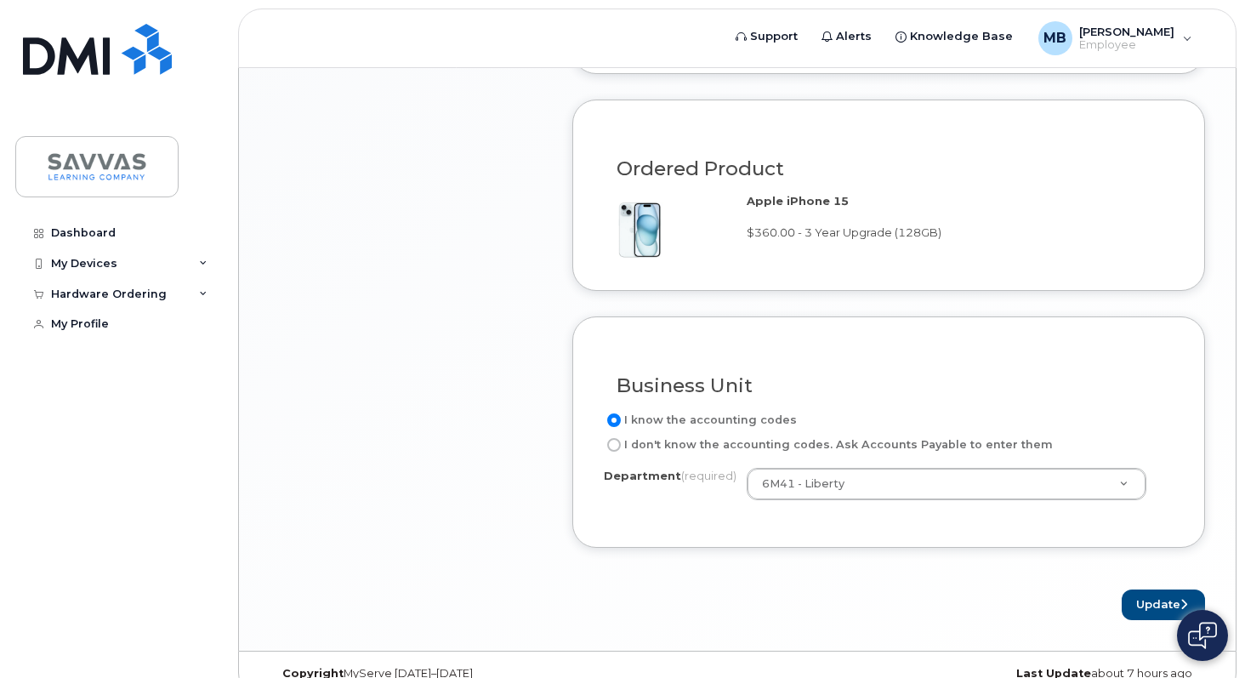
click at [615, 445] on input "I don't know the accounting codes. Ask Accounts Payable to enter them" at bounding box center [614, 445] width 14 height 14
radio input "true"
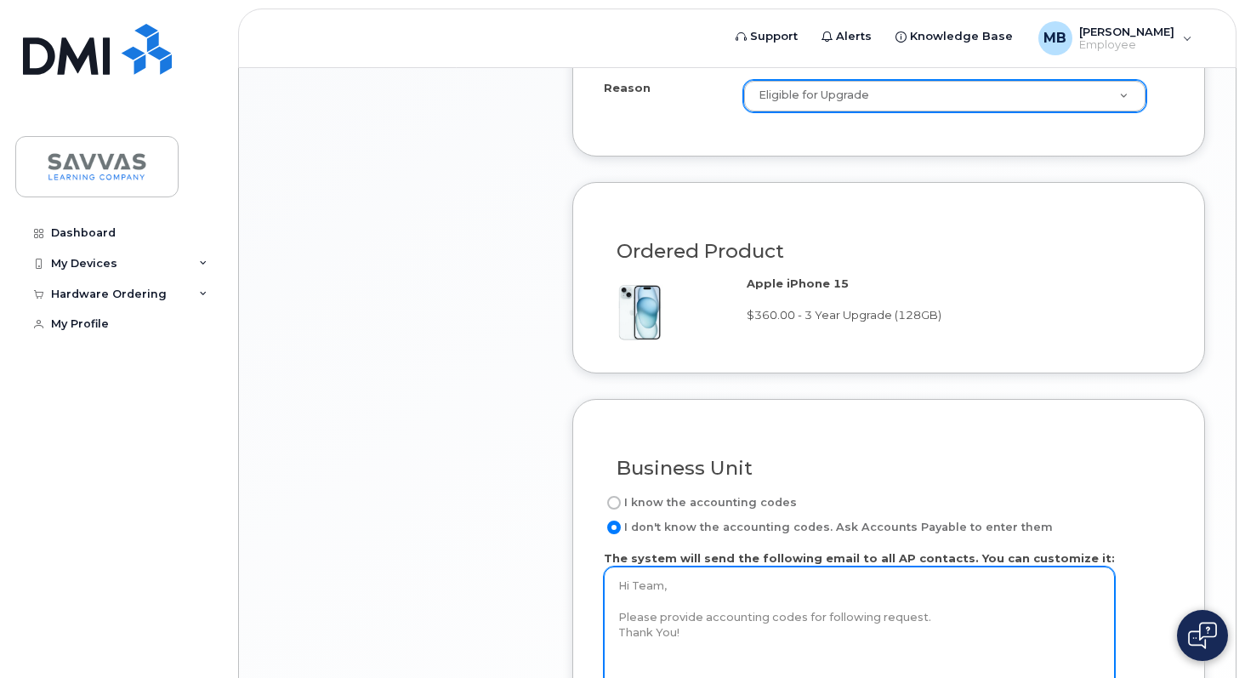
scroll to position [1235, 0]
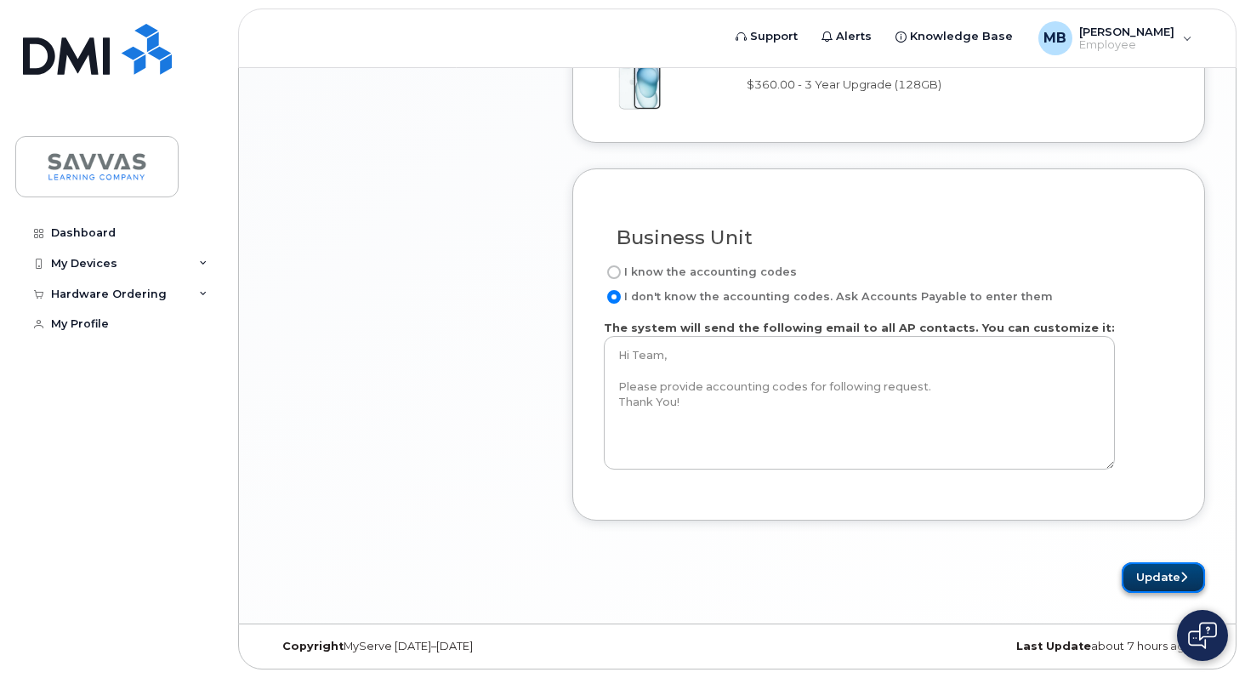
click at [1138, 565] on button "Update" at bounding box center [1162, 577] width 83 height 31
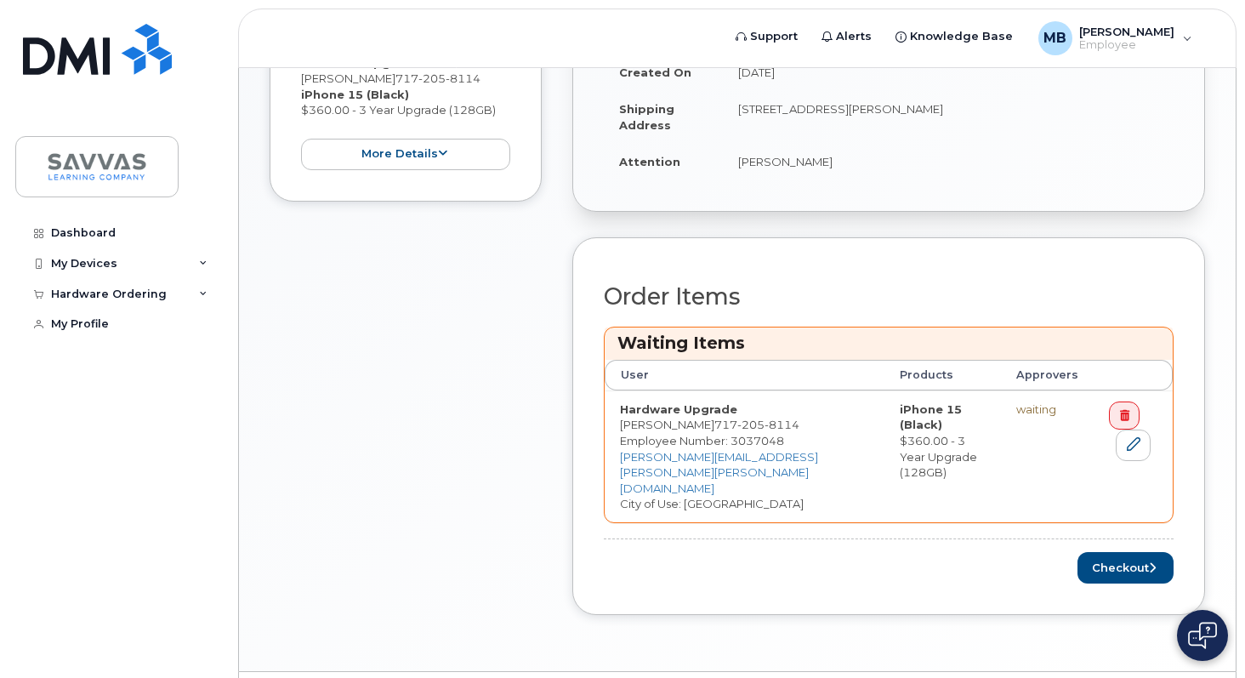
scroll to position [468, 0]
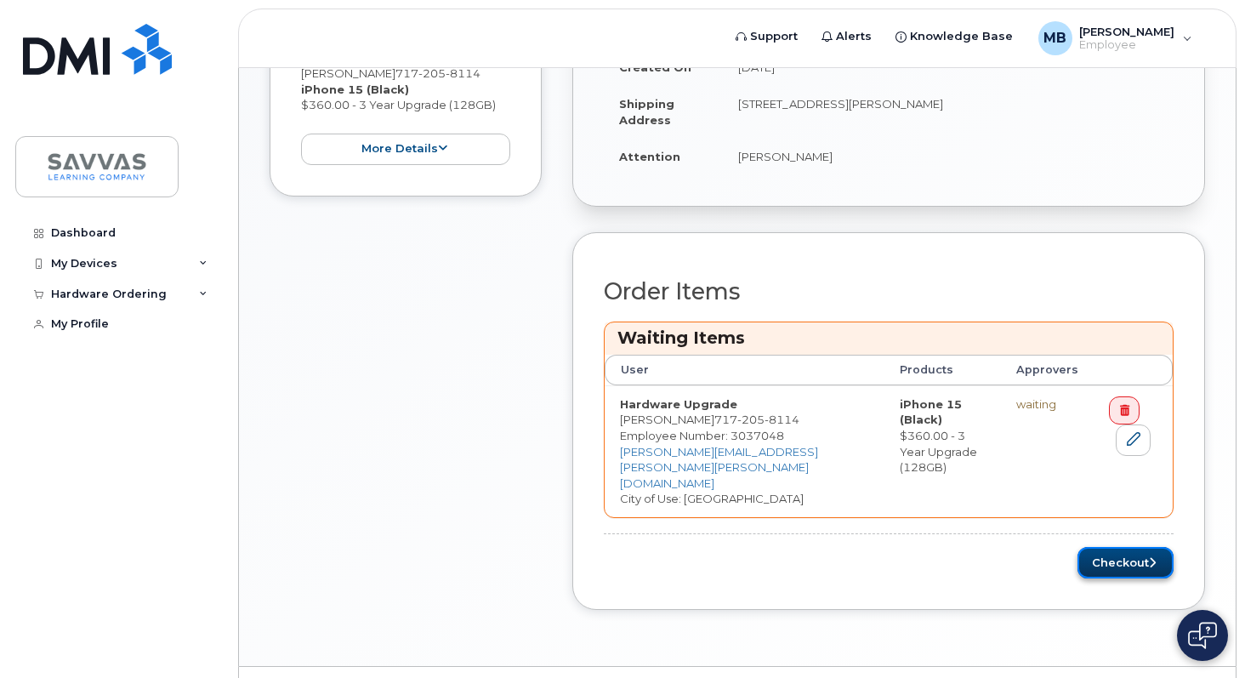
click at [1130, 547] on button "Checkout" at bounding box center [1125, 562] width 96 height 31
